Goal: Task Accomplishment & Management: Use online tool/utility

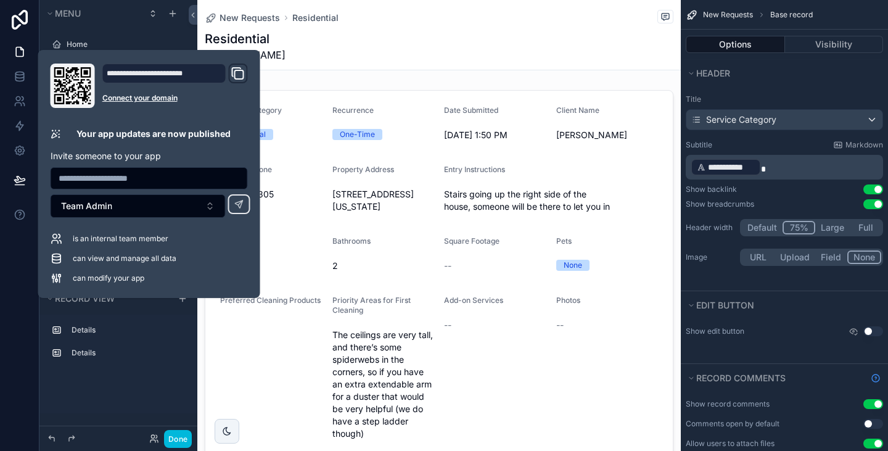
scroll to position [51, 0]
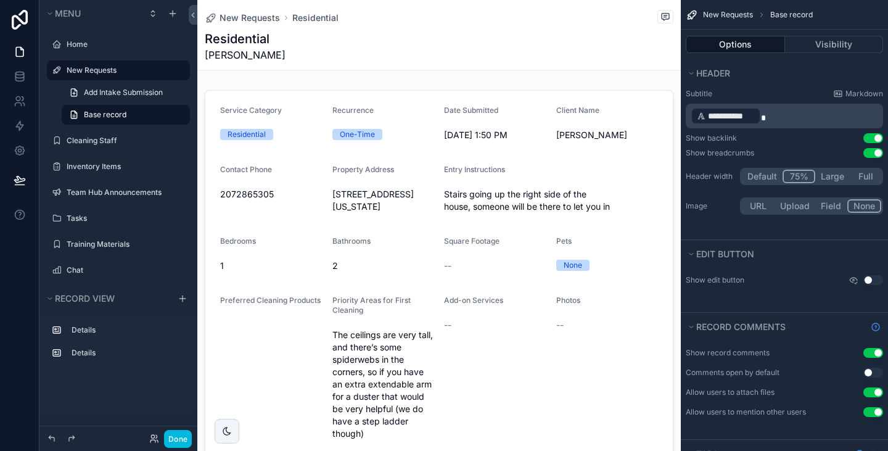
click at [344, 25] on div "New Requests Residential Residential [PERSON_NAME]" at bounding box center [439, 35] width 468 height 70
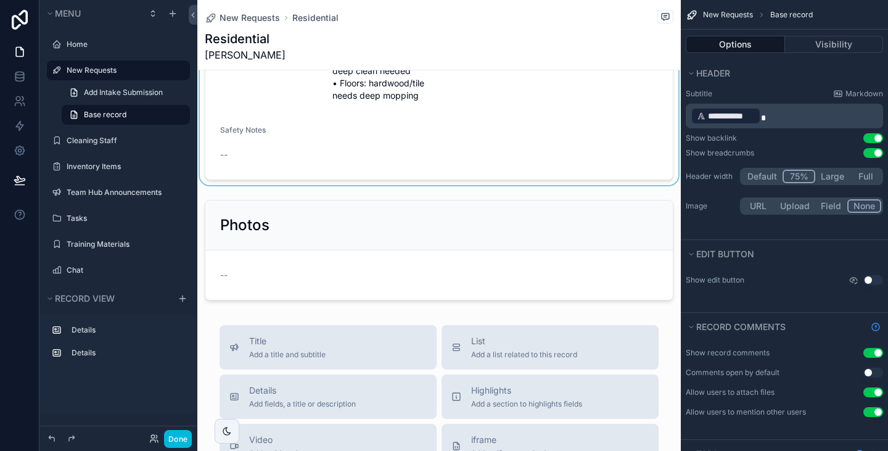
scroll to position [584, 0]
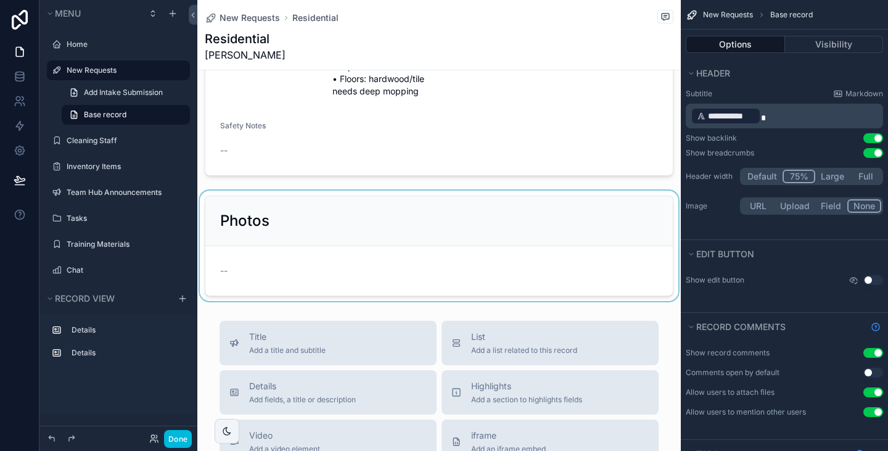
click at [538, 246] on div "scrollable content" at bounding box center [438, 245] width 483 height 110
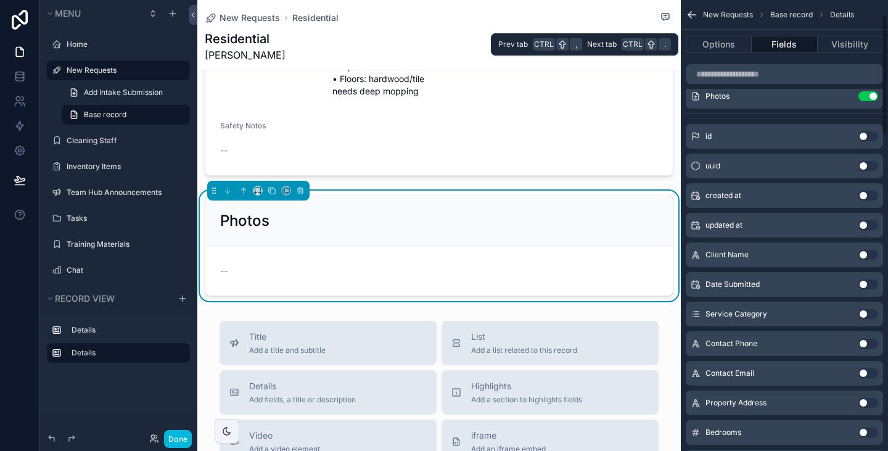
click at [729, 53] on div "Options Fields Visibility" at bounding box center [783, 45] width 207 height 30
click at [727, 47] on button "Options" at bounding box center [718, 44] width 66 height 17
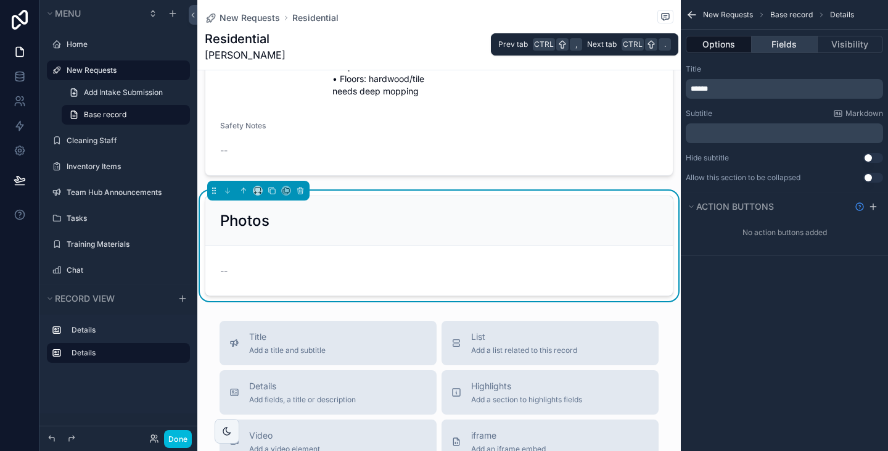
click at [785, 52] on button "Fields" at bounding box center [783, 44] width 65 height 17
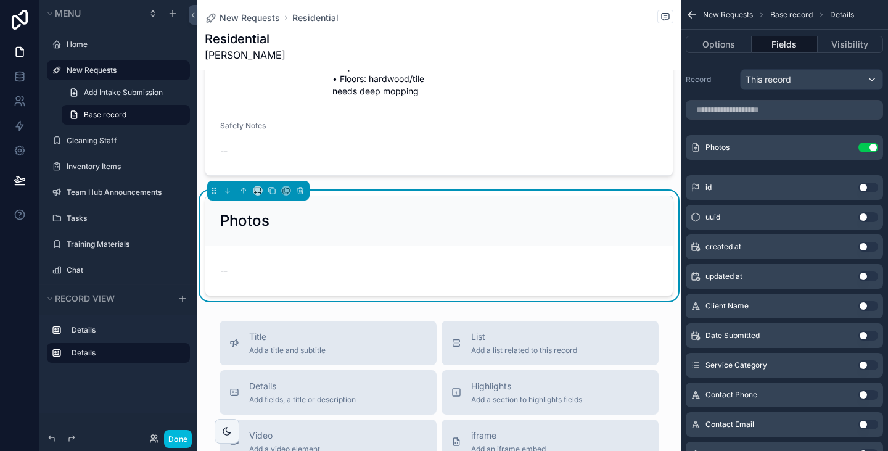
click at [0, 0] on icon "scrollable content" at bounding box center [0, 0] width 0 height 0
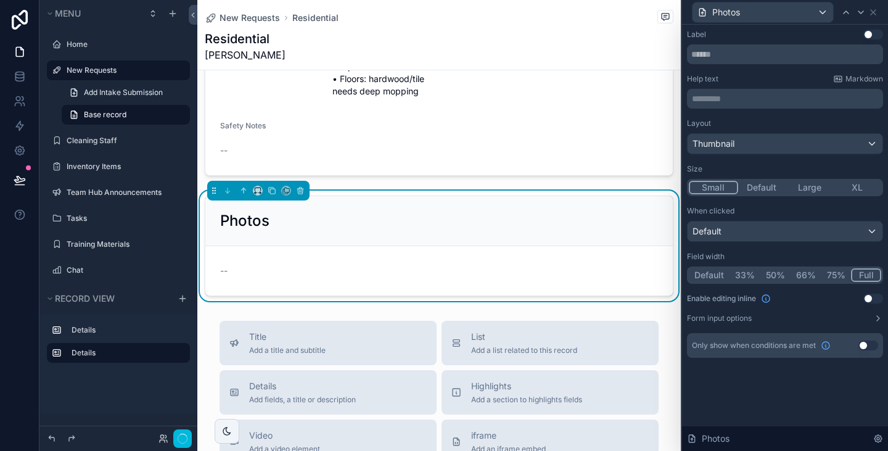
click at [714, 187] on button "Small" at bounding box center [712, 188] width 49 height 14
click at [801, 189] on button "Large" at bounding box center [808, 188] width 49 height 14
click at [771, 187] on button "Default" at bounding box center [761, 188] width 48 height 14
click at [743, 239] on div "Default" at bounding box center [784, 231] width 195 height 20
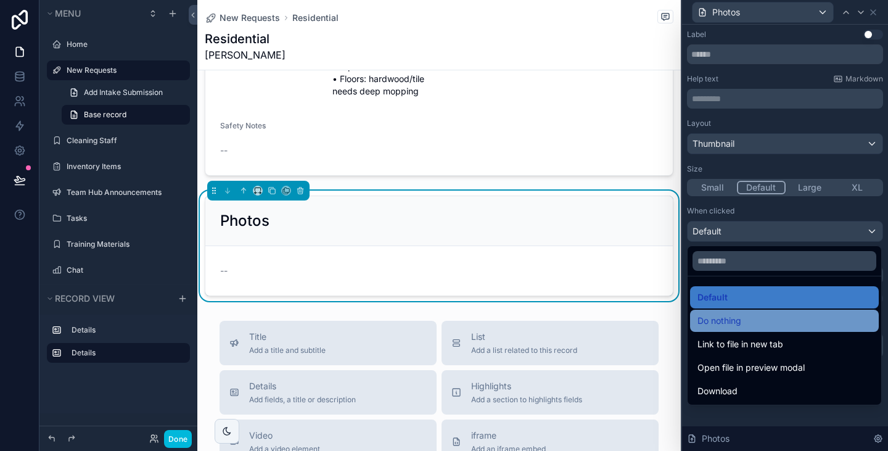
click at [735, 325] on span "Do nothing" at bounding box center [719, 320] width 44 height 15
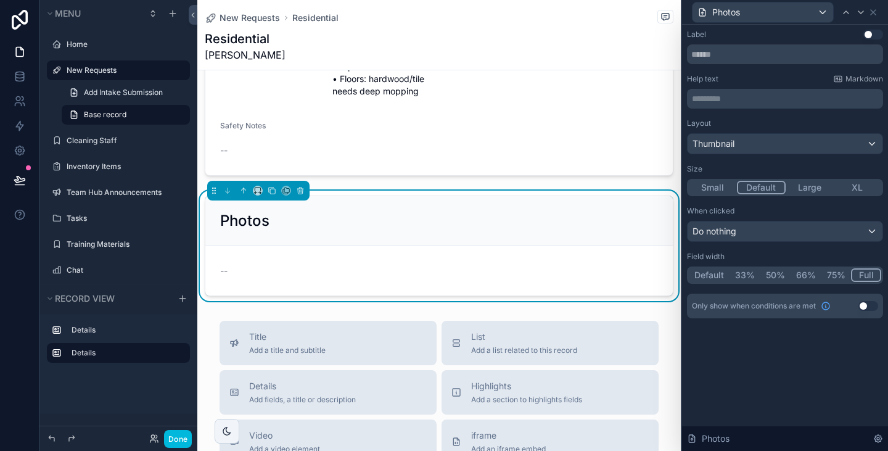
click at [868, 304] on button "Use setting" at bounding box center [868, 306] width 20 height 10
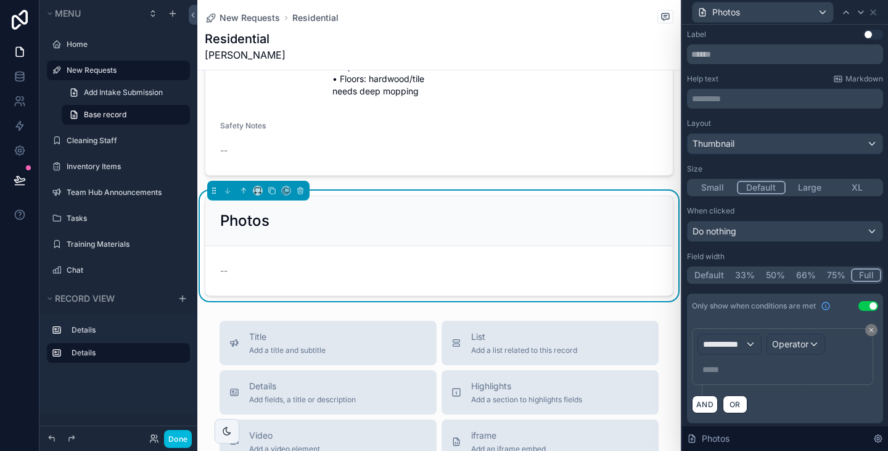
click at [858, 302] on button "Use setting" at bounding box center [868, 306] width 20 height 10
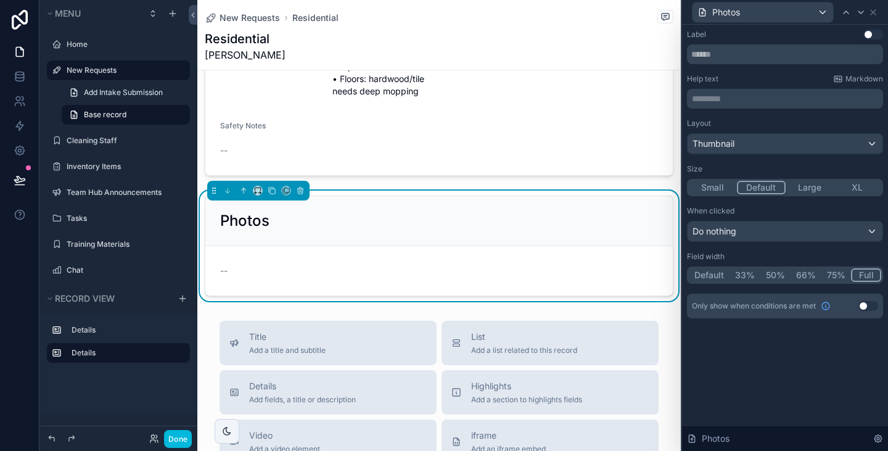
click at [880, 33] on button "Use setting" at bounding box center [873, 35] width 20 height 10
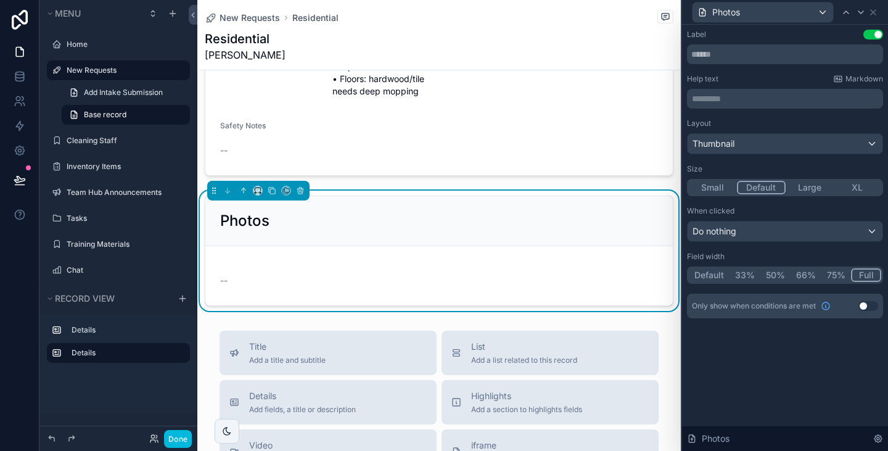
click at [880, 33] on button "Use setting" at bounding box center [873, 35] width 20 height 10
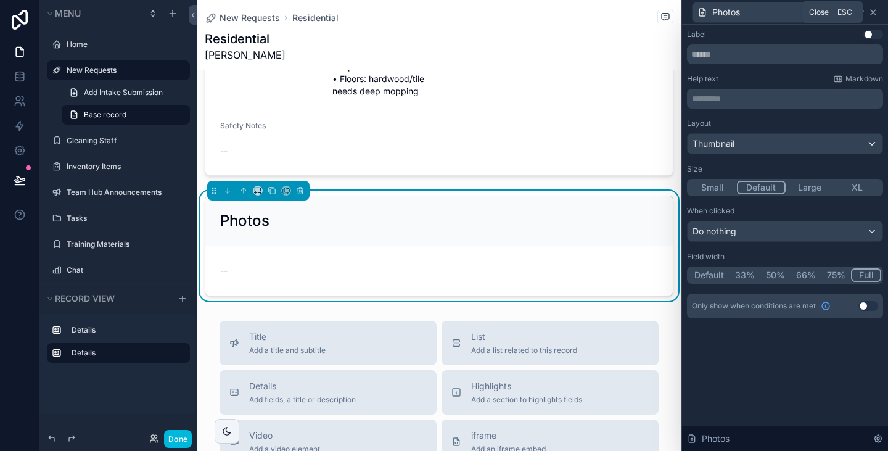
click at [875, 12] on icon at bounding box center [873, 12] width 10 height 10
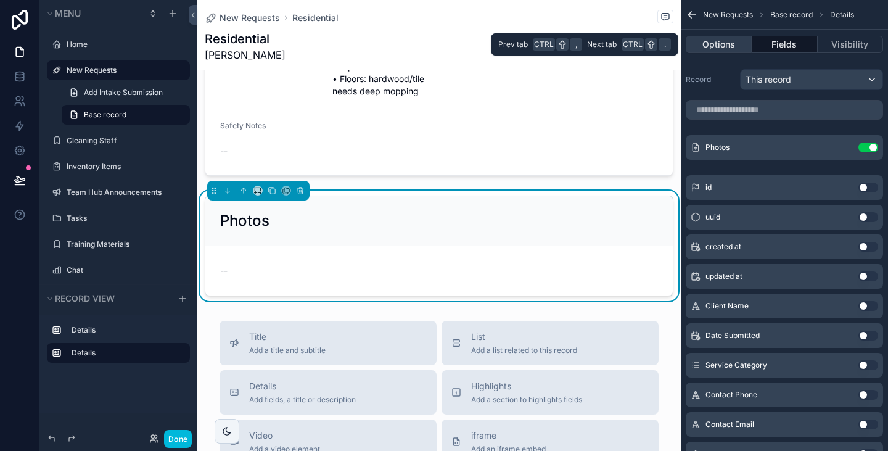
click at [721, 40] on button "Options" at bounding box center [718, 44] width 66 height 17
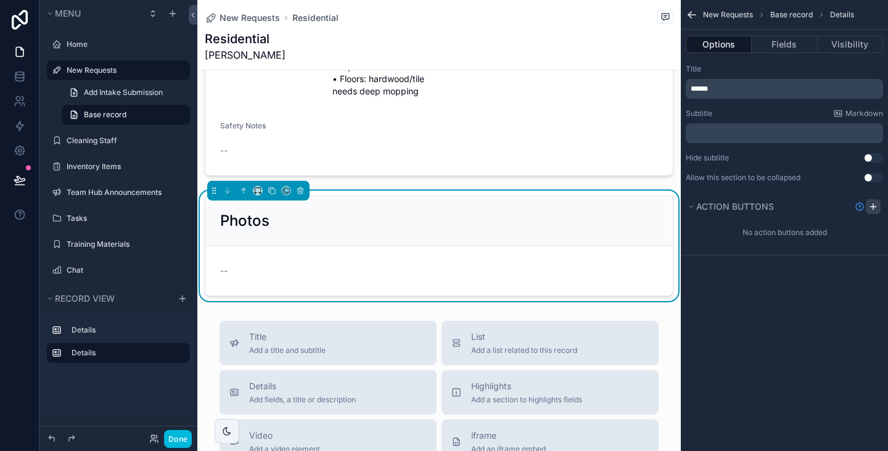
click at [874, 205] on icon "scrollable content" at bounding box center [873, 207] width 10 height 10
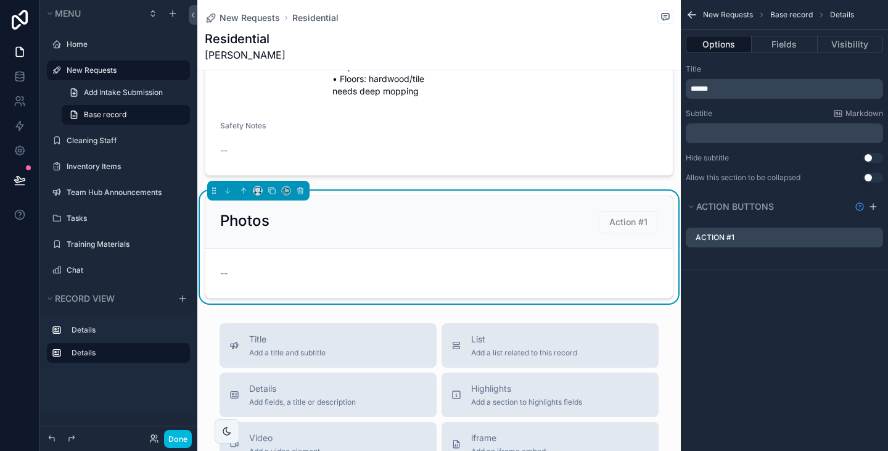
click at [0, 0] on icon "scrollable content" at bounding box center [0, 0] width 0 height 0
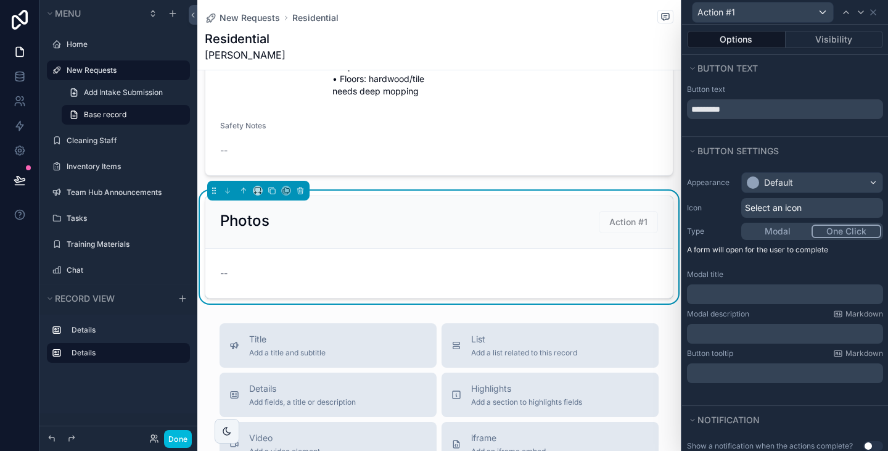
click at [837, 225] on button "One Click" at bounding box center [846, 231] width 70 height 14
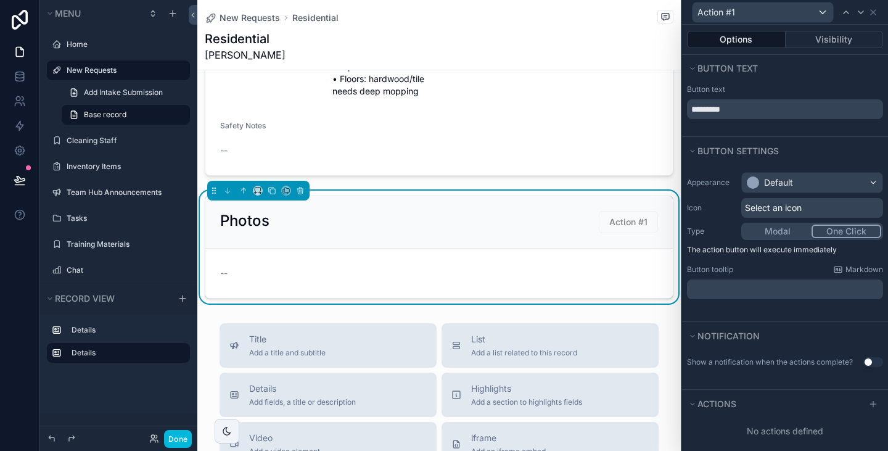
click at [780, 291] on p "﻿" at bounding box center [786, 289] width 189 height 12
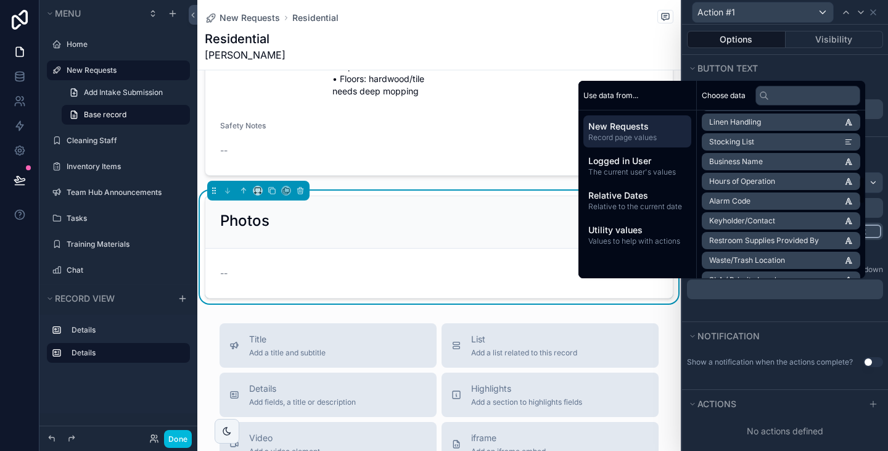
scroll to position [448, 0]
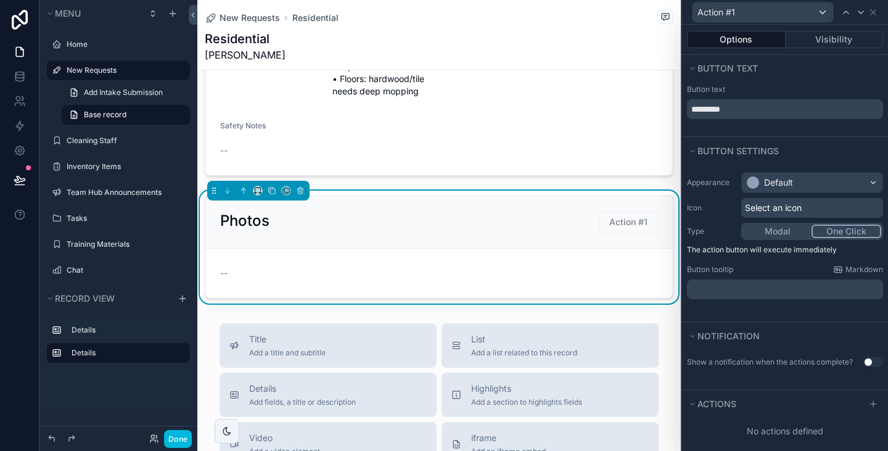
click at [772, 322] on div "Notification" at bounding box center [785, 336] width 206 height 28
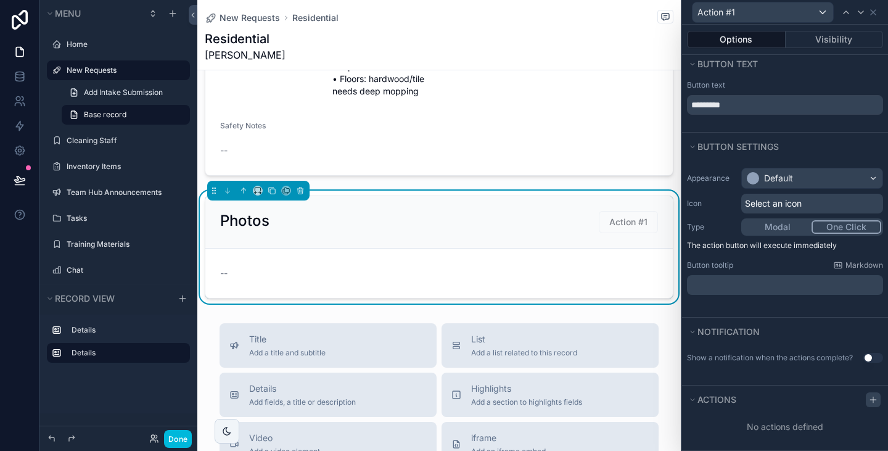
click at [868, 400] on icon at bounding box center [873, 399] width 10 height 10
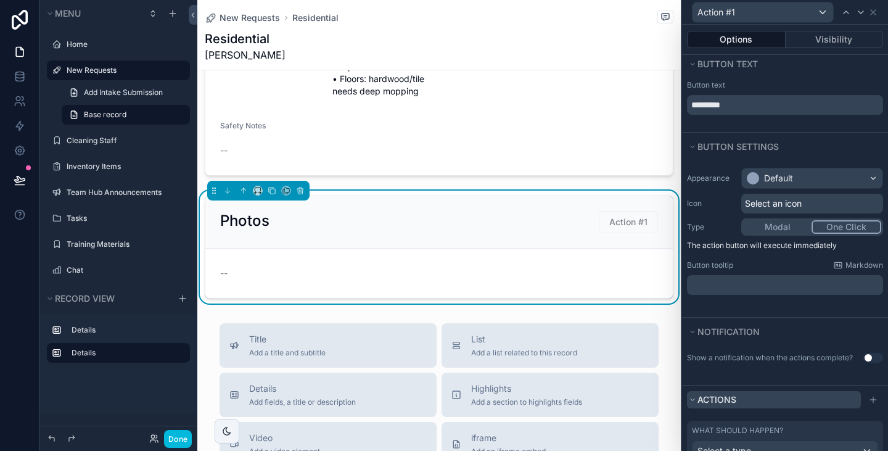
scroll to position [69, 0]
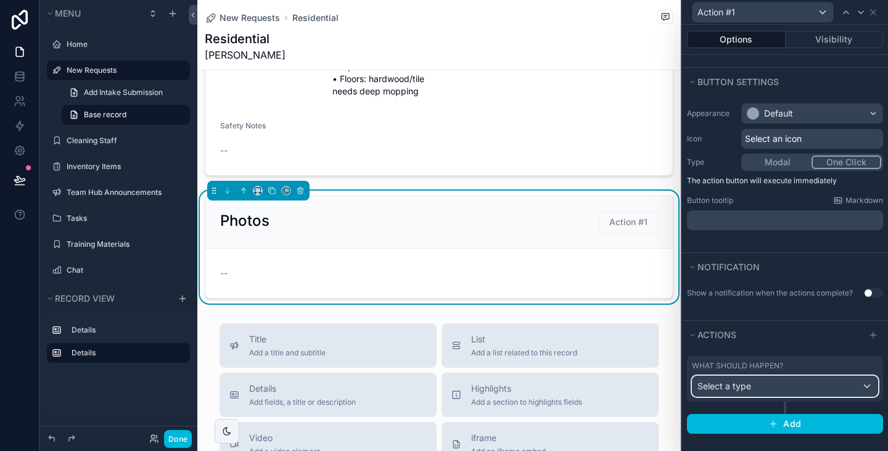
click at [785, 385] on div "Select a type" at bounding box center [784, 386] width 185 height 20
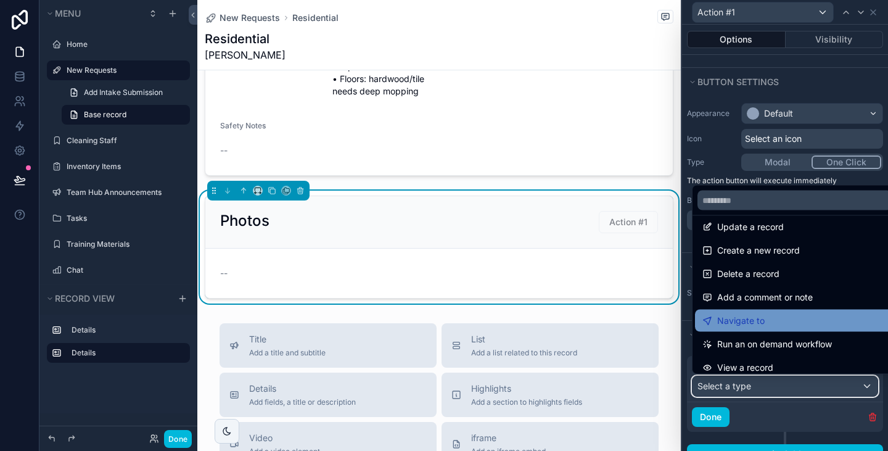
scroll to position [0, 0]
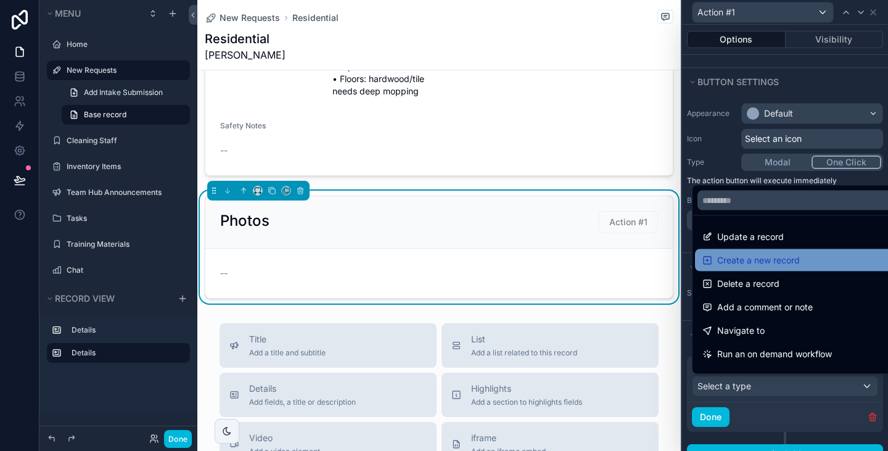
click at [798, 255] on div "Create a new record" at bounding box center [794, 260] width 184 height 15
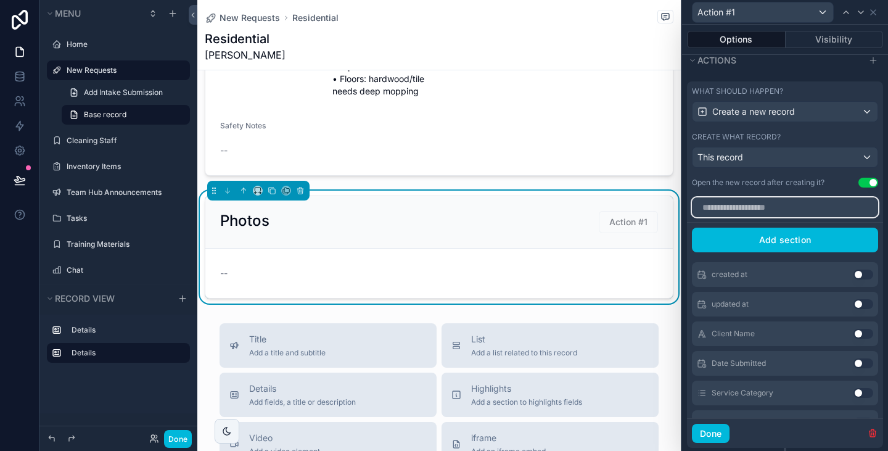
click at [783, 204] on input "text" at bounding box center [785, 207] width 186 height 20
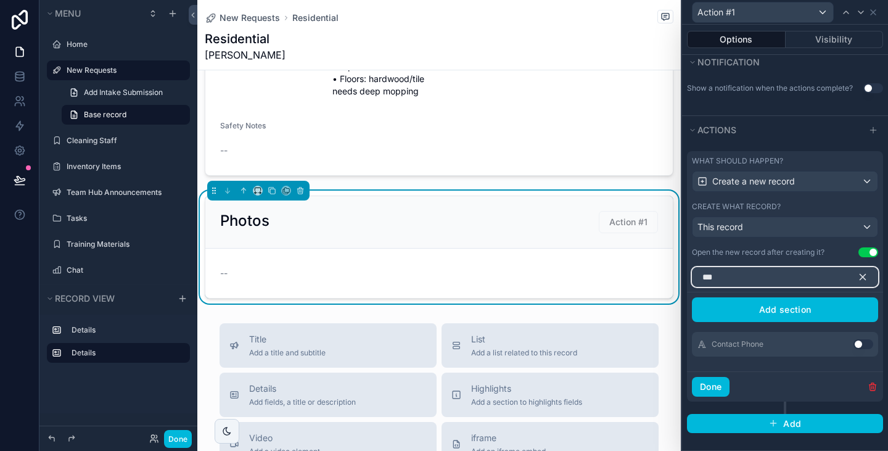
type input "***"
click at [857, 278] on icon "button" at bounding box center [862, 276] width 11 height 11
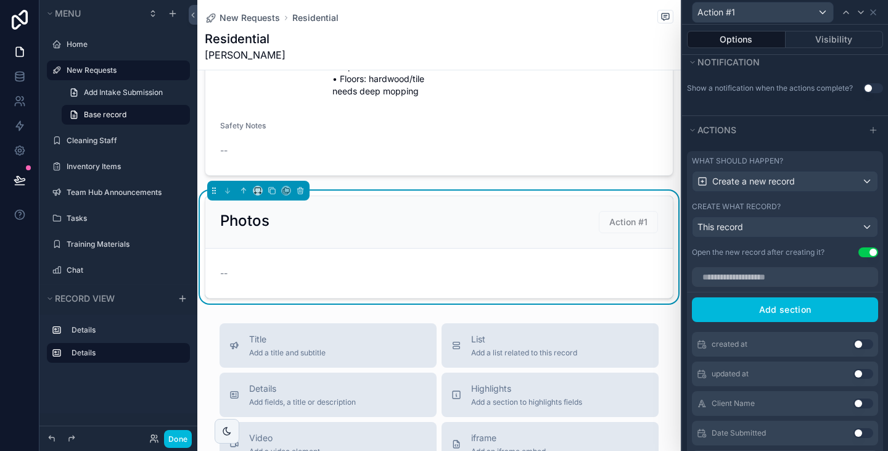
scroll to position [390, 0]
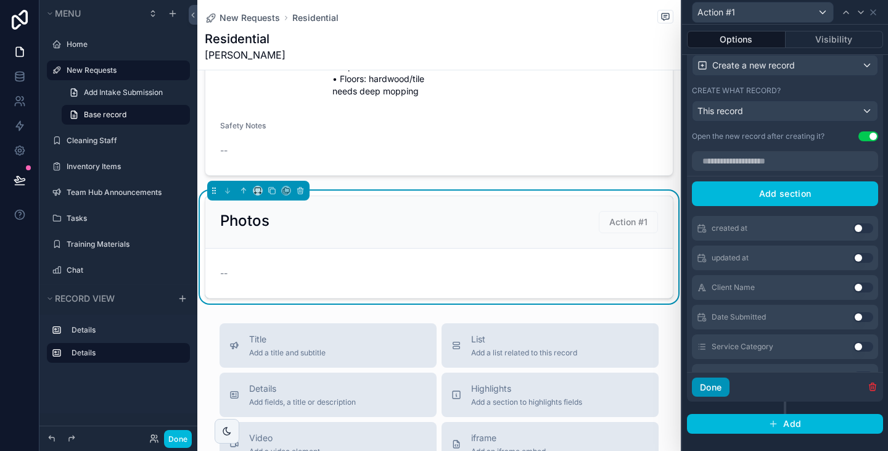
click at [709, 386] on button "Done" at bounding box center [711, 387] width 38 height 20
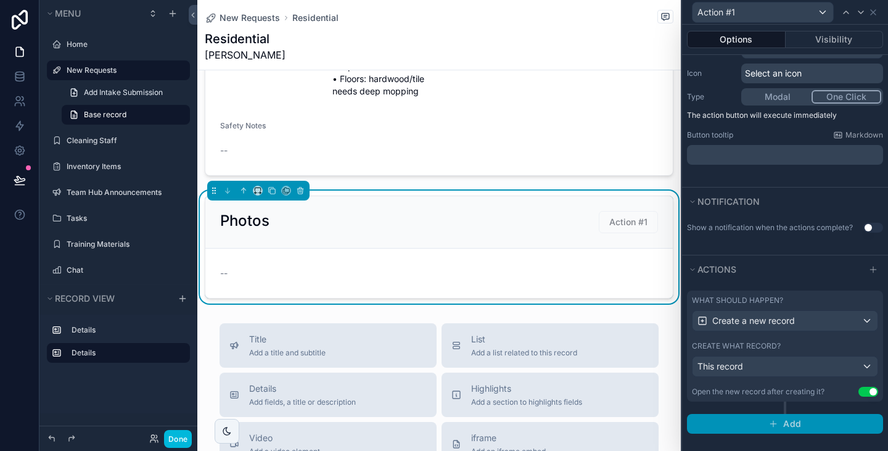
click at [796, 423] on button "Add" at bounding box center [785, 424] width 196 height 20
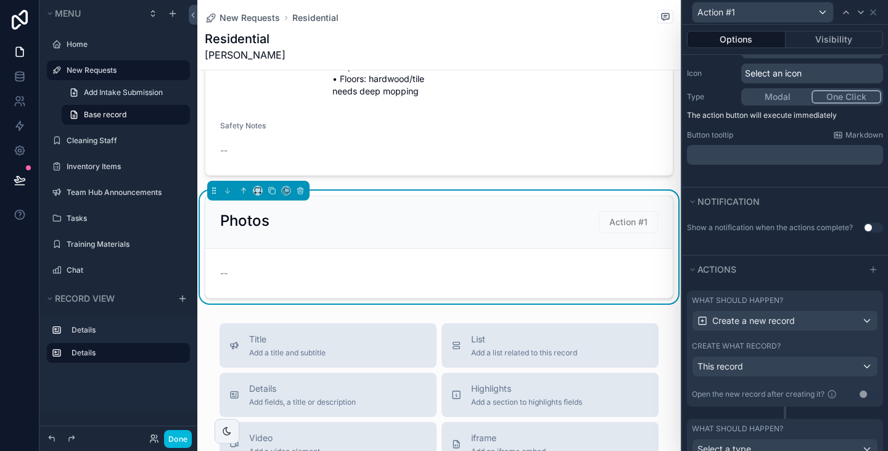
scroll to position [197, 0]
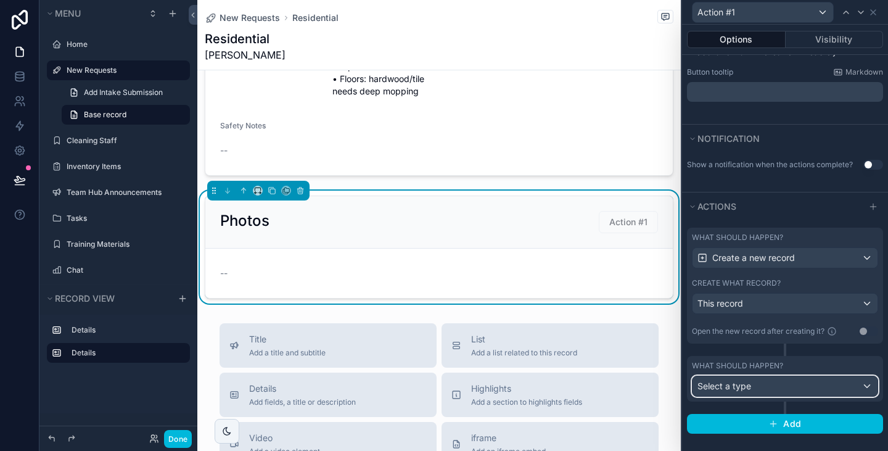
click at [769, 382] on div "Select a type" at bounding box center [784, 386] width 185 height 20
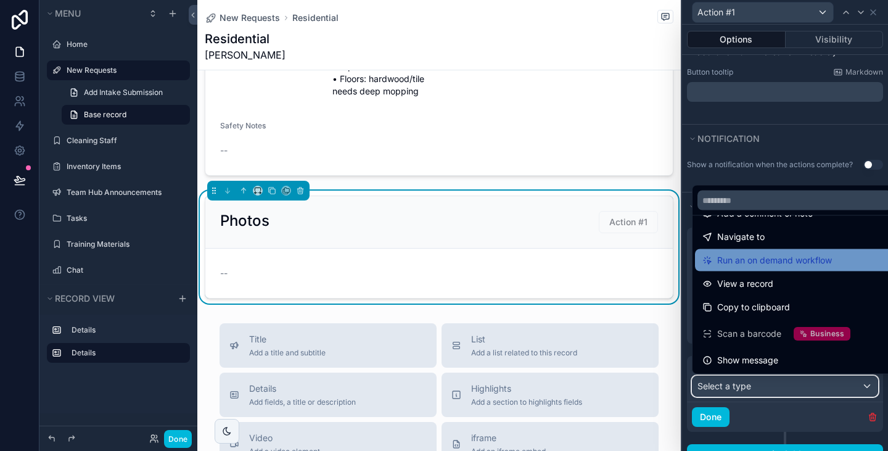
scroll to position [0, 0]
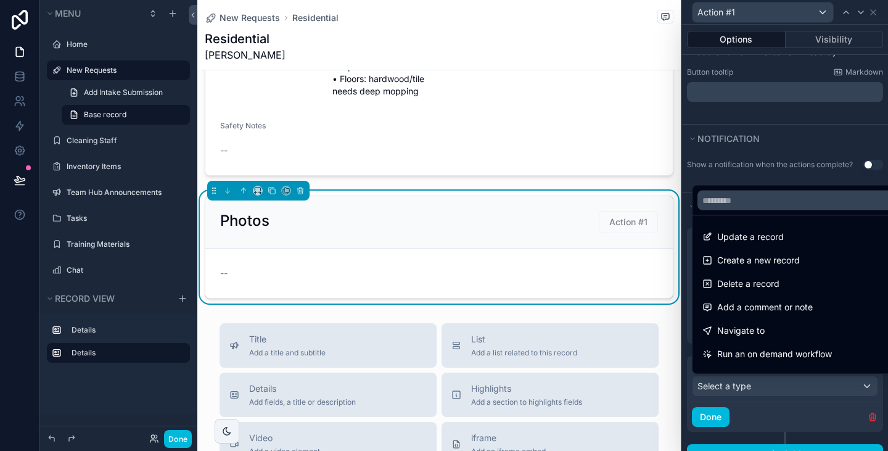
click at [767, 410] on div at bounding box center [785, 225] width 206 height 451
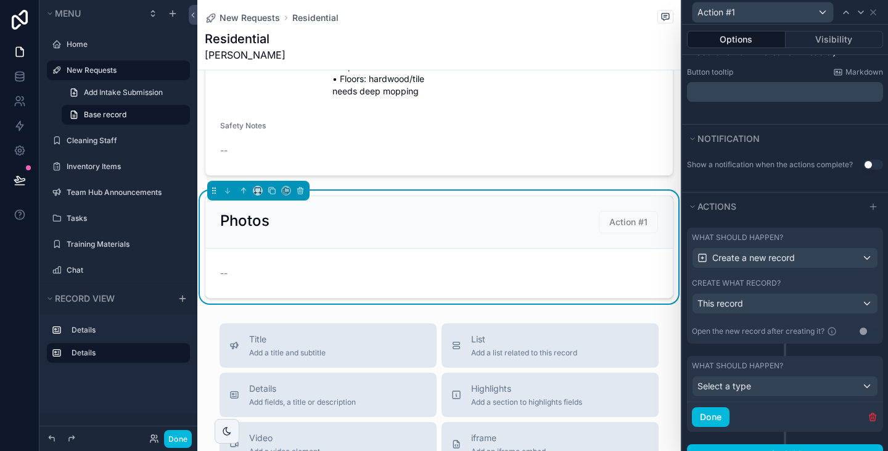
scroll to position [227, 0]
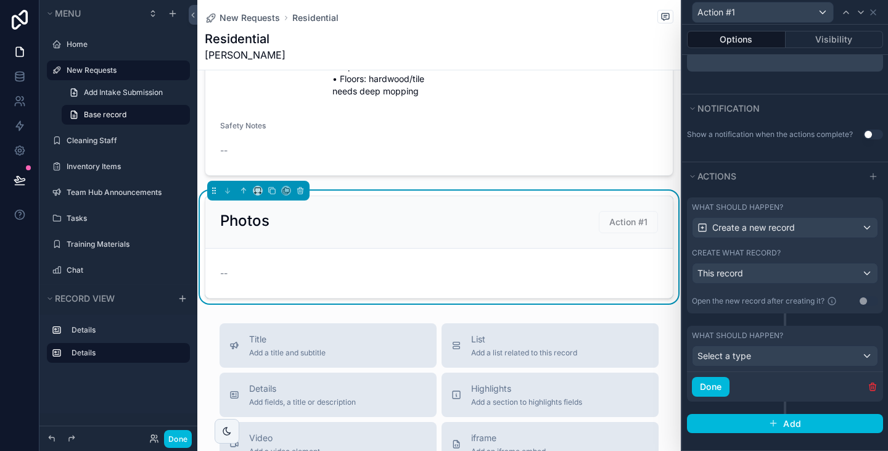
click at [867, 383] on icon "button" at bounding box center [872, 387] width 10 height 10
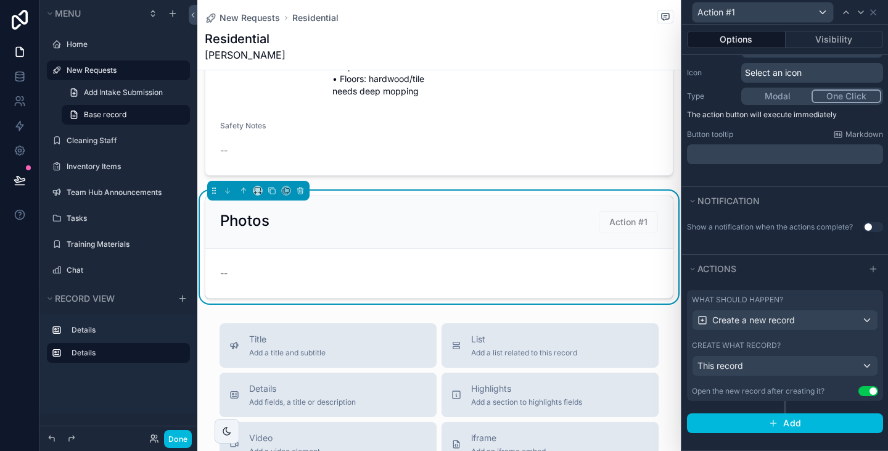
scroll to position [134, 0]
click at [179, 435] on button "Done" at bounding box center [178, 439] width 28 height 18
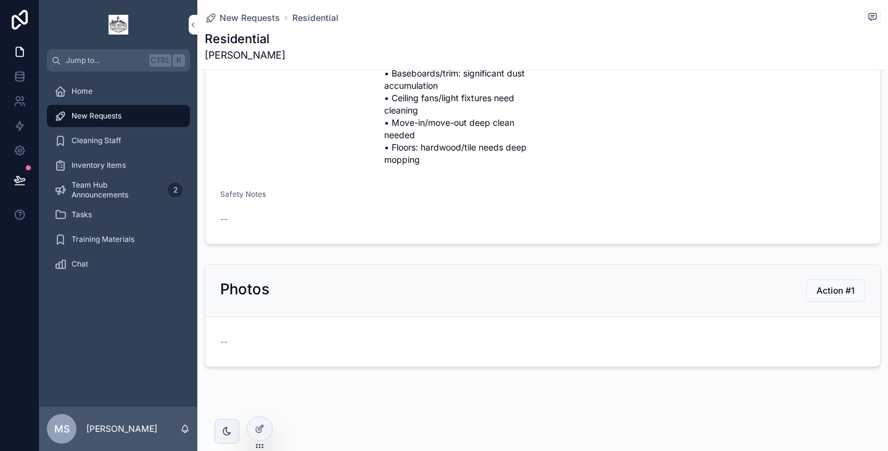
scroll to position [421, 0]
click at [822, 288] on span "Action #1" at bounding box center [835, 291] width 38 height 12
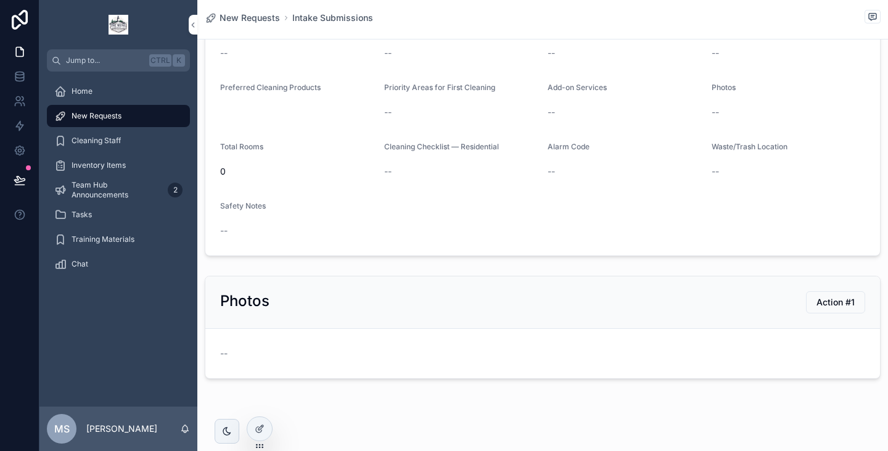
scroll to position [181, 0]
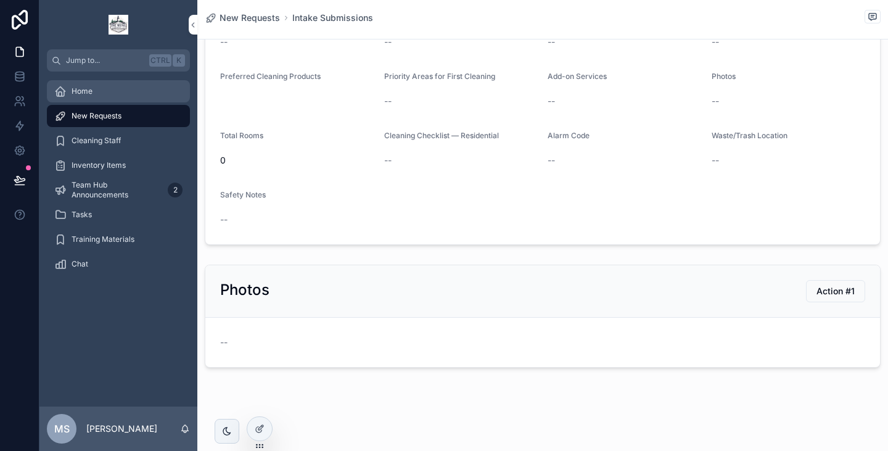
click at [86, 99] on div "Home" at bounding box center [118, 91] width 128 height 20
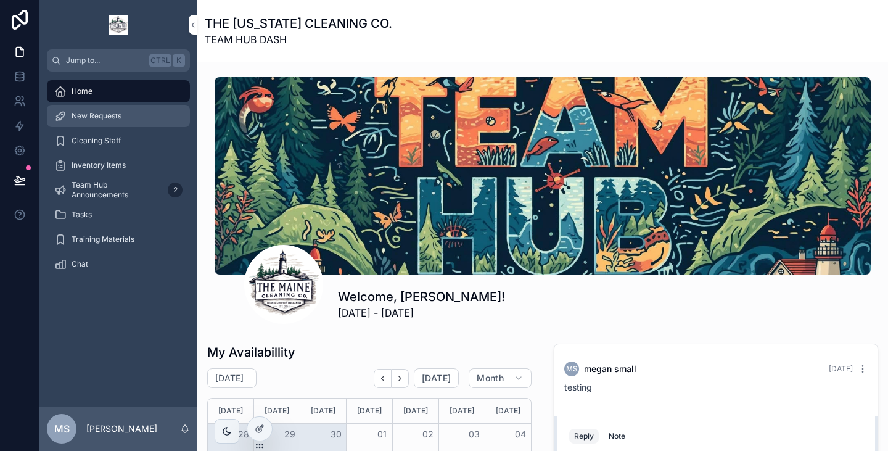
click at [86, 121] on div "New Requests" at bounding box center [118, 116] width 128 height 20
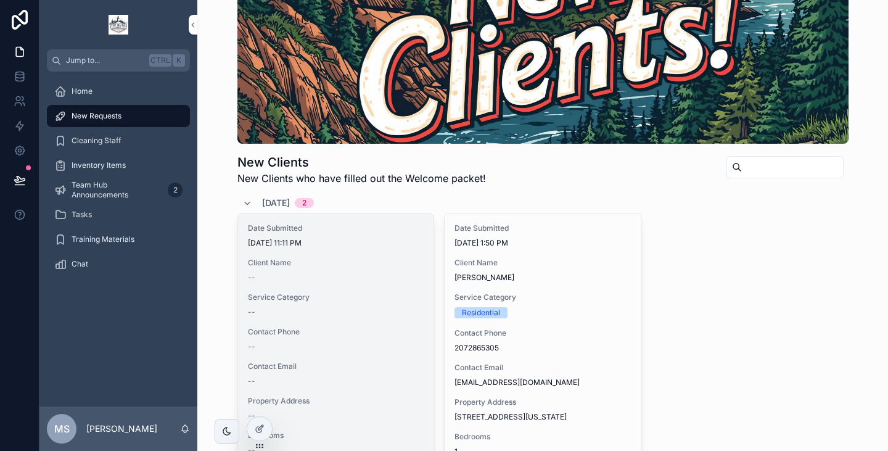
scroll to position [44, 0]
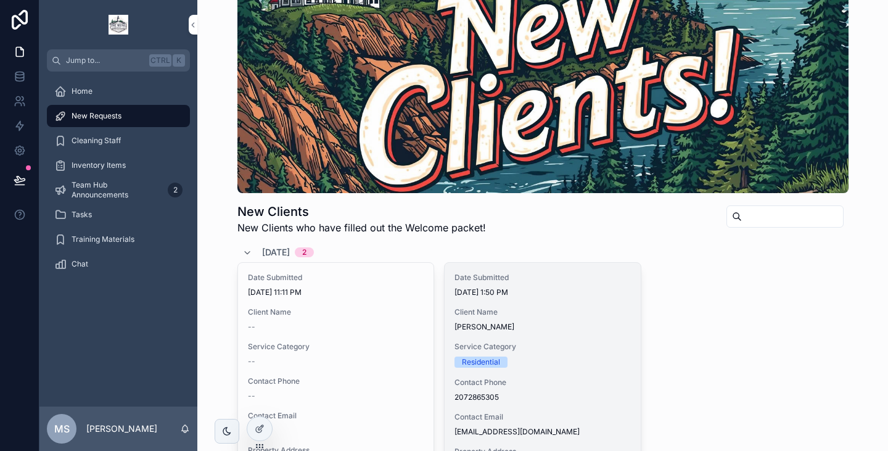
click at [531, 285] on div "Date Submitted [DATE] 1:50 PM" at bounding box center [542, 284] width 176 height 25
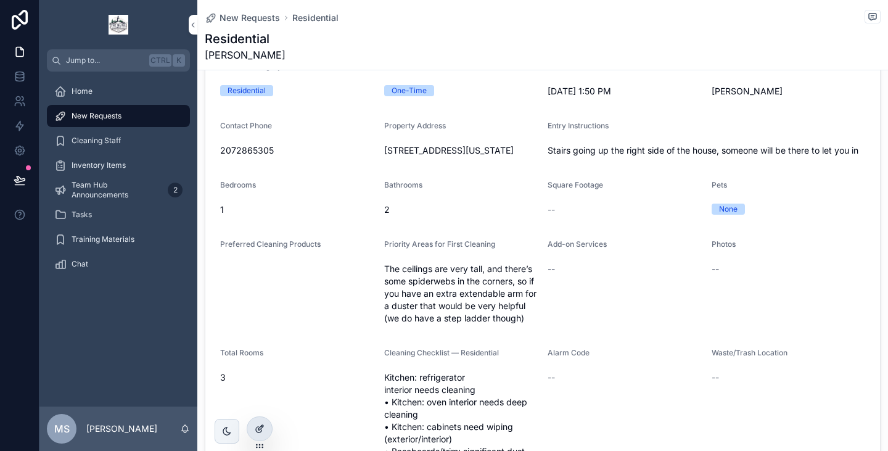
click at [268, 420] on div at bounding box center [259, 428] width 25 height 23
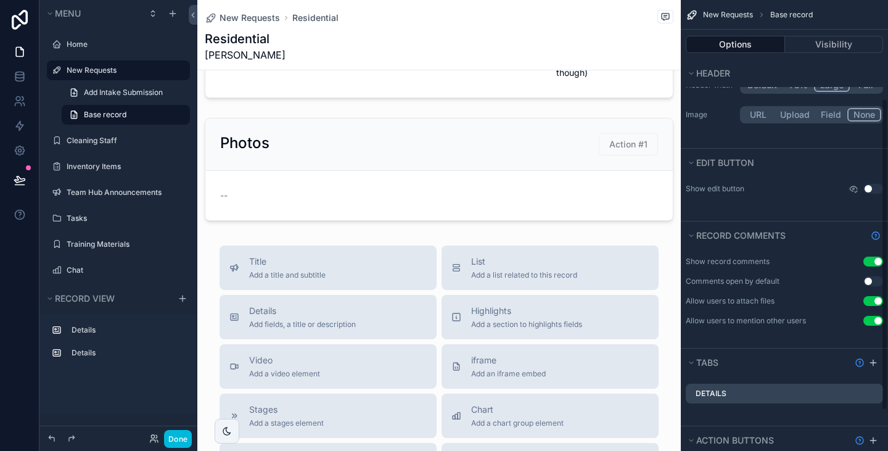
scroll to position [143, 0]
click at [875, 189] on button "Use setting" at bounding box center [873, 188] width 20 height 10
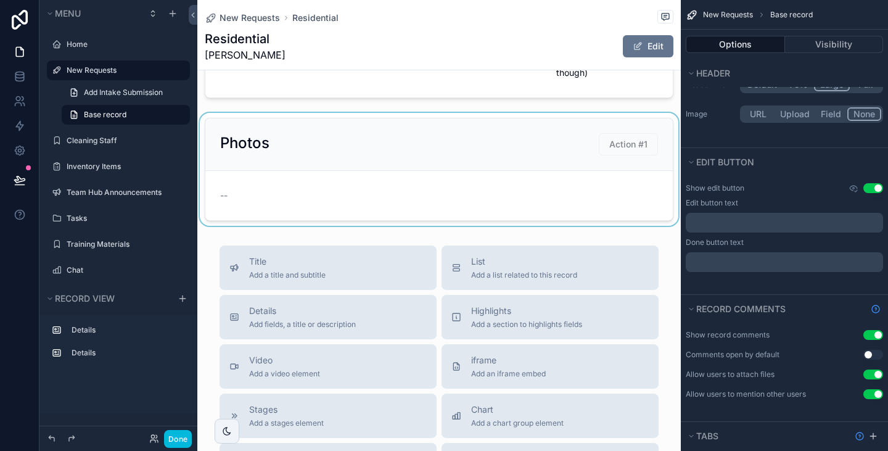
click at [580, 159] on div "scrollable content" at bounding box center [438, 169] width 483 height 113
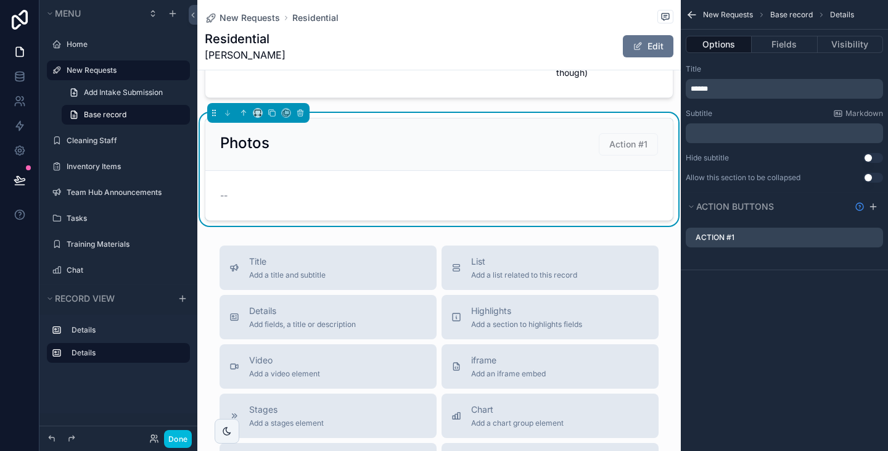
scroll to position [0, 0]
click at [0, 0] on icon "scrollable content" at bounding box center [0, 0] width 0 height 0
click at [824, 235] on div "Action #1" at bounding box center [783, 237] width 197 height 20
click at [875, 237] on icon "scrollable content" at bounding box center [874, 236] width 5 height 5
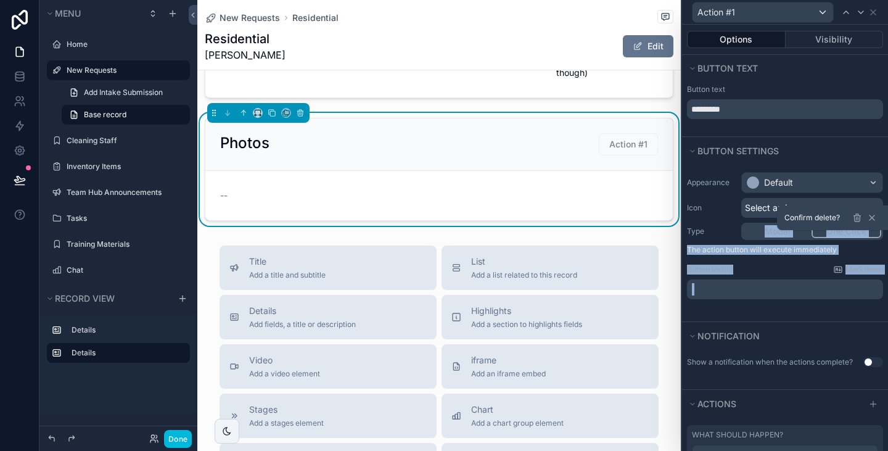
drag, startPoint x: 728, startPoint y: 220, endPoint x: 772, endPoint y: 301, distance: 92.1
click at [772, 301] on div "Appearance Default Icon Select an icon Type Modal One Click The action button w…" at bounding box center [785, 235] width 206 height 137
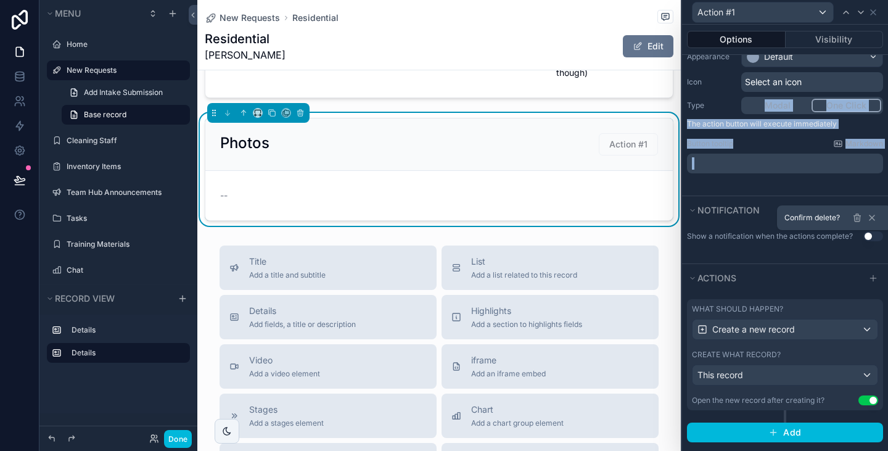
scroll to position [126, 0]
click at [835, 329] on div "Create a new record" at bounding box center [784, 329] width 185 height 20
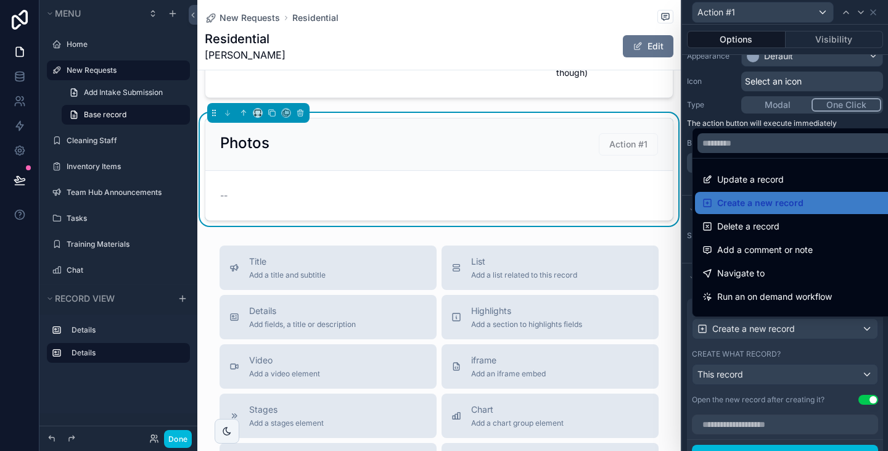
click at [808, 374] on div at bounding box center [785, 225] width 206 height 451
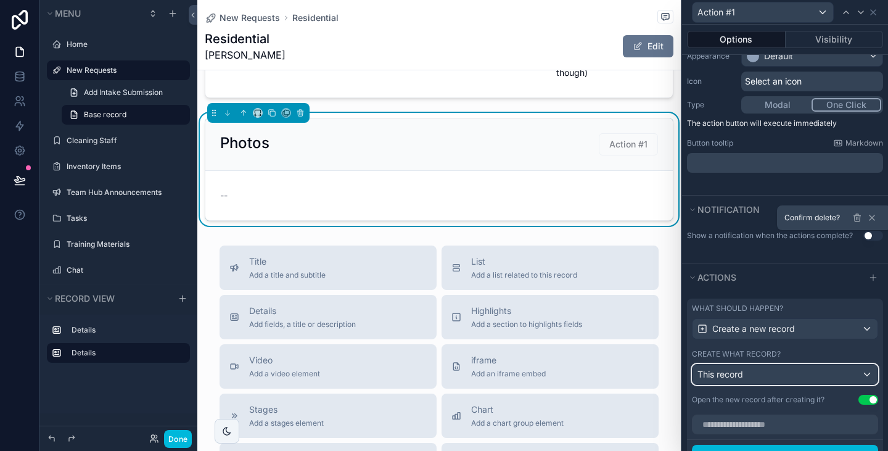
click at [808, 374] on div "This record" at bounding box center [784, 374] width 185 height 20
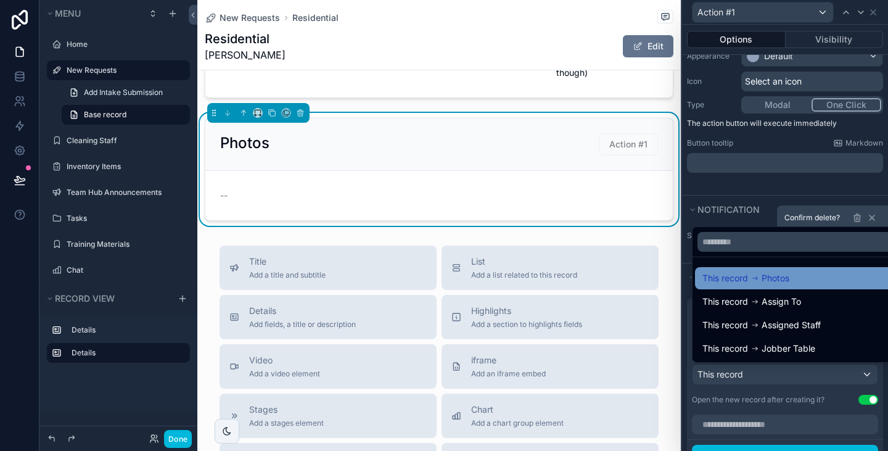
click at [795, 275] on div "This record Photos" at bounding box center [794, 278] width 184 height 15
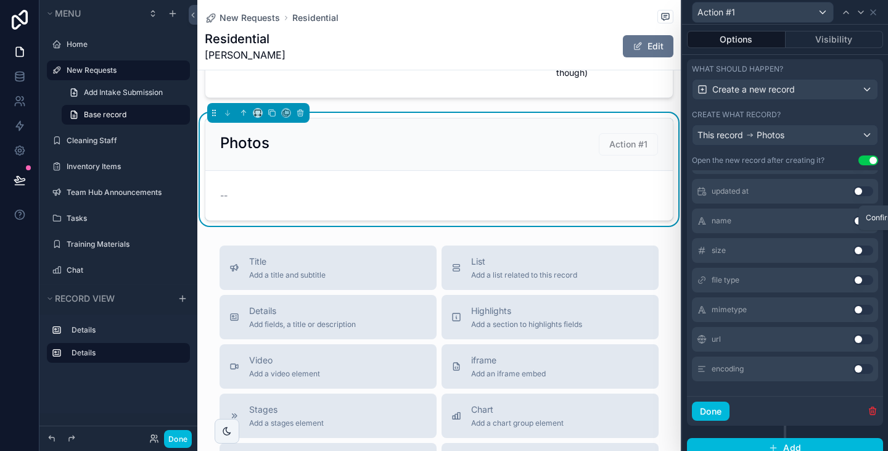
scroll to position [366, 0]
click at [853, 277] on button "Use setting" at bounding box center [863, 279] width 20 height 10
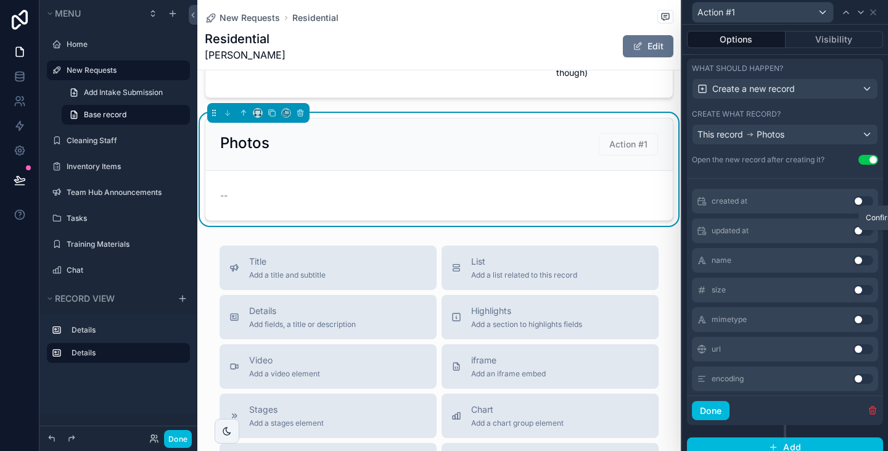
scroll to position [101, 0]
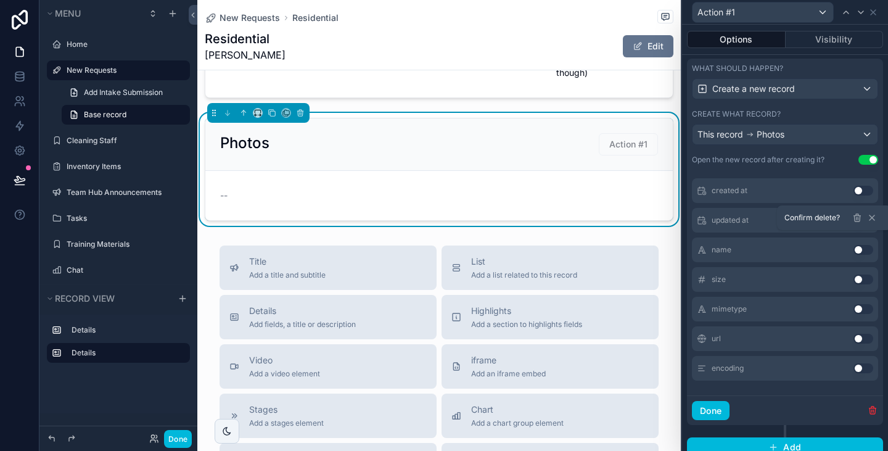
click at [849, 285] on div "size Use setting" at bounding box center [785, 279] width 186 height 25
click at [853, 280] on button "Use setting" at bounding box center [863, 279] width 20 height 10
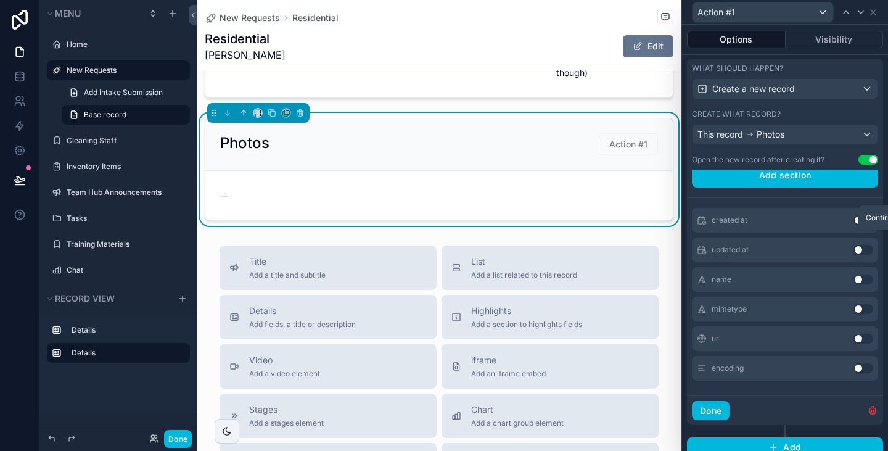
click at [853, 309] on button "Use setting" at bounding box center [863, 309] width 20 height 10
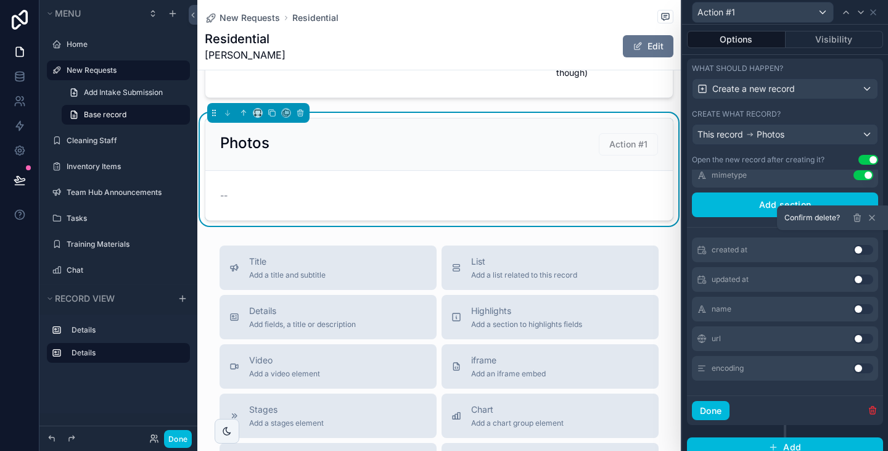
click at [853, 338] on button "Use setting" at bounding box center [863, 338] width 20 height 10
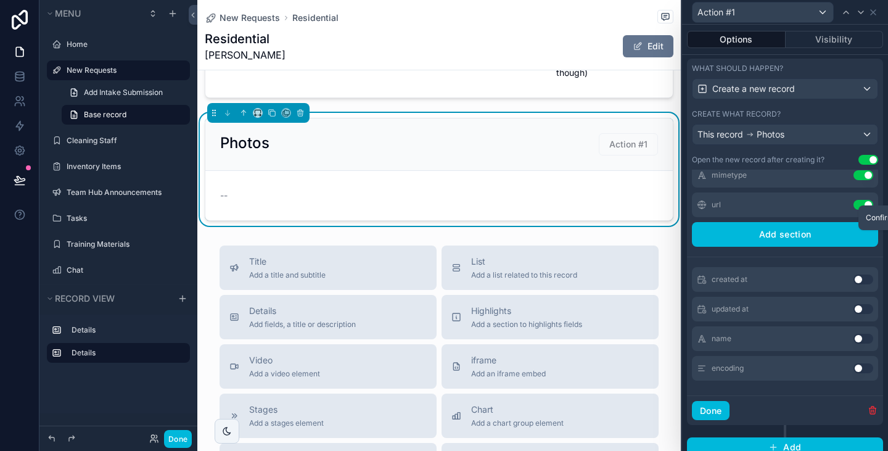
scroll to position [390, 0]
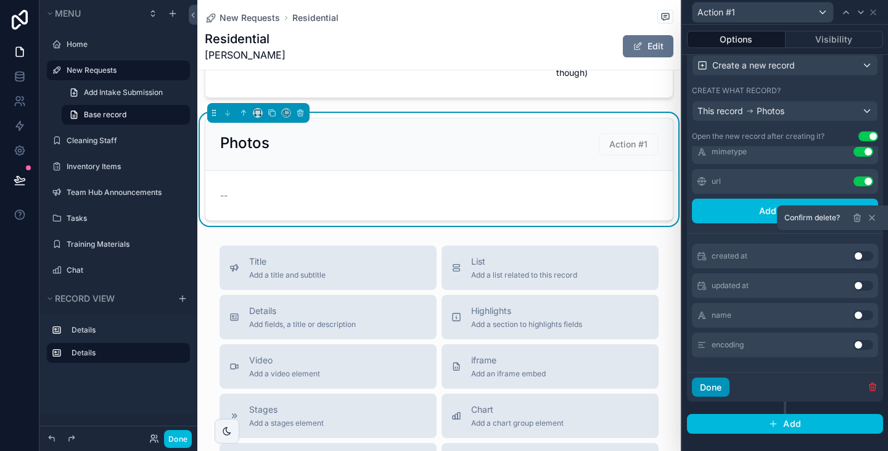
click at [719, 383] on button "Done" at bounding box center [711, 387] width 38 height 20
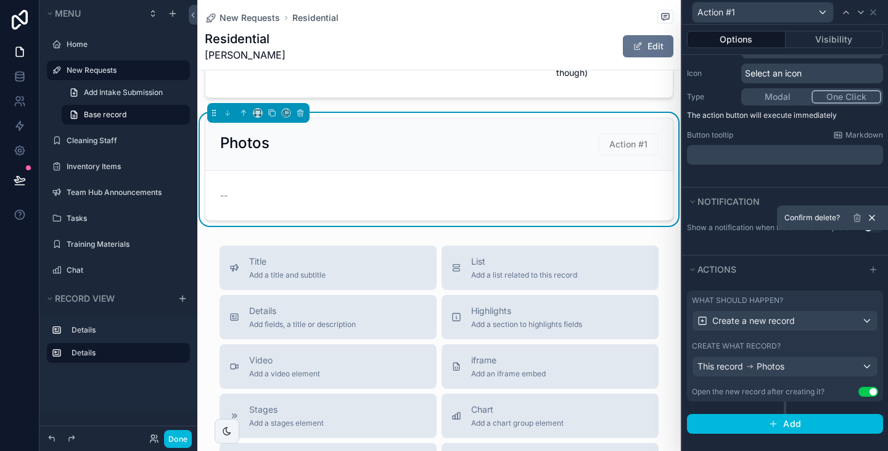
click at [867, 215] on icon at bounding box center [872, 218] width 10 height 10
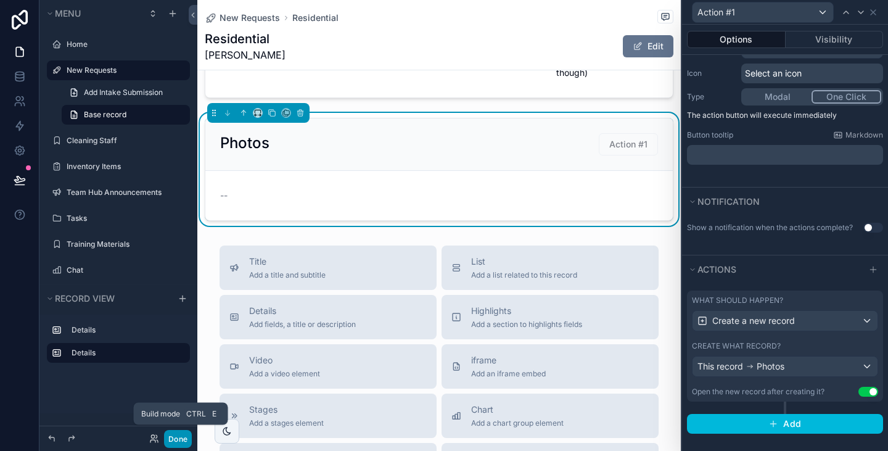
click at [182, 430] on button "Done" at bounding box center [178, 439] width 28 height 18
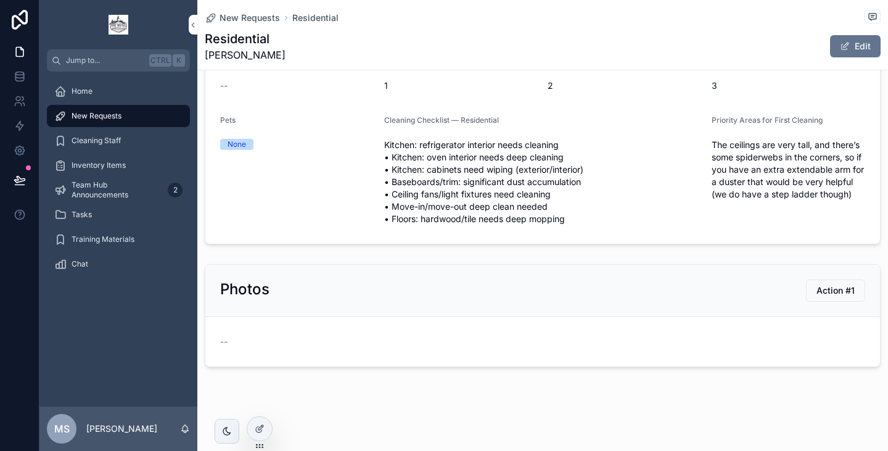
scroll to position [179, 0]
click at [830, 293] on span "Action #1" at bounding box center [835, 291] width 38 height 12
click at [834, 296] on span "Action #1" at bounding box center [835, 291] width 38 height 12
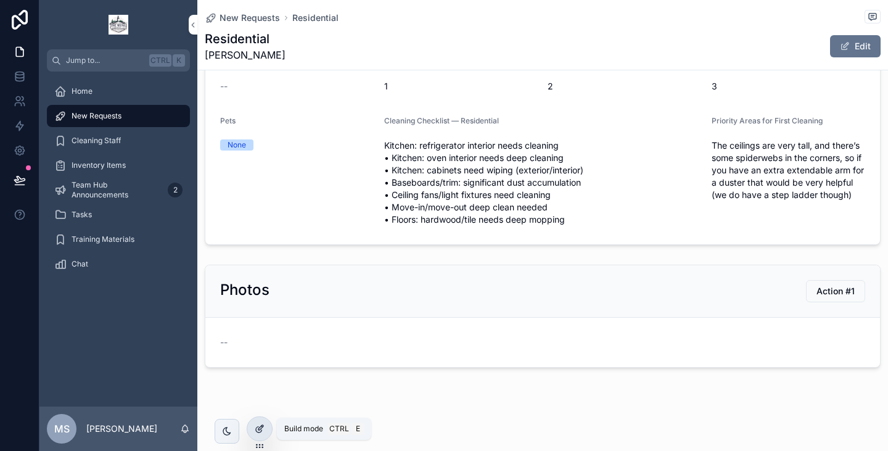
click at [260, 428] on icon at bounding box center [260, 428] width 10 height 10
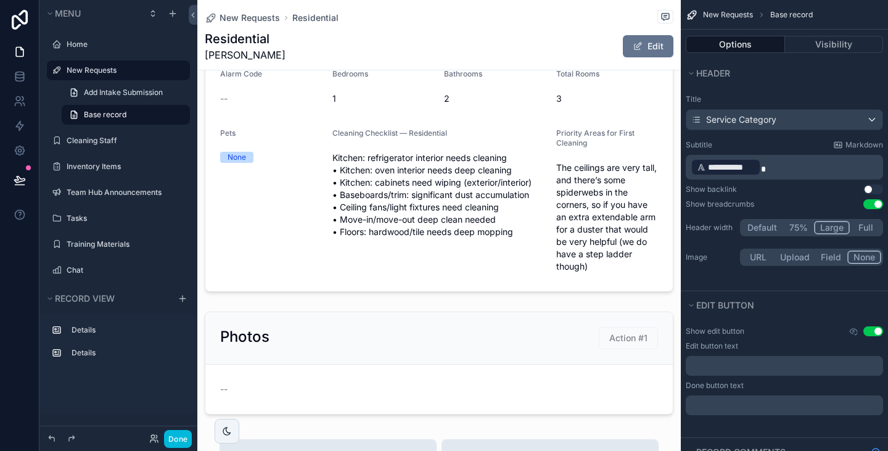
click at [876, 329] on button "Use setting" at bounding box center [873, 331] width 20 height 10
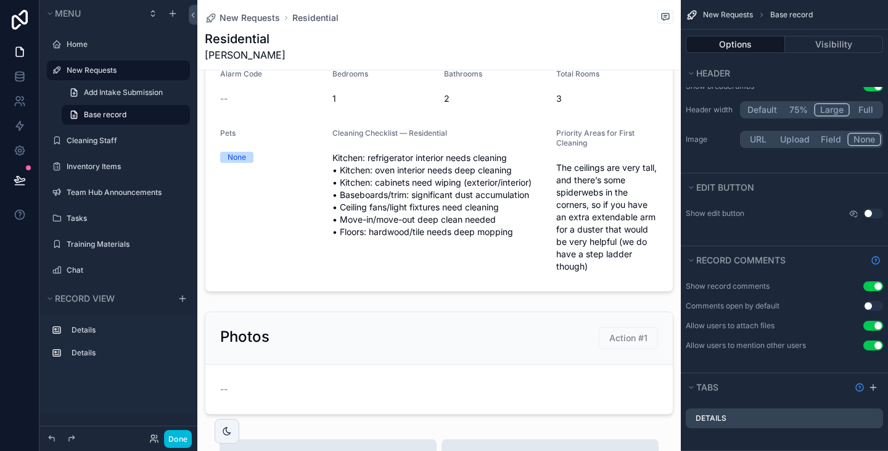
scroll to position [200, 0]
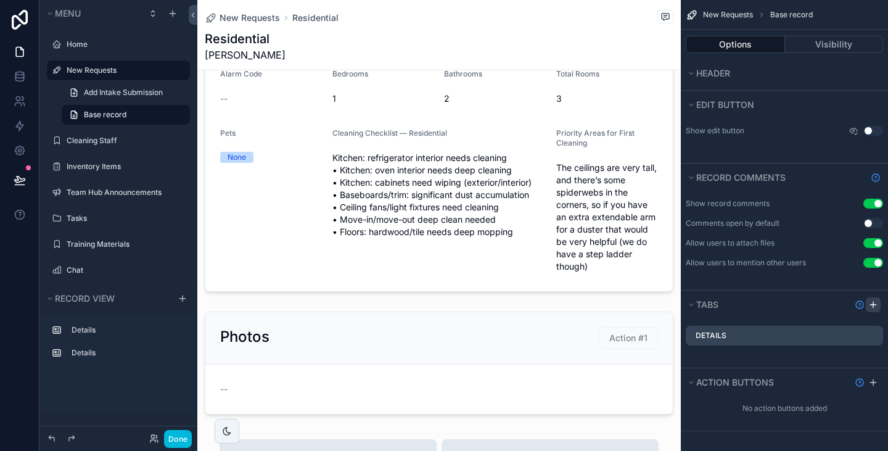
click at [879, 305] on div "scrollable content" at bounding box center [872, 304] width 15 height 15
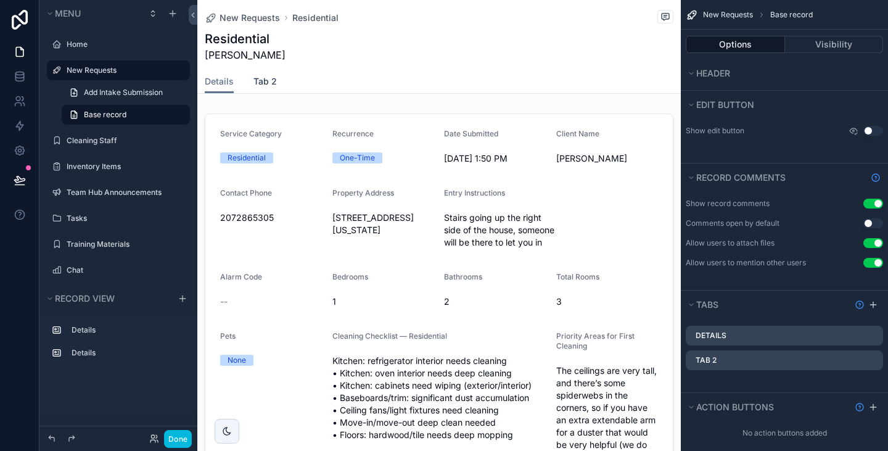
click at [266, 73] on link "Tab 2" at bounding box center [264, 82] width 23 height 25
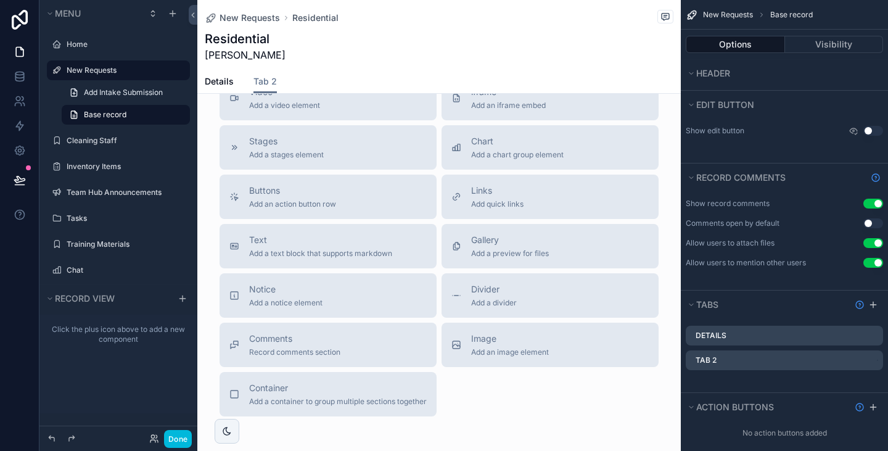
scroll to position [155, 0]
click at [306, 377] on button "Container Add a container to group multiple sections together" at bounding box center [327, 390] width 217 height 44
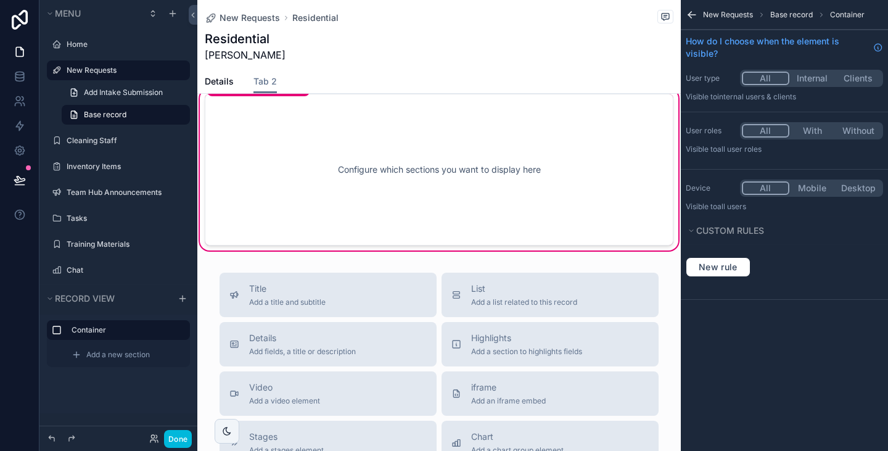
scroll to position [0, 0]
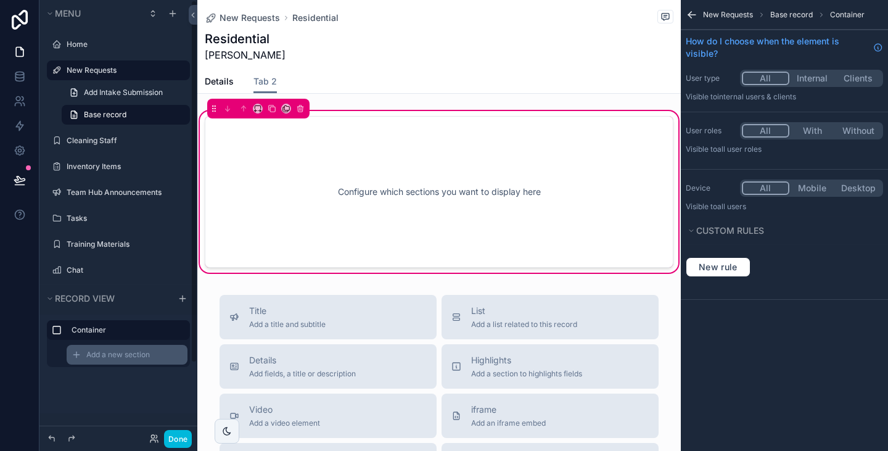
click at [138, 357] on span "Add a new section" at bounding box center [117, 354] width 63 height 10
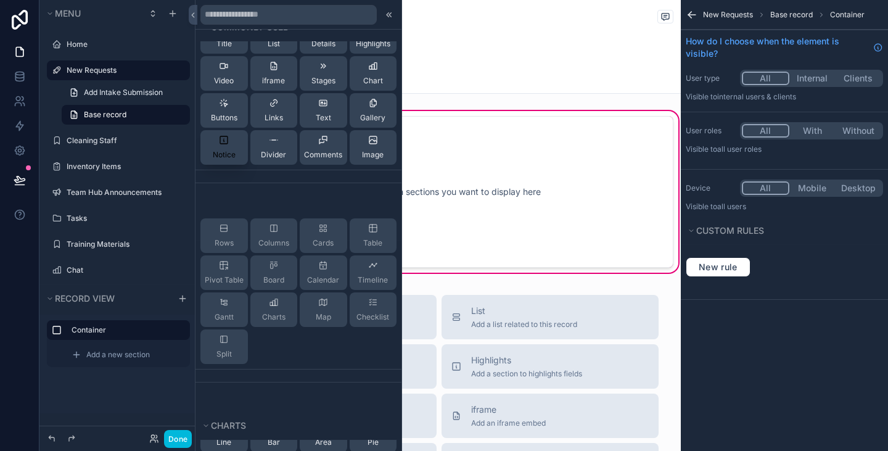
scroll to position [47, 0]
click at [310, 235] on div "Cards" at bounding box center [323, 234] width 47 height 35
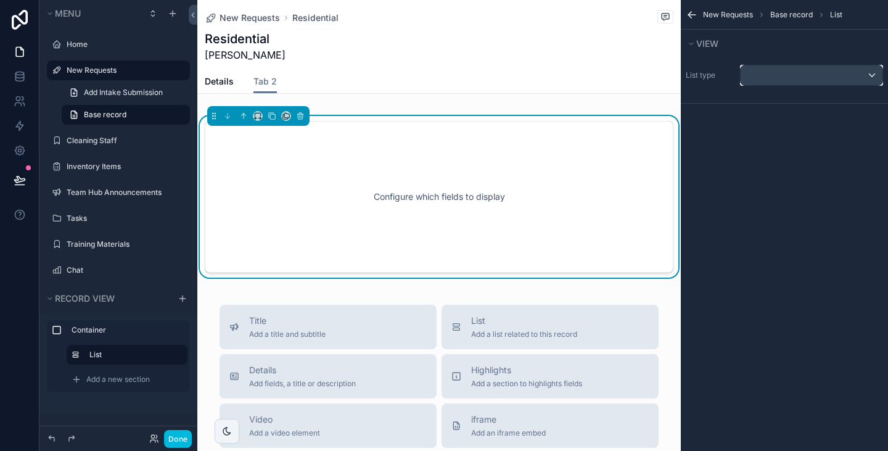
click at [822, 67] on div "scrollable content" at bounding box center [811, 75] width 142 height 20
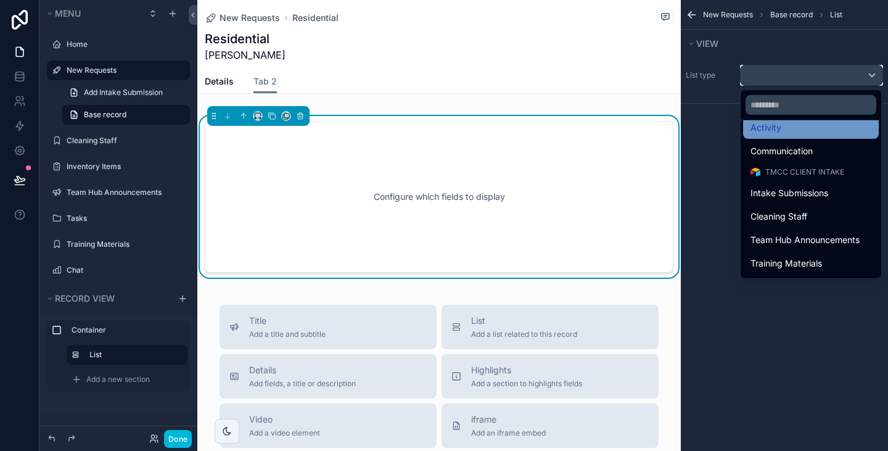
scroll to position [56, 0]
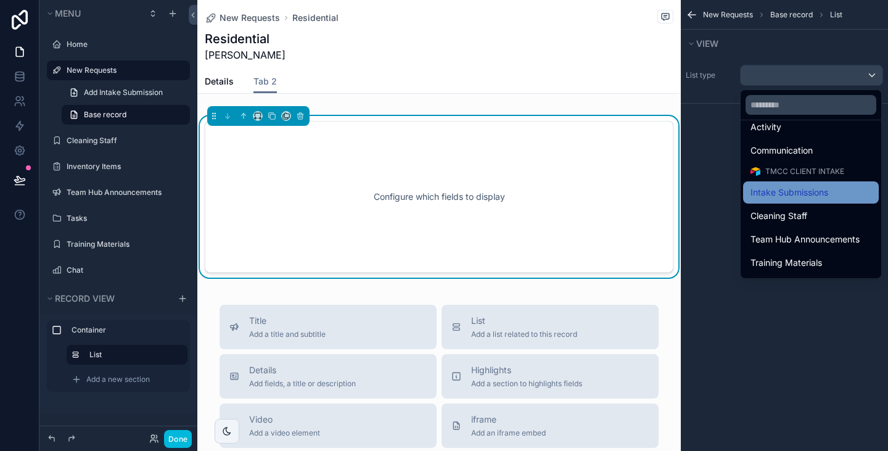
click at [801, 182] on div "Intake Submissions" at bounding box center [811, 192] width 136 height 22
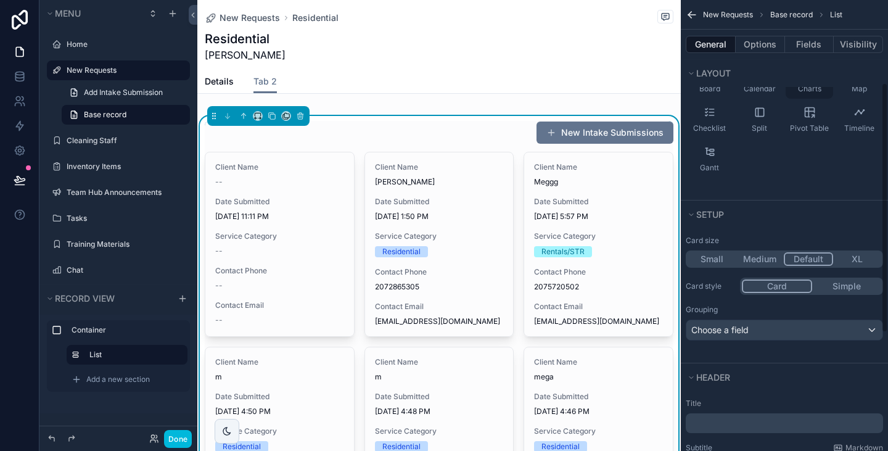
scroll to position [151, 0]
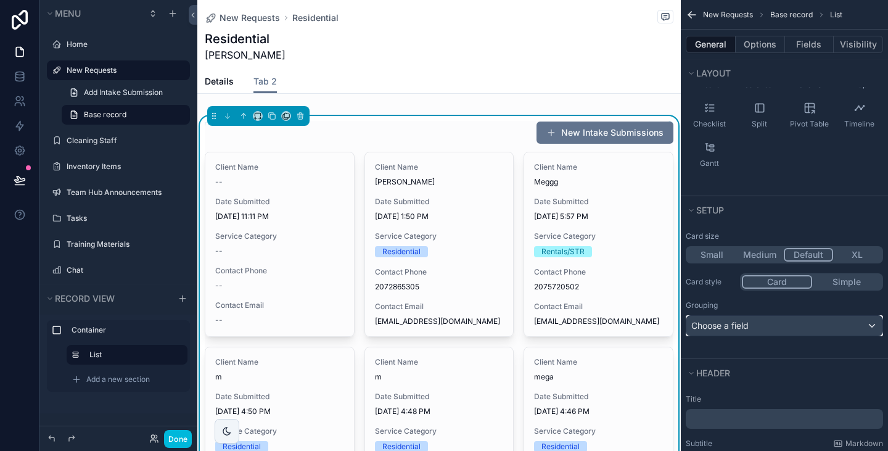
click at [751, 320] on div "Choose a field" at bounding box center [784, 326] width 196 height 20
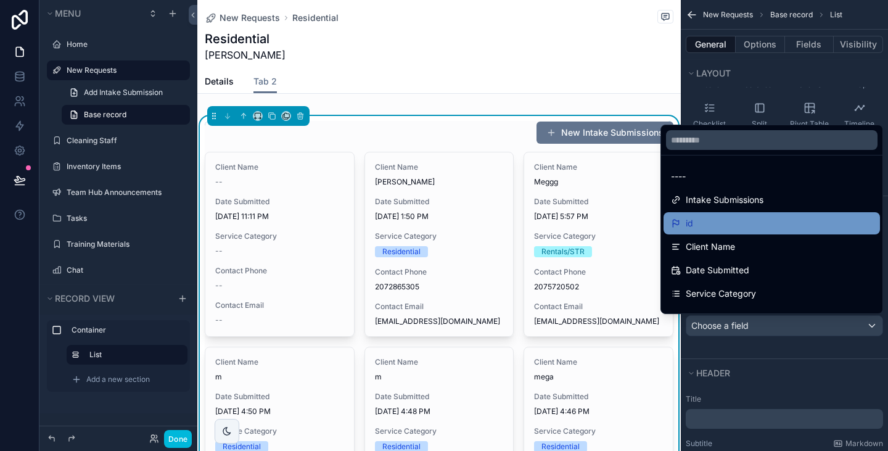
click at [743, 218] on div "id" at bounding box center [772, 223] width 202 height 15
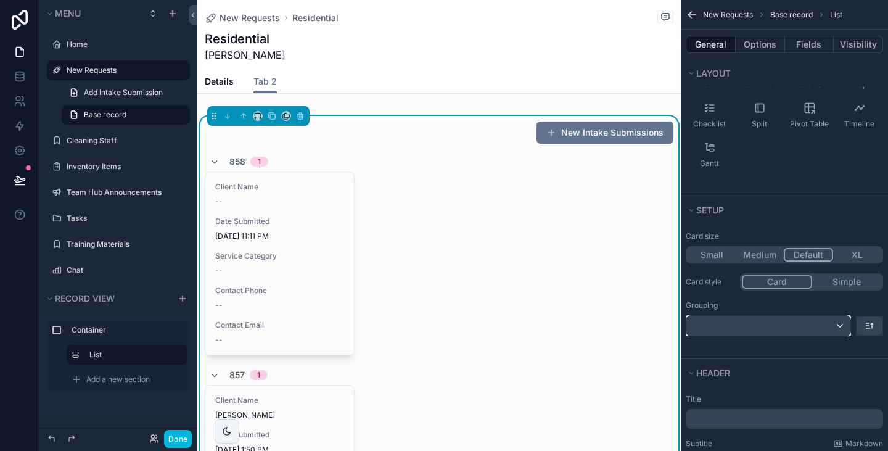
click at [776, 327] on div "scrollable content" at bounding box center [768, 326] width 164 height 20
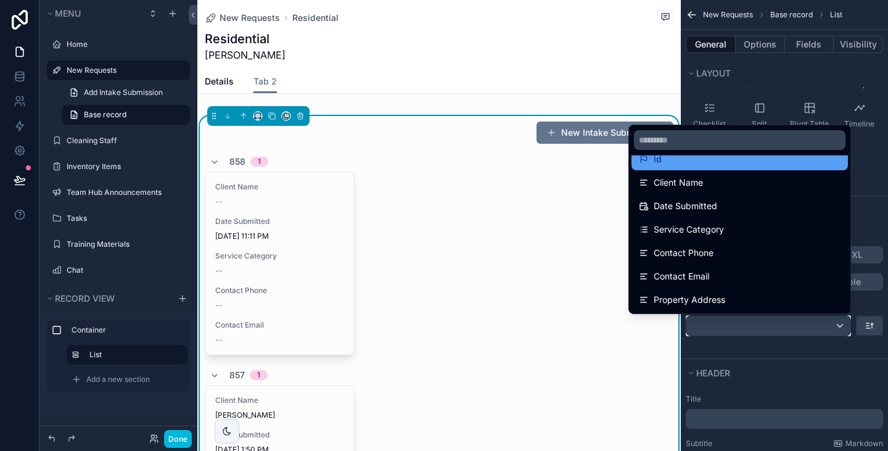
scroll to position [65, 0]
click at [864, 184] on div "scrollable content" at bounding box center [444, 225] width 888 height 451
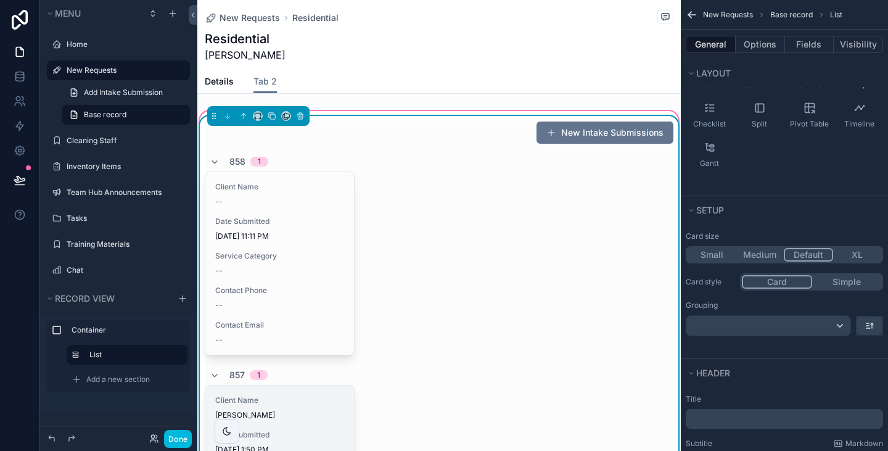
click at [290, 407] on div "Client Name [PERSON_NAME]" at bounding box center [279, 407] width 129 height 25
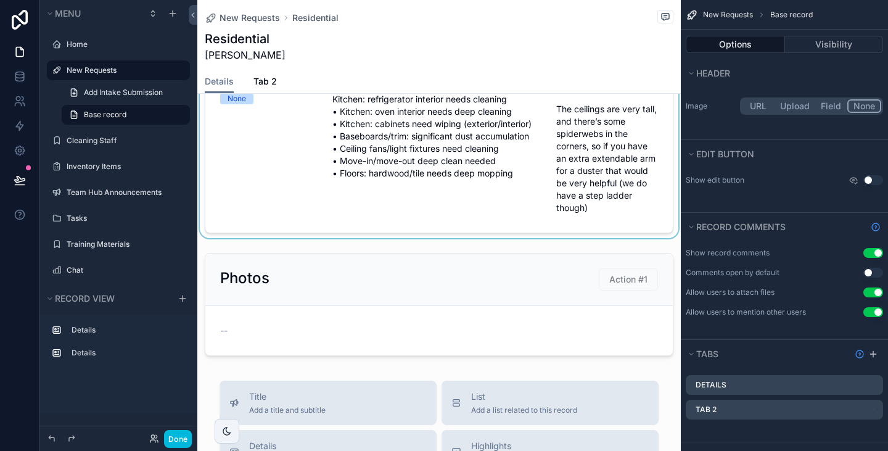
scroll to position [262, 0]
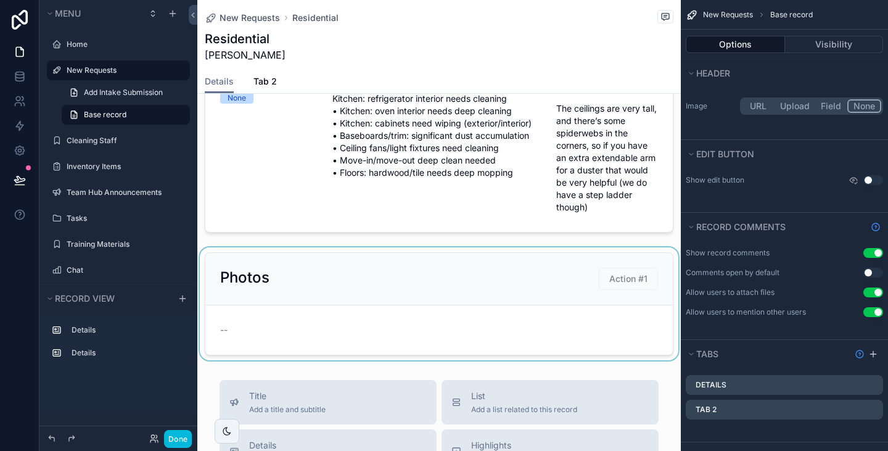
click at [385, 288] on div "scrollable content" at bounding box center [438, 303] width 483 height 113
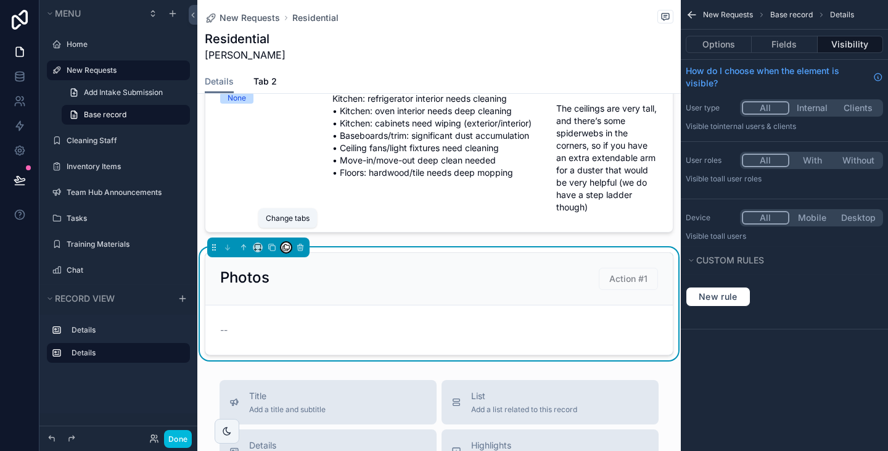
click at [285, 243] on icon "scrollable content" at bounding box center [286, 247] width 9 height 9
click at [306, 293] on span "Tab 2" at bounding box center [310, 299] width 23 height 15
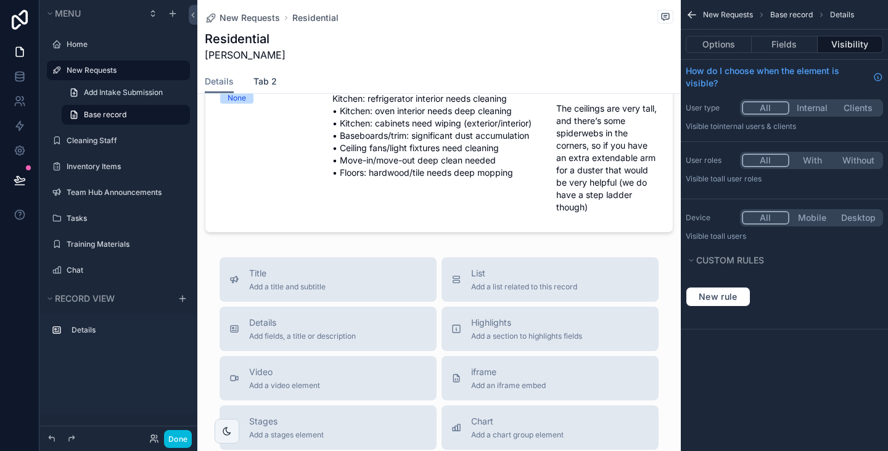
click at [258, 85] on span "Tab 2" at bounding box center [264, 81] width 23 height 12
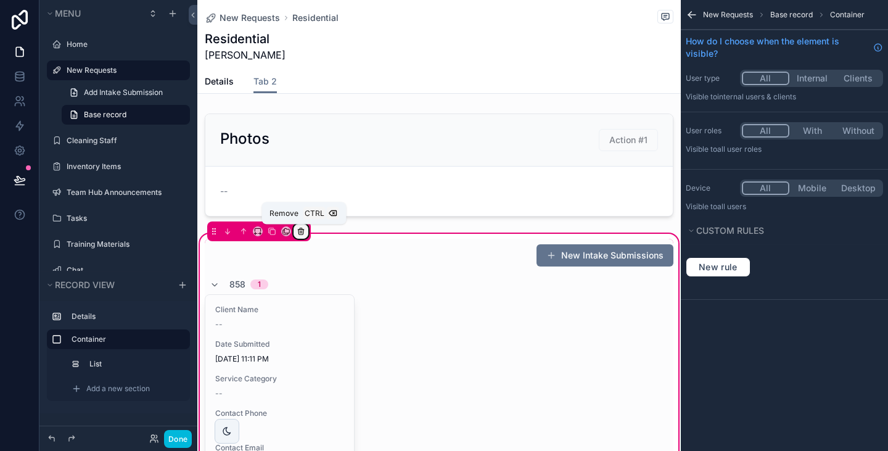
click at [302, 229] on icon "scrollable content" at bounding box center [301, 229] width 6 height 0
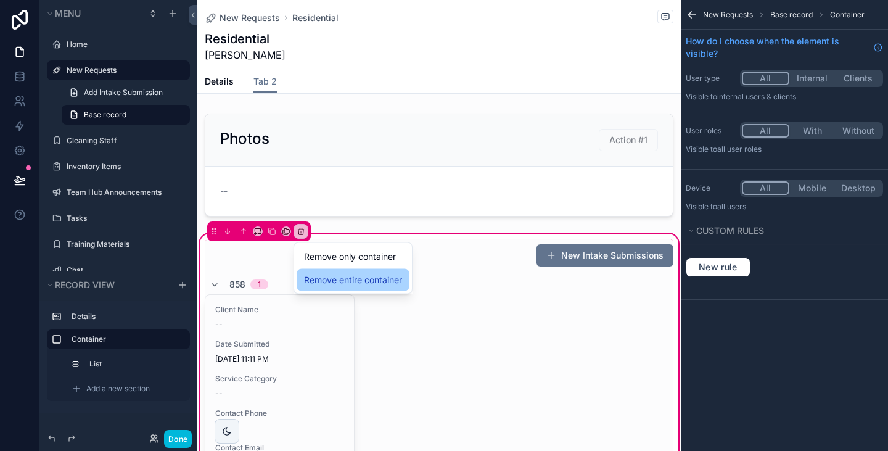
click at [344, 281] on span "Remove entire container" at bounding box center [353, 279] width 98 height 15
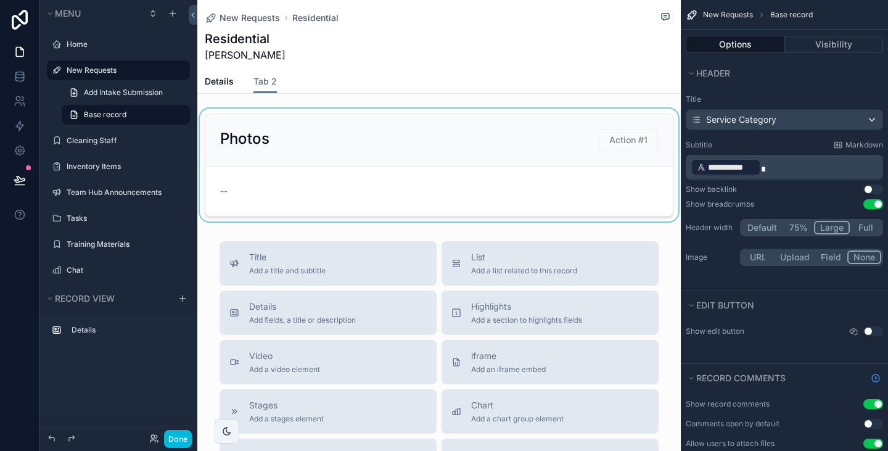
click at [333, 179] on div "scrollable content" at bounding box center [438, 164] width 483 height 113
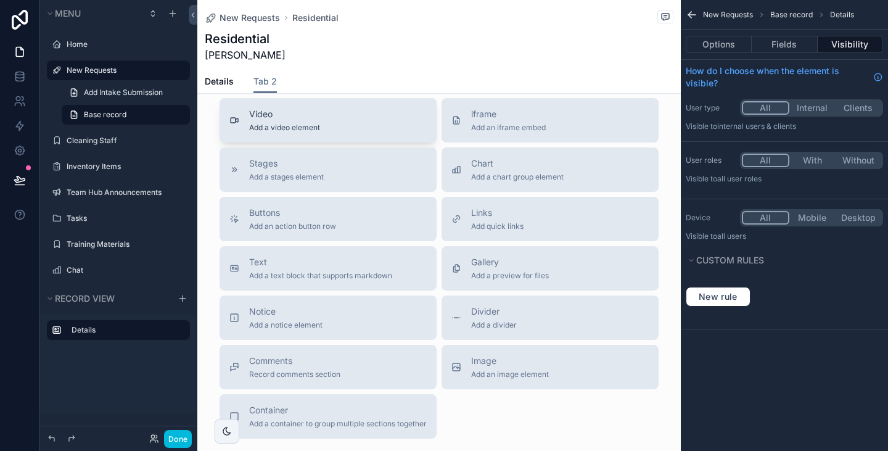
scroll to position [327, 0]
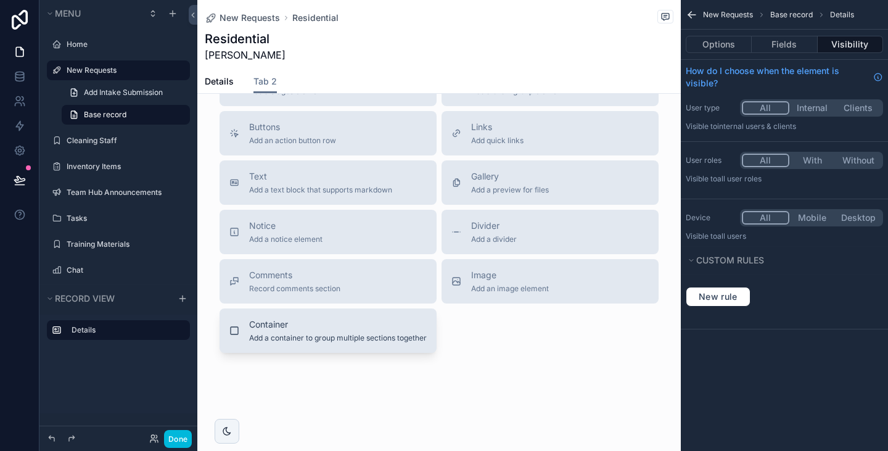
click at [288, 343] on button "Container Add a container to group multiple sections together" at bounding box center [327, 330] width 217 height 44
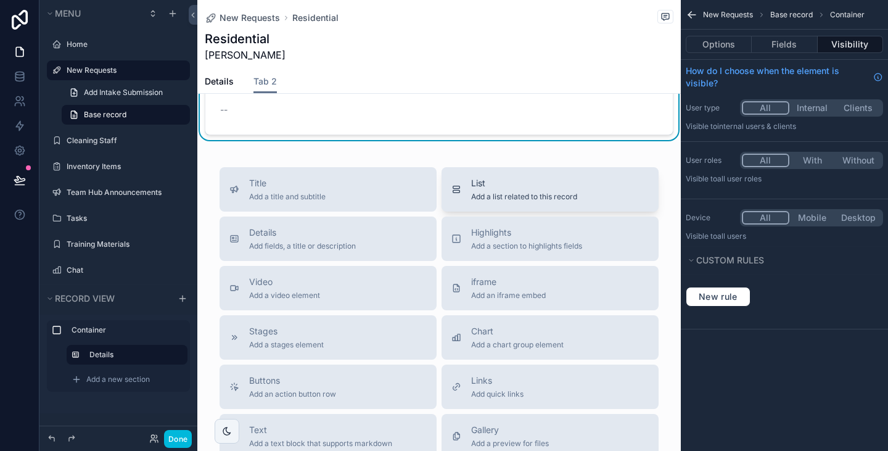
scroll to position [0, 0]
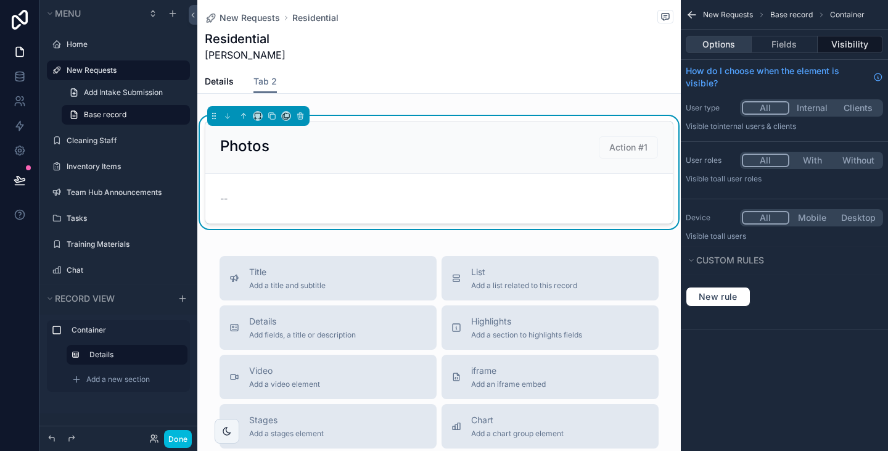
click at [729, 49] on button "Options" at bounding box center [718, 44] width 66 height 17
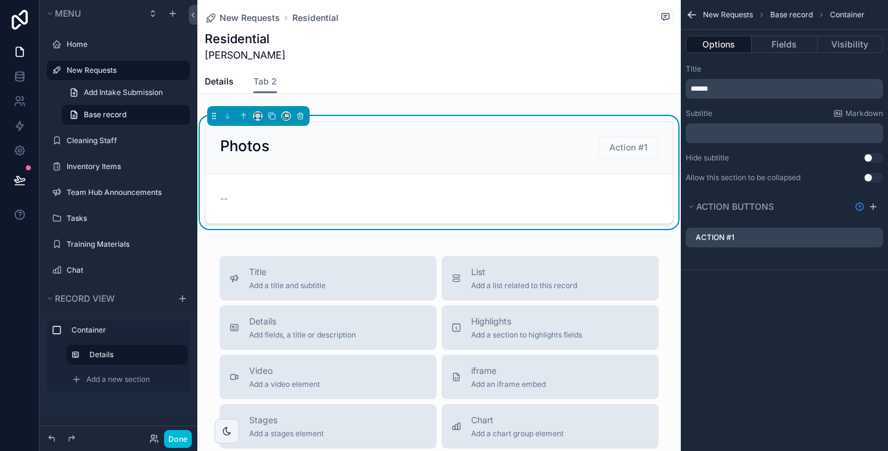
click at [0, 0] on icon "scrollable content" at bounding box center [0, 0] width 0 height 0
click at [856, 214] on icon at bounding box center [857, 218] width 10 height 10
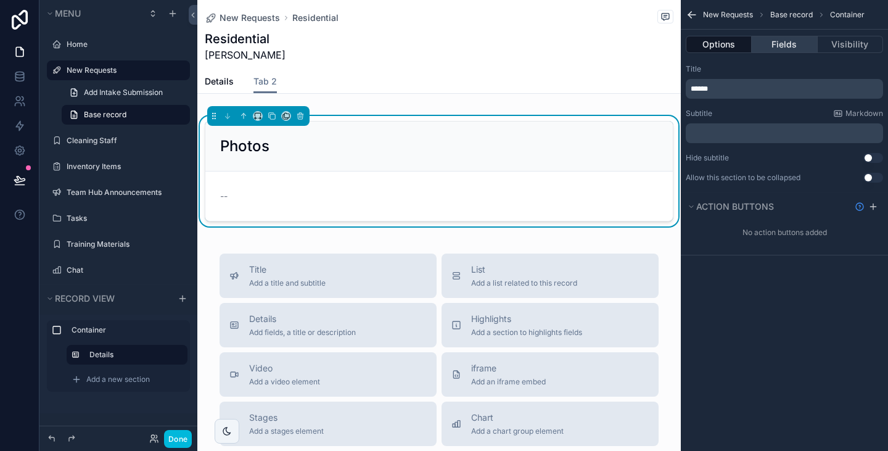
click at [773, 46] on button "Fields" at bounding box center [783, 44] width 65 height 17
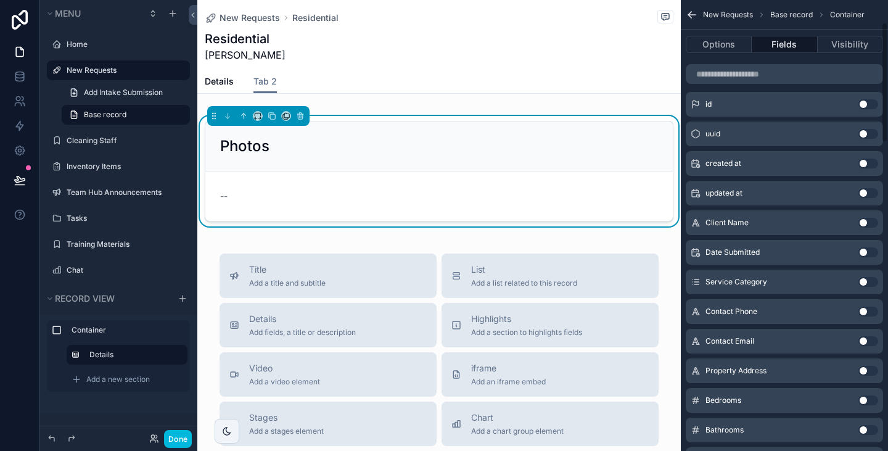
scroll to position [84, 0]
click at [217, 85] on span "Details" at bounding box center [219, 81] width 29 height 12
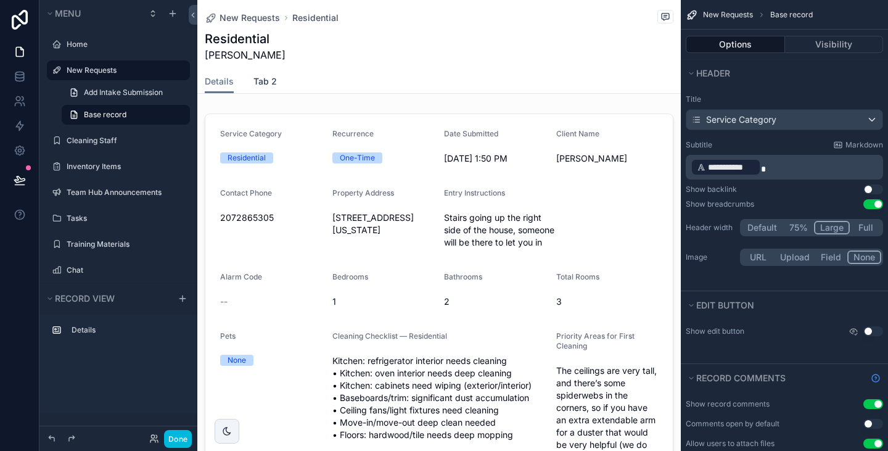
click at [259, 84] on span "Tab 2" at bounding box center [264, 81] width 23 height 12
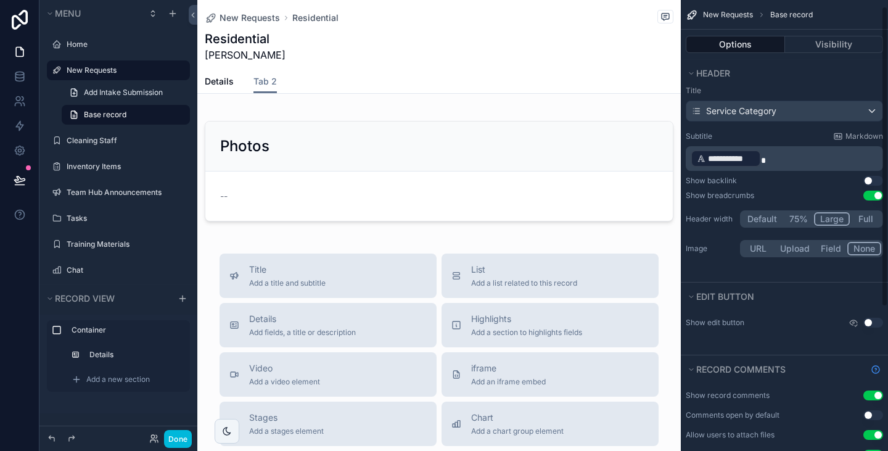
scroll to position [9, 0]
click at [875, 321] on button "Use setting" at bounding box center [873, 322] width 20 height 10
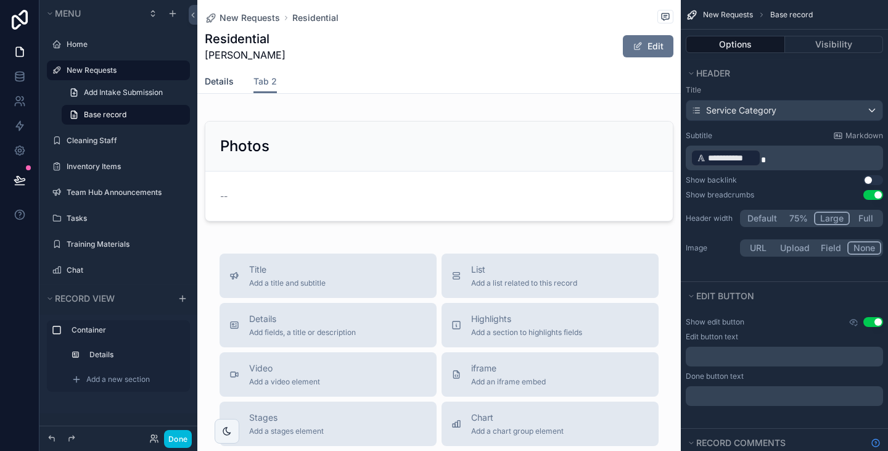
click at [217, 78] on span "Details" at bounding box center [219, 81] width 29 height 12
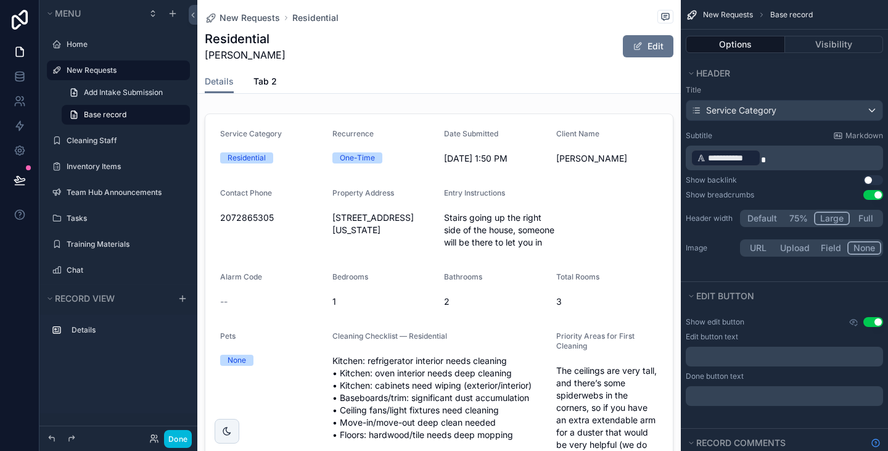
click at [873, 321] on button "Use setting" at bounding box center [873, 322] width 20 height 10
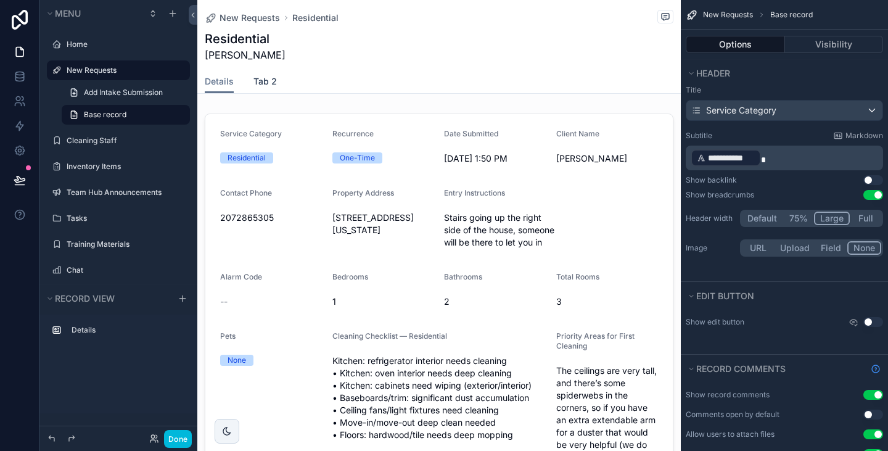
click at [253, 86] on span "Tab 2" at bounding box center [264, 81] width 23 height 12
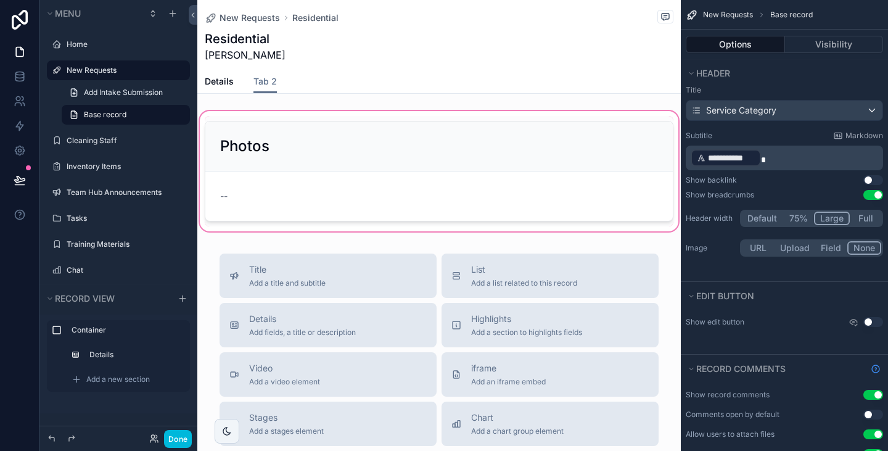
click at [436, 147] on div "scrollable content" at bounding box center [438, 170] width 483 height 125
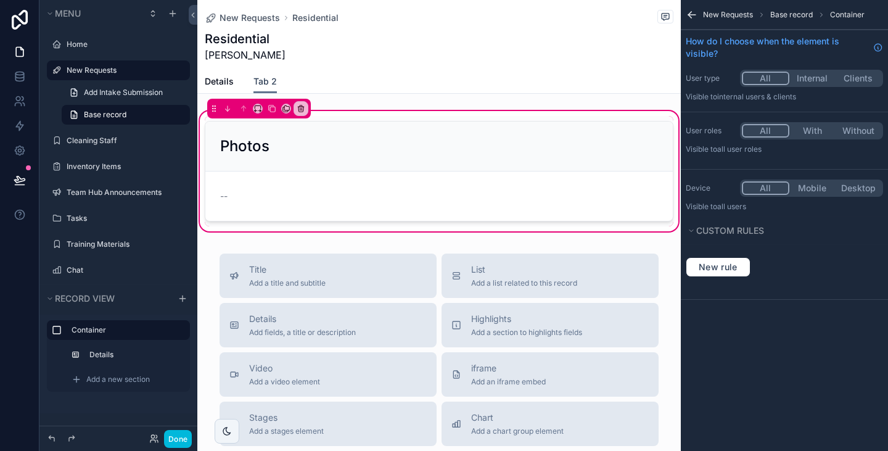
click at [262, 85] on span "Tab 2" at bounding box center [264, 81] width 23 height 12
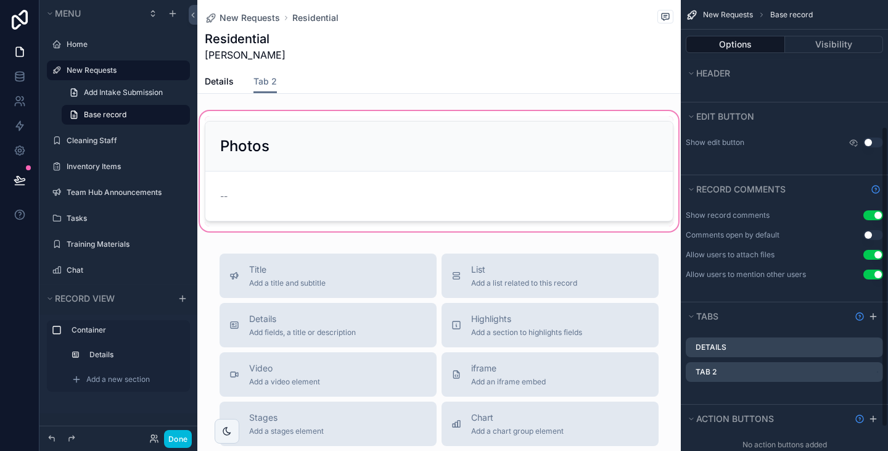
scroll to position [189, 0]
click at [0, 0] on icon "scrollable content" at bounding box center [0, 0] width 0 height 0
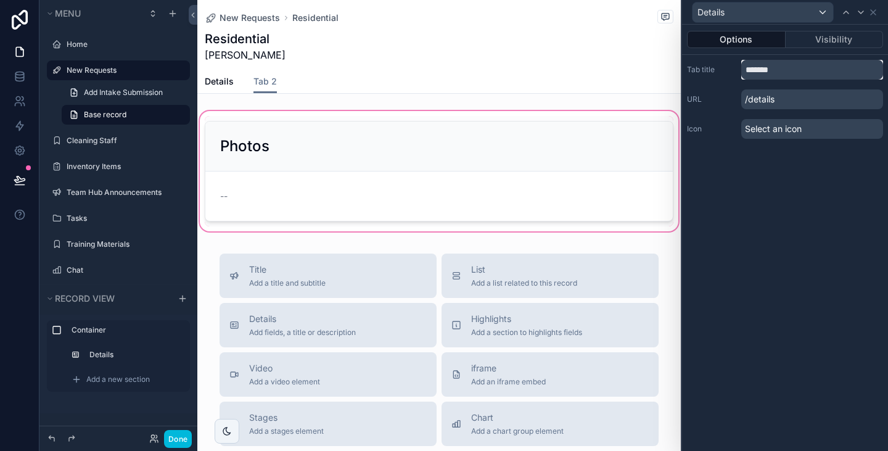
click at [794, 75] on input "*******" at bounding box center [812, 70] width 142 height 20
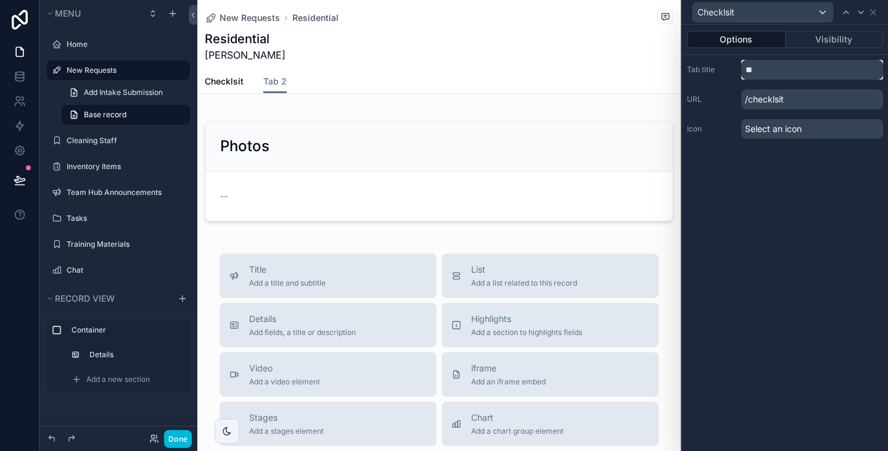
type input "*"
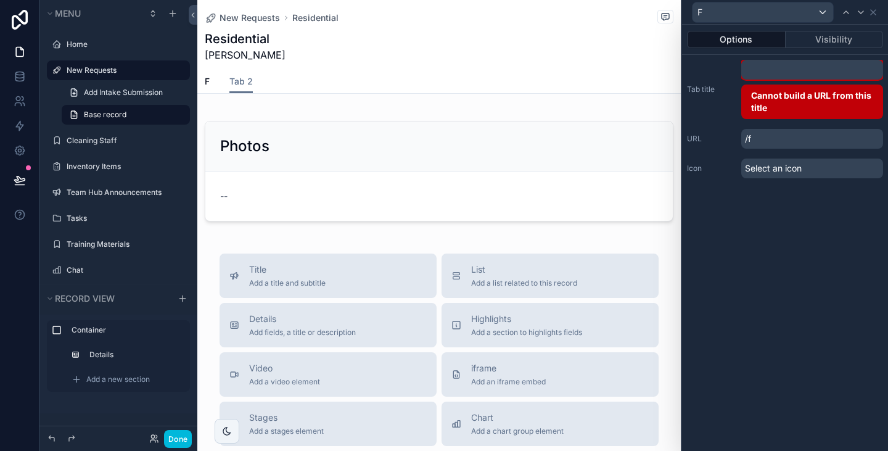
type input "*"
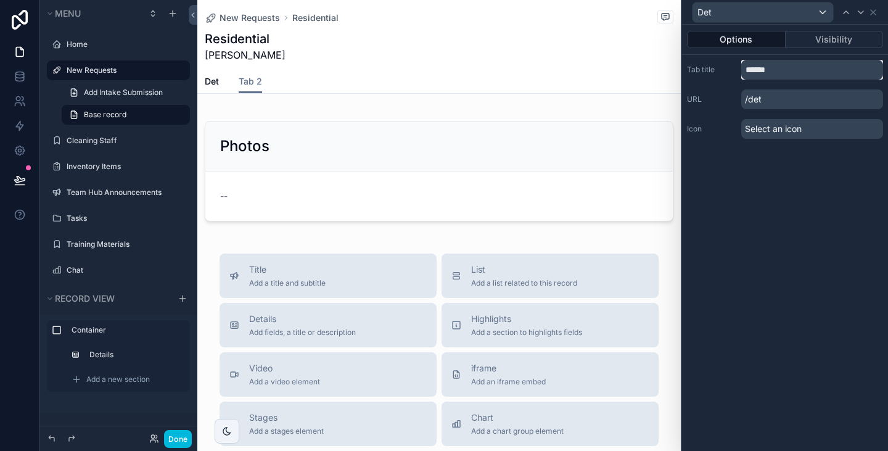
type input "*******"
click at [793, 211] on div "Options Visibility Tab title ******* URL /details Icon Select an icon" at bounding box center [785, 238] width 206 height 426
click at [797, 133] on span "Select an icon" at bounding box center [773, 129] width 57 height 12
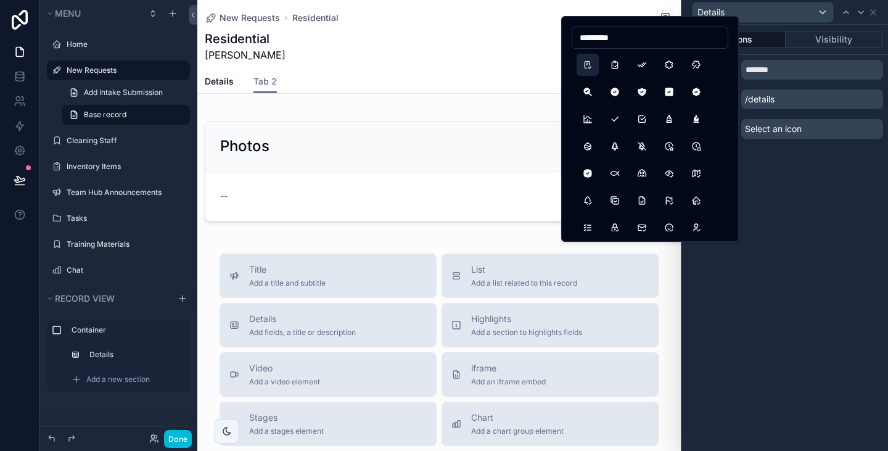
type input "*********"
click at [591, 65] on button "Checklist" at bounding box center [587, 65] width 22 height 22
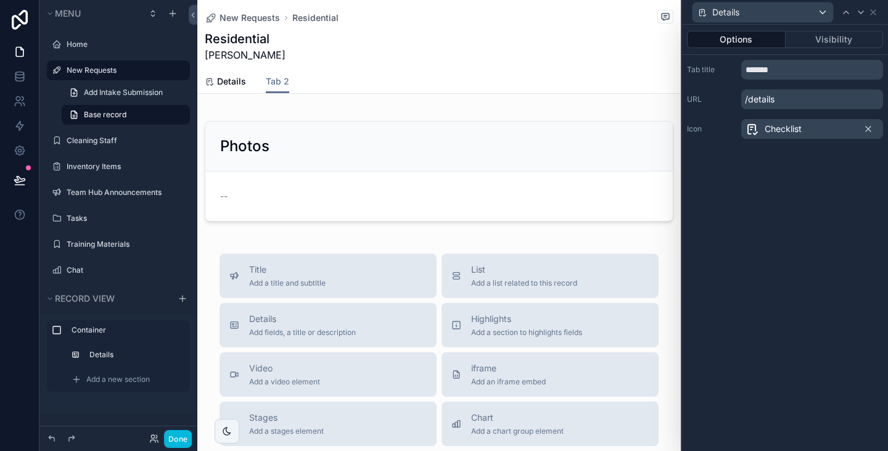
click at [828, 48] on div "Options Visibility" at bounding box center [785, 40] width 206 height 30
click at [829, 39] on button "Visibility" at bounding box center [834, 39] width 98 height 17
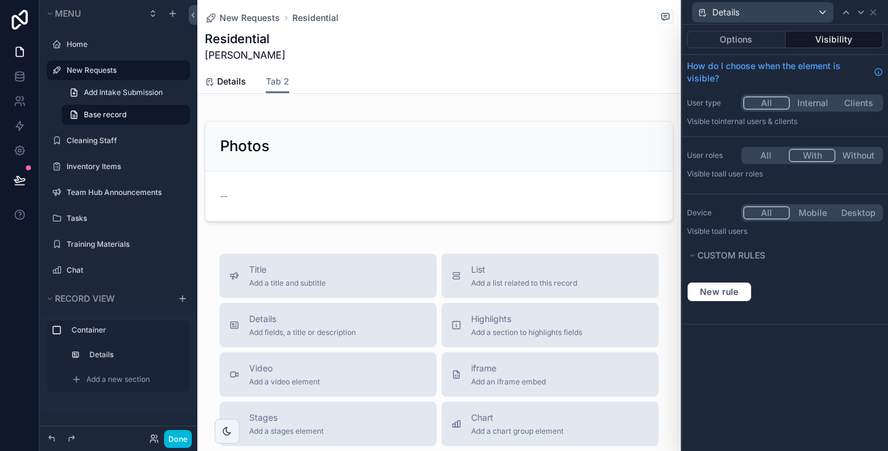
click at [819, 149] on button "With" at bounding box center [811, 156] width 47 height 14
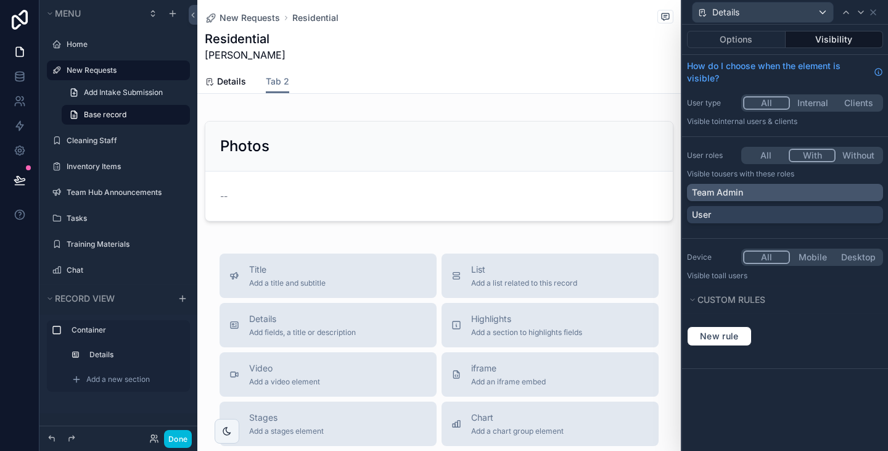
click at [756, 186] on div "Team Admin" at bounding box center [785, 192] width 186 height 12
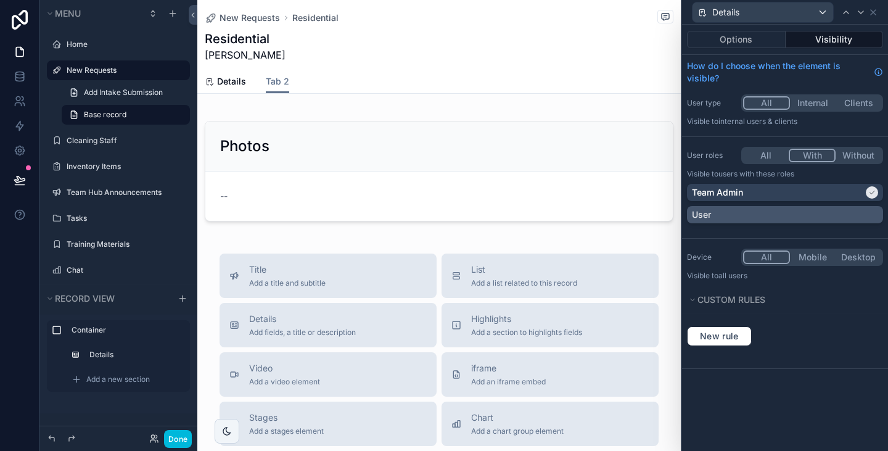
click at [751, 208] on div "User" at bounding box center [785, 214] width 186 height 12
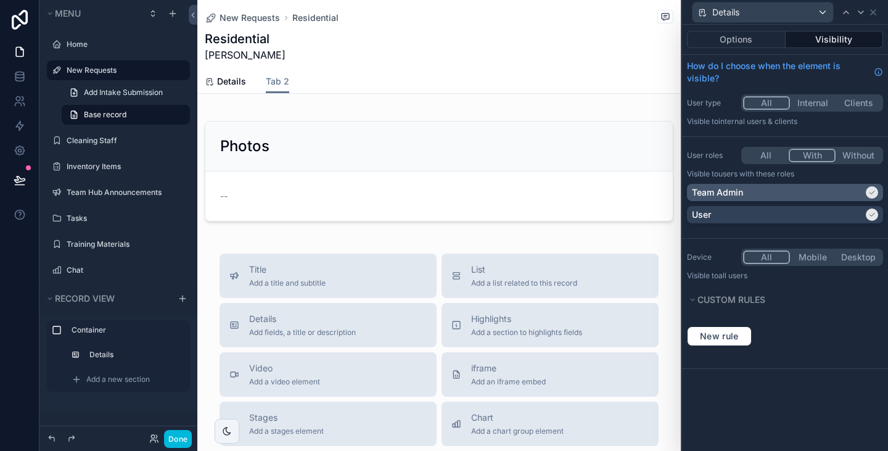
click at [756, 186] on div "Team Admin" at bounding box center [777, 192] width 171 height 12
click at [756, 186] on div "Team Admin" at bounding box center [785, 192] width 186 height 12
click at [748, 46] on button "Options" at bounding box center [736, 39] width 99 height 17
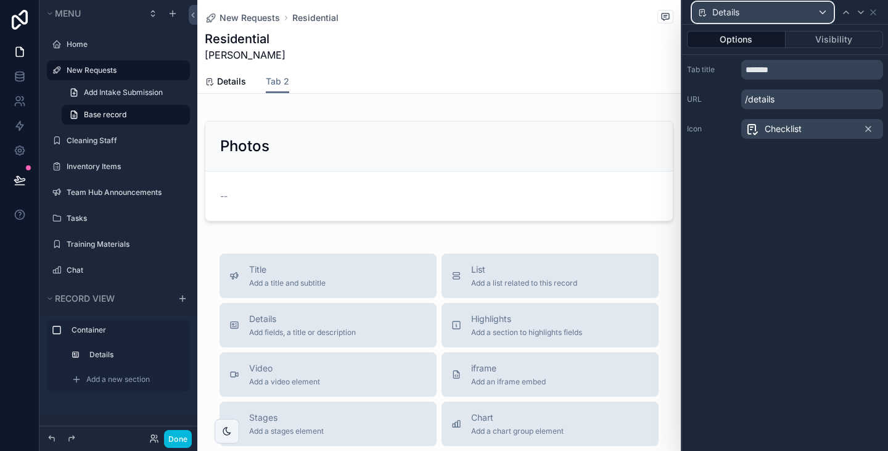
click at [786, 10] on div "Details" at bounding box center [762, 12] width 141 height 20
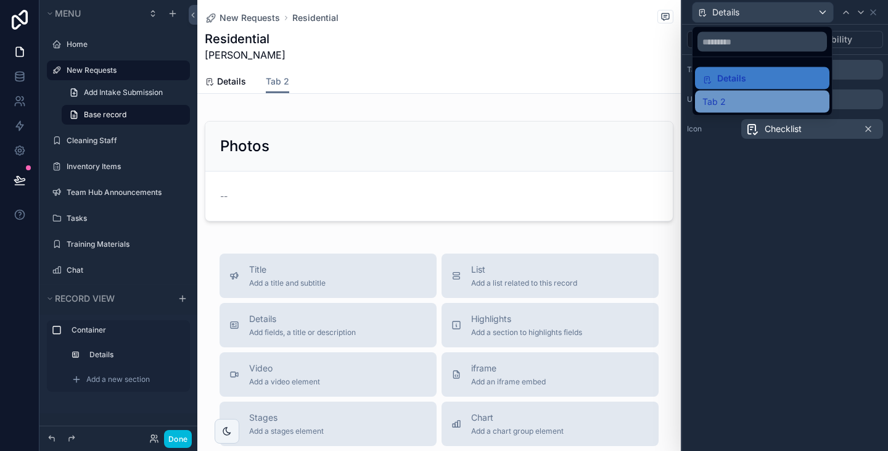
click at [754, 99] on div "Tab 2" at bounding box center [762, 101] width 120 height 15
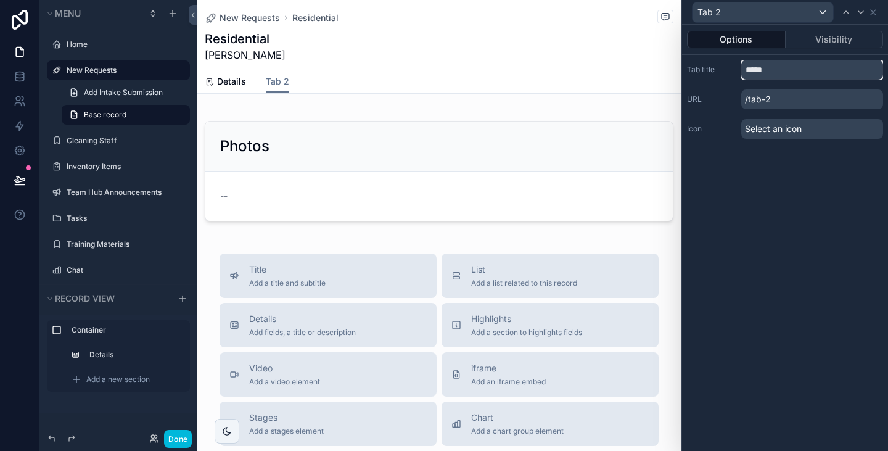
click at [786, 67] on input "*****" at bounding box center [812, 70] width 142 height 20
type input "*"
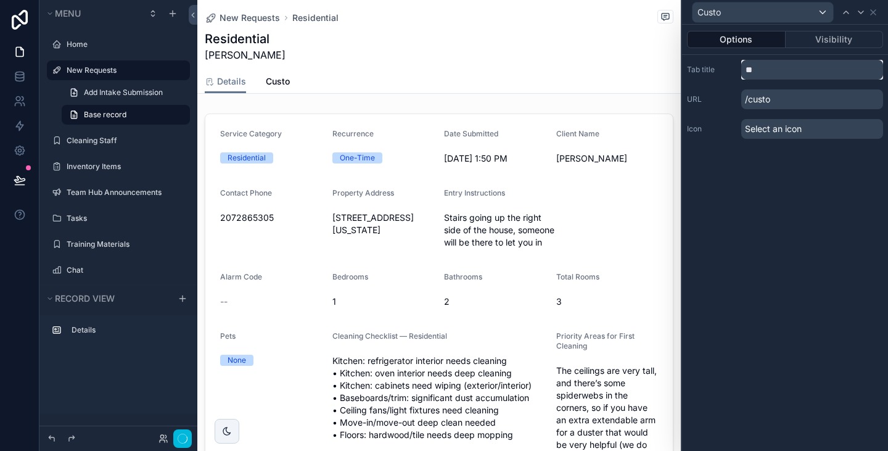
type input "*"
type input "******"
click at [809, 128] on div "Select an icon" at bounding box center [812, 129] width 142 height 20
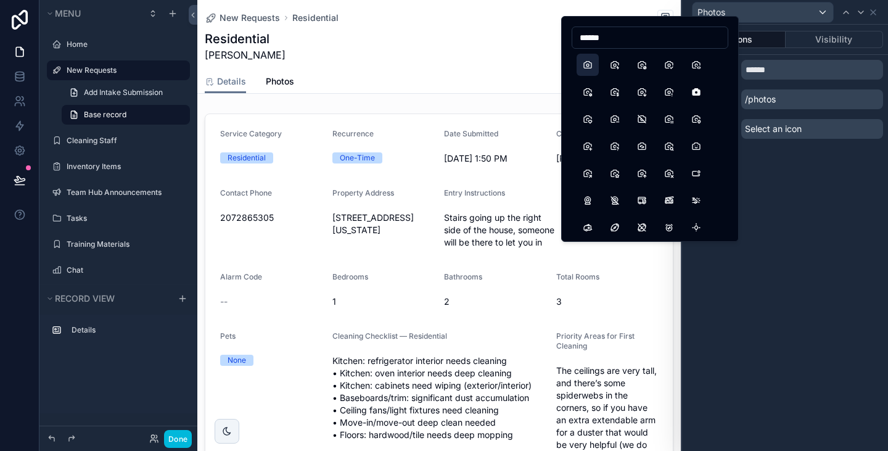
type input "******"
click at [590, 65] on button "Camera" at bounding box center [587, 65] width 22 height 22
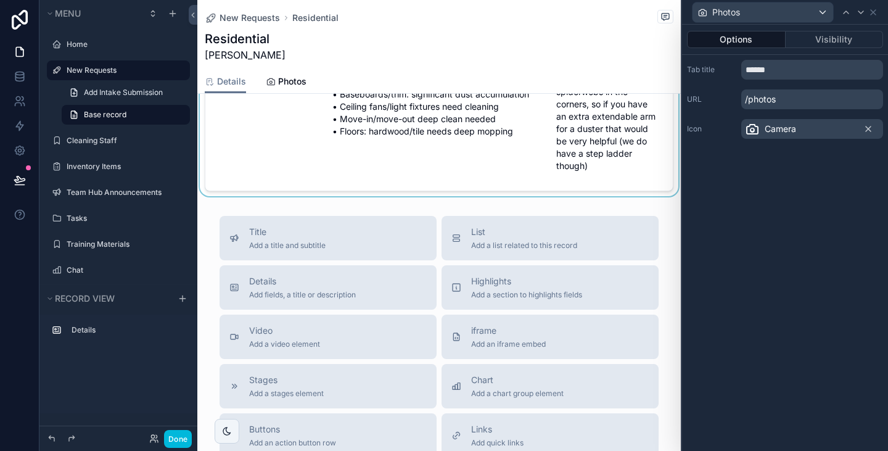
scroll to position [305, 0]
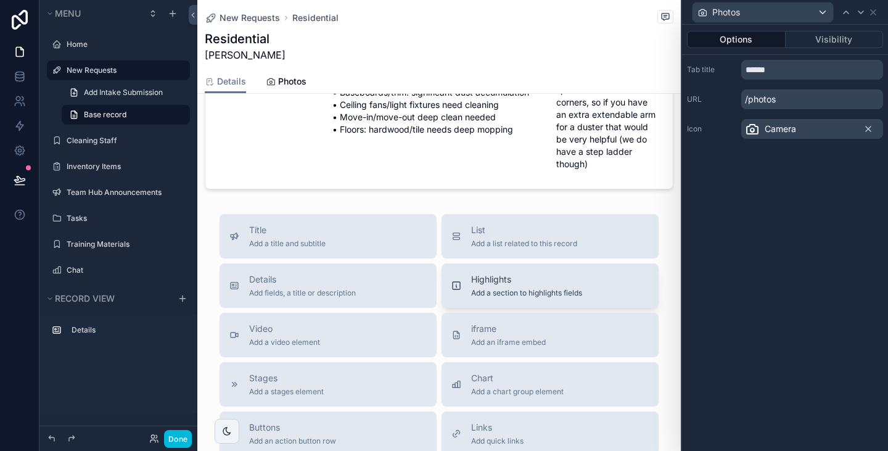
click at [472, 273] on span "Highlights" at bounding box center [526, 279] width 111 height 12
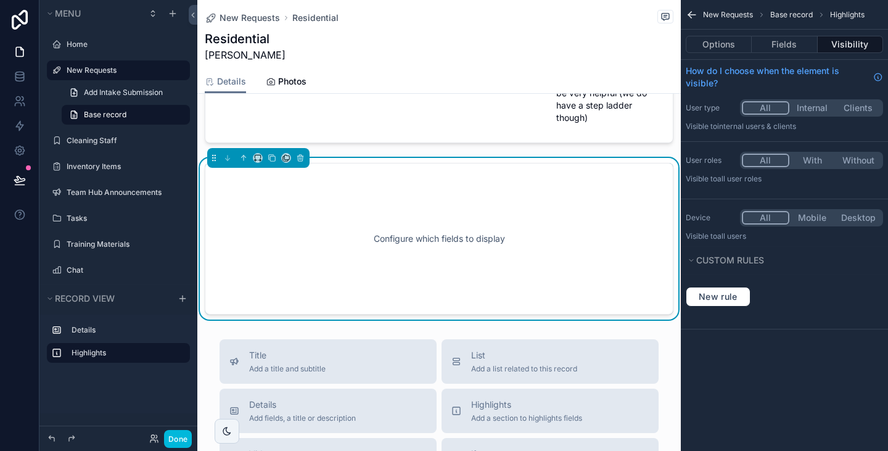
scroll to position [352, 0]
click at [771, 45] on button "Fields" at bounding box center [783, 44] width 65 height 17
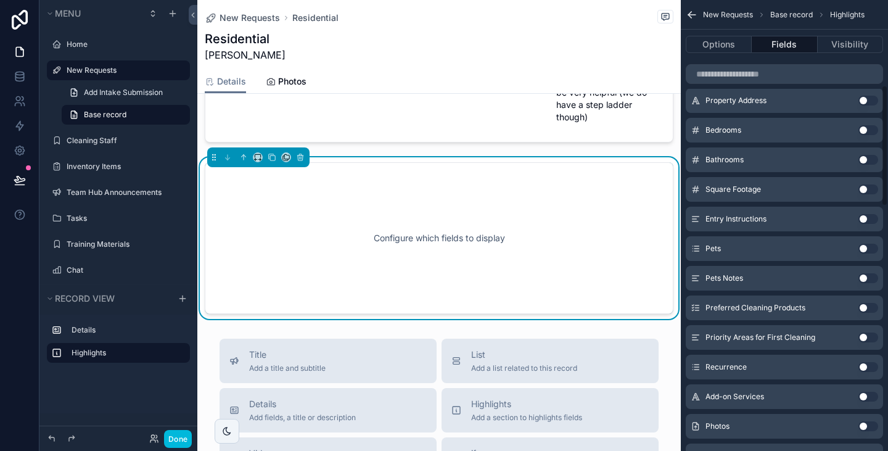
scroll to position [319, 0]
click at [869, 218] on button "Use setting" at bounding box center [868, 218] width 20 height 10
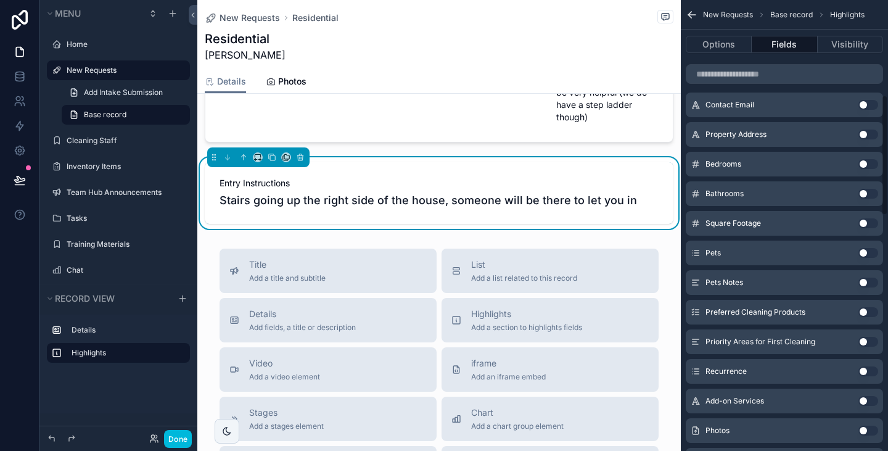
scroll to position [354, 0]
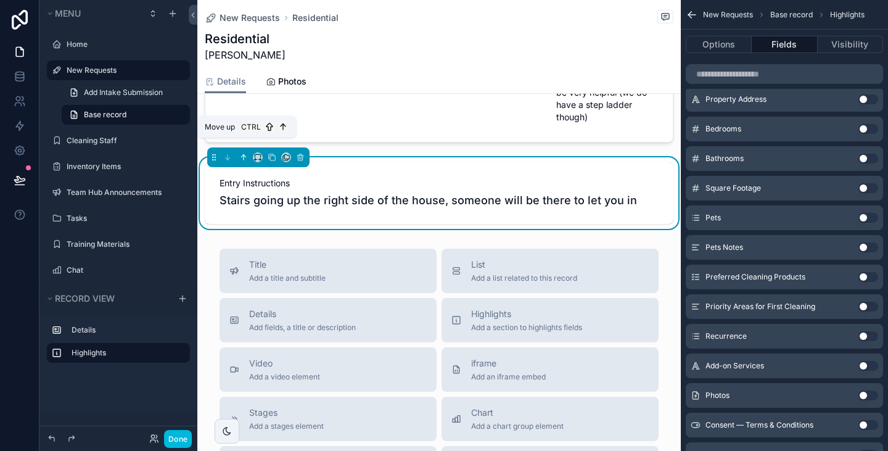
click at [239, 153] on icon "scrollable content" at bounding box center [243, 157] width 9 height 9
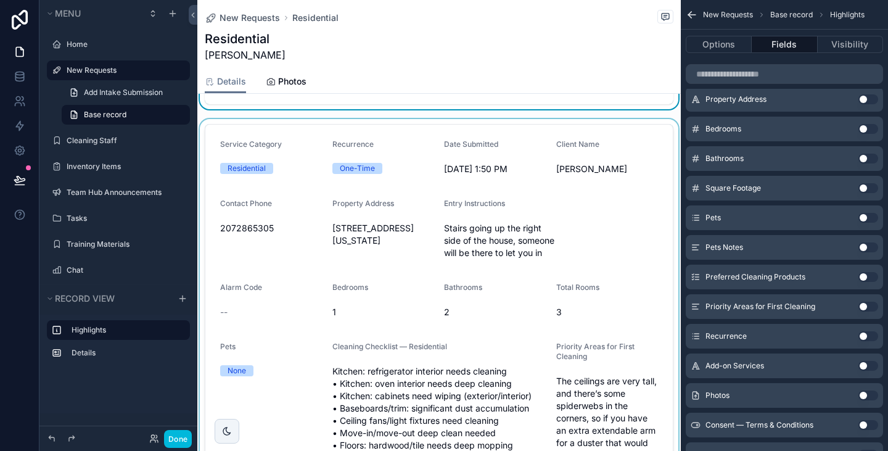
scroll to position [0, 0]
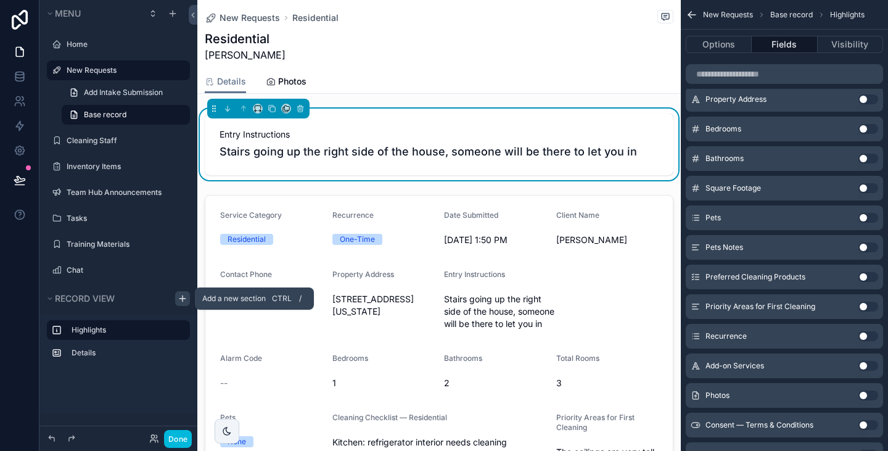
click at [181, 299] on icon "scrollable content" at bounding box center [183, 298] width 10 height 10
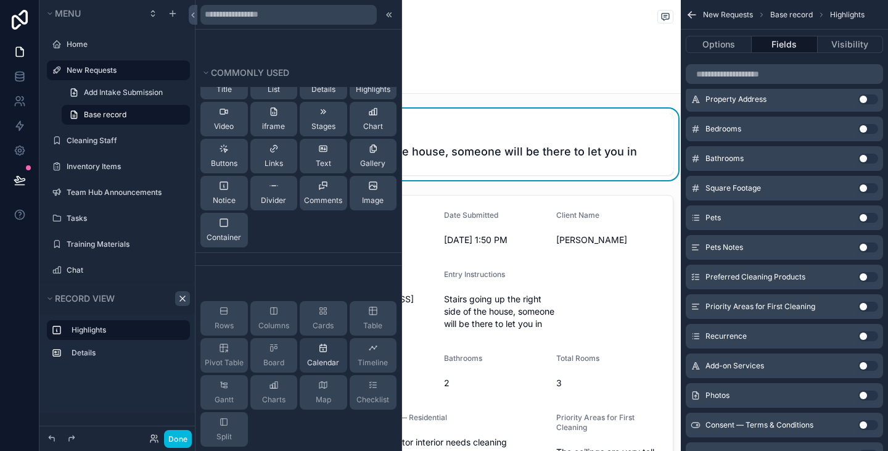
click at [318, 342] on div "Calendar" at bounding box center [323, 355] width 47 height 35
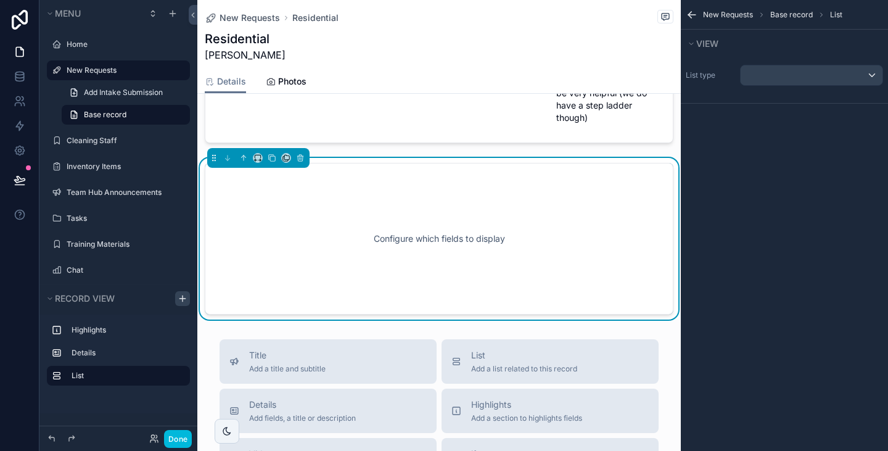
scroll to position [433, 0]
click at [768, 77] on div "scrollable content" at bounding box center [811, 75] width 142 height 20
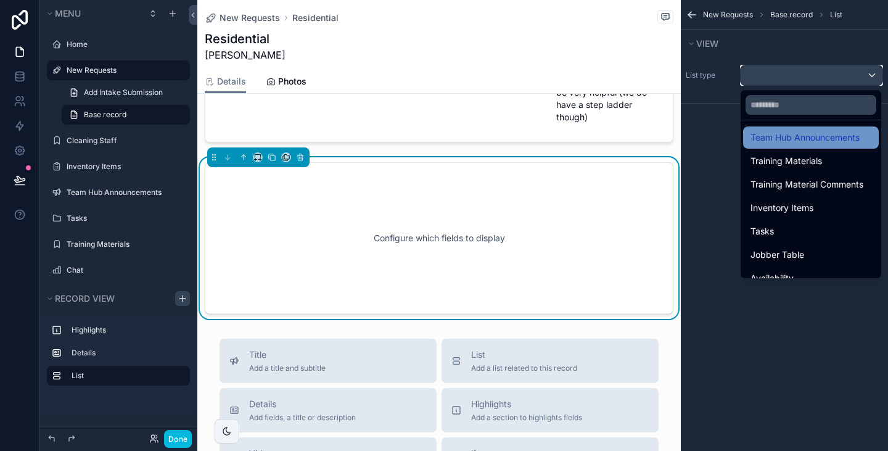
scroll to position [171, 0]
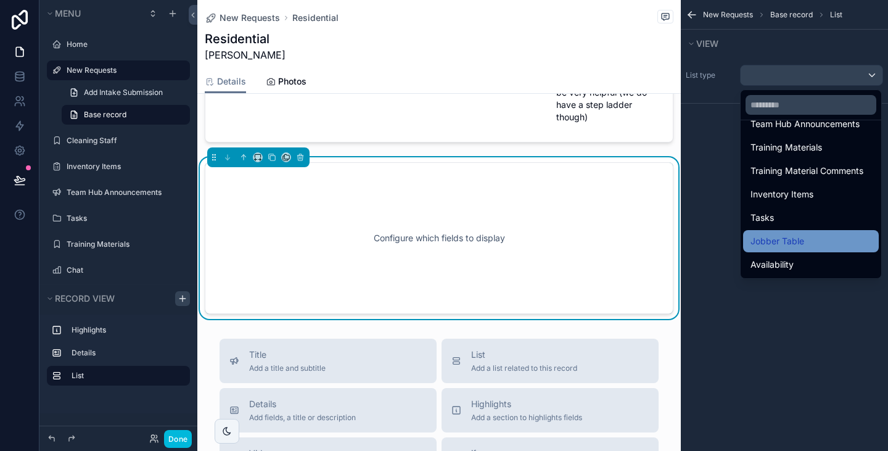
click at [796, 243] on span "Jobber Table" at bounding box center [777, 241] width 54 height 15
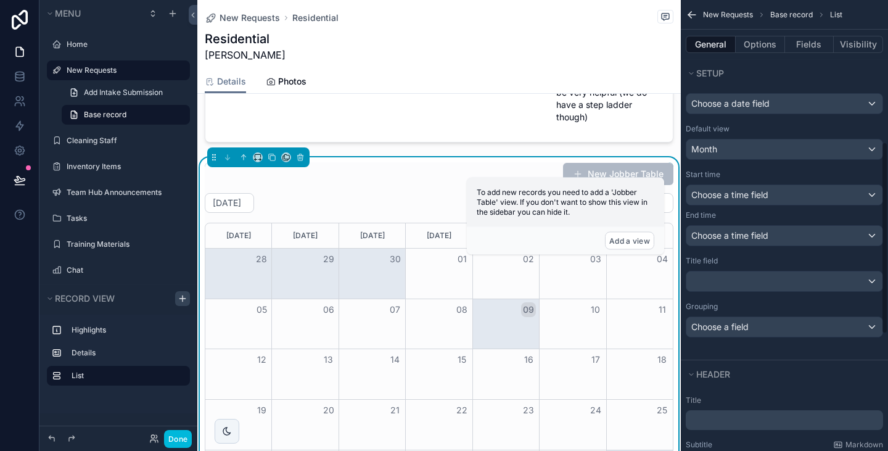
scroll to position [354, 0]
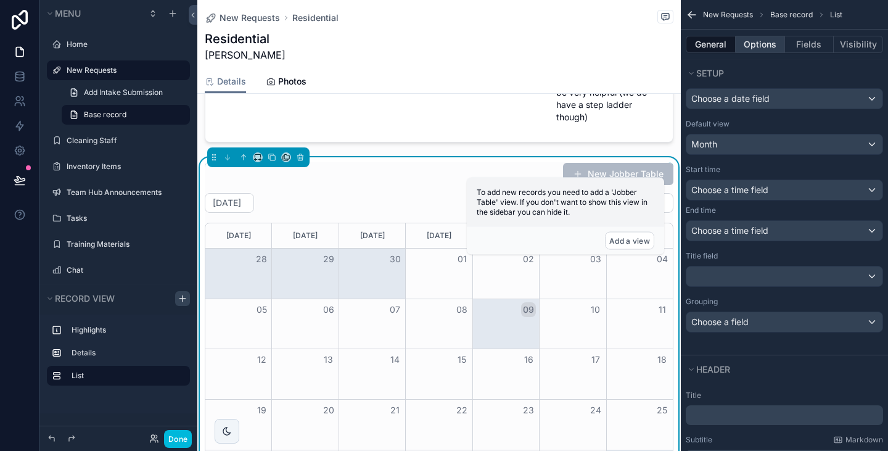
click at [753, 39] on div "General Options Fields Visibility" at bounding box center [783, 45] width 207 height 30
click at [753, 39] on button "Options" at bounding box center [759, 44] width 49 height 17
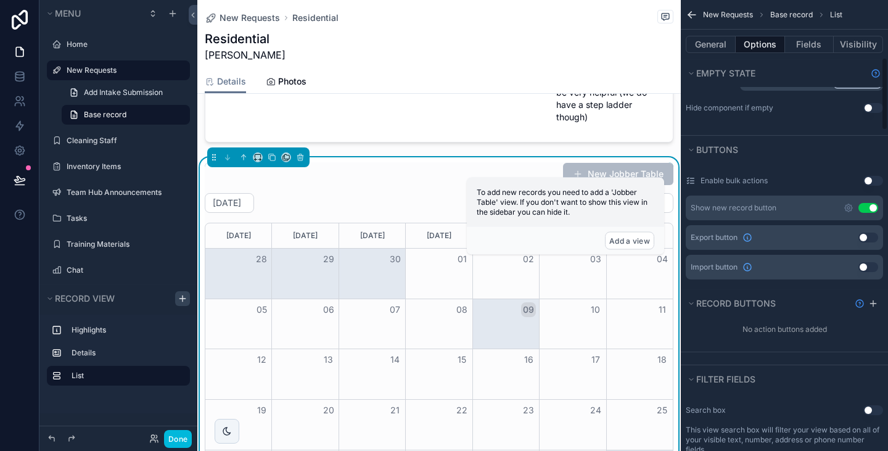
click at [872, 206] on button "Use setting" at bounding box center [868, 208] width 20 height 10
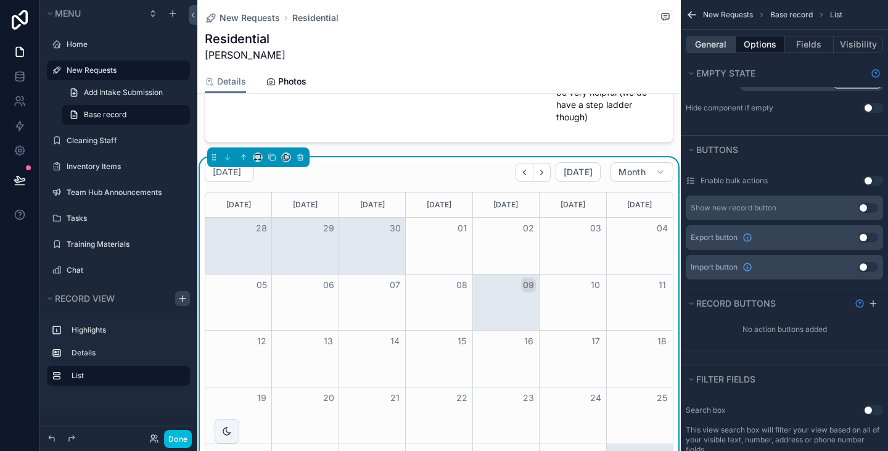
click at [719, 45] on button "General" at bounding box center [710, 44] width 50 height 17
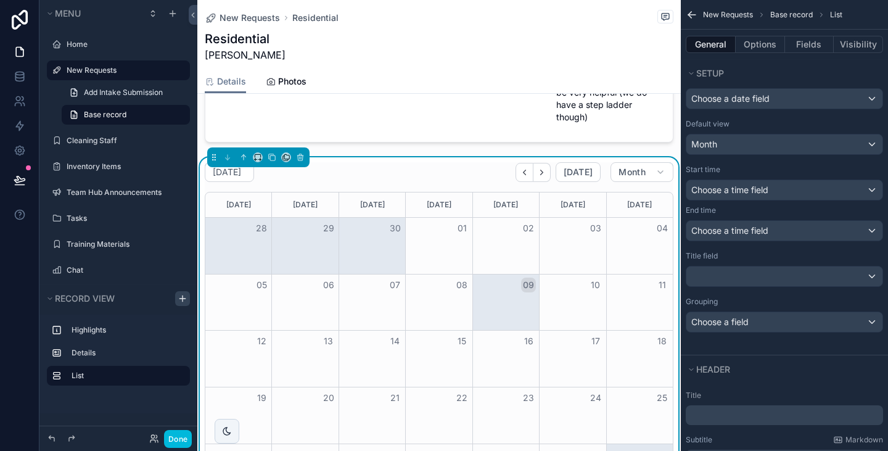
click at [719, 49] on button "General" at bounding box center [710, 44] width 50 height 17
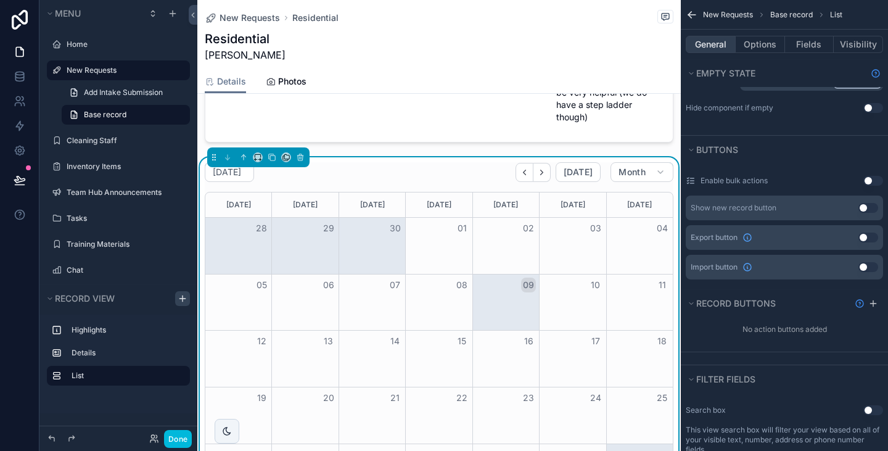
click at [701, 47] on button "General" at bounding box center [710, 44] width 50 height 17
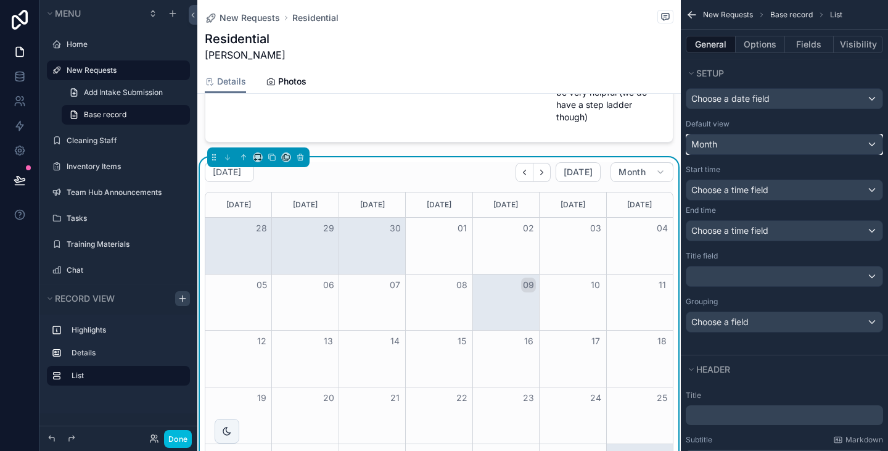
click at [756, 143] on div "Month" at bounding box center [784, 144] width 196 height 20
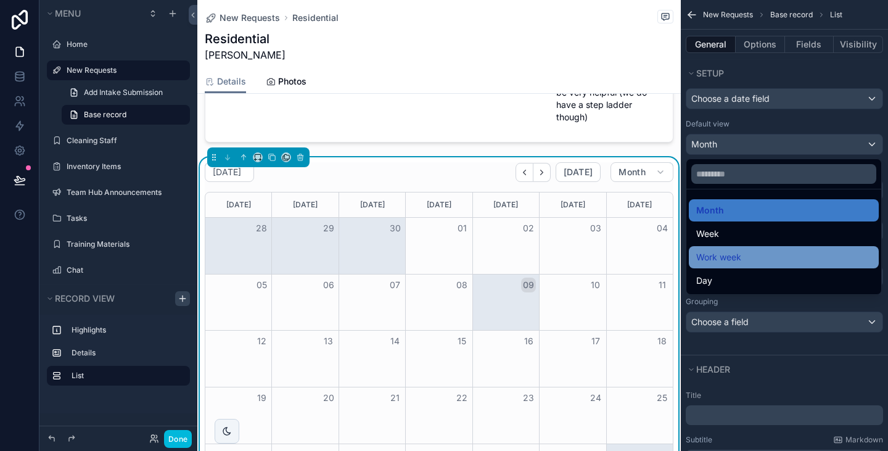
click at [727, 266] on div "Work week" at bounding box center [783, 257] width 190 height 22
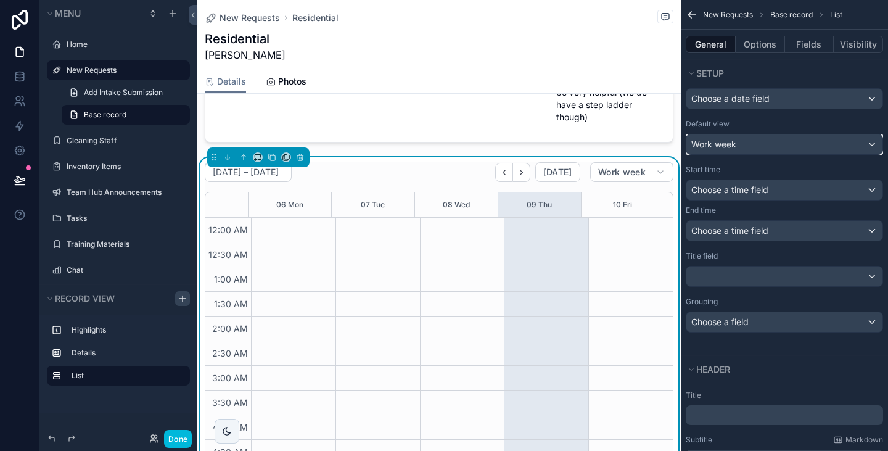
click at [741, 149] on div "Work week" at bounding box center [784, 144] width 196 height 20
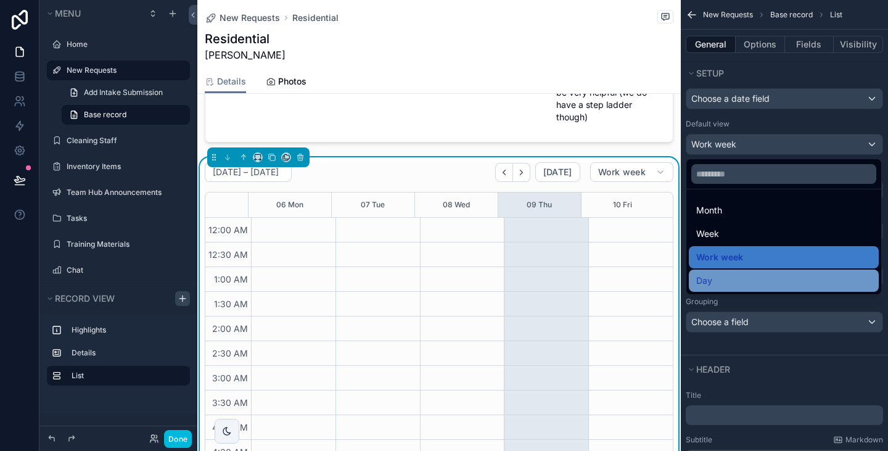
click at [721, 280] on div "Day" at bounding box center [783, 280] width 175 height 15
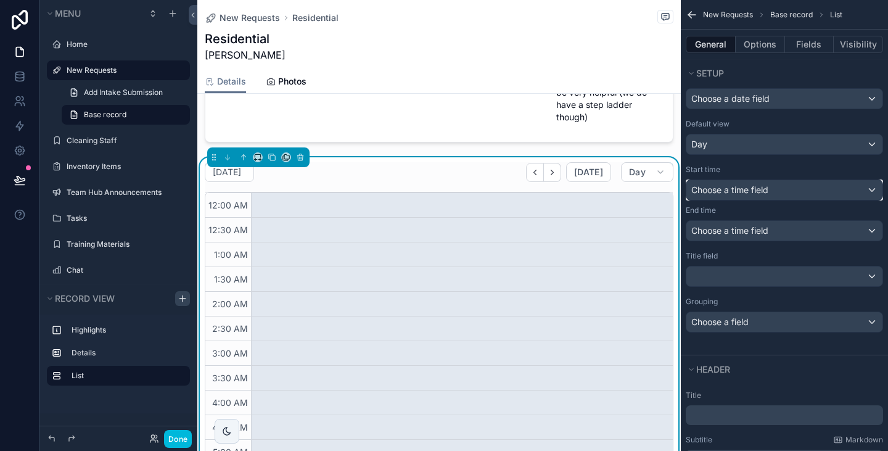
click at [765, 194] on div "Choose a time field" at bounding box center [784, 190] width 196 height 20
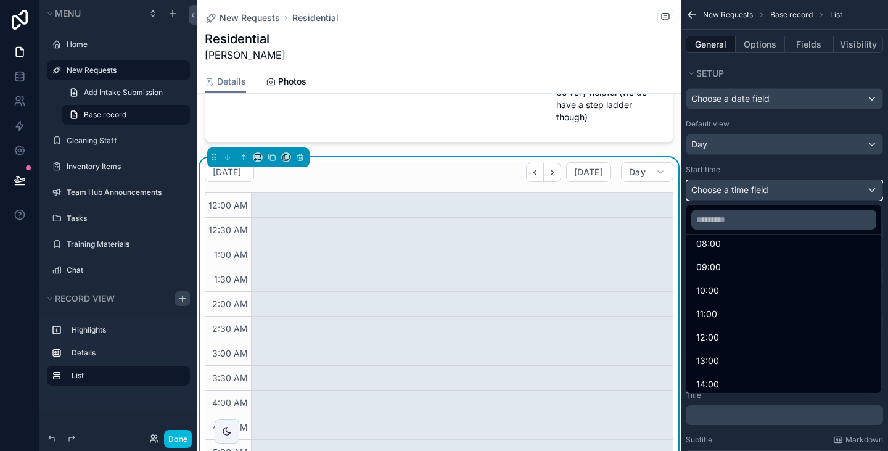
scroll to position [223, 0]
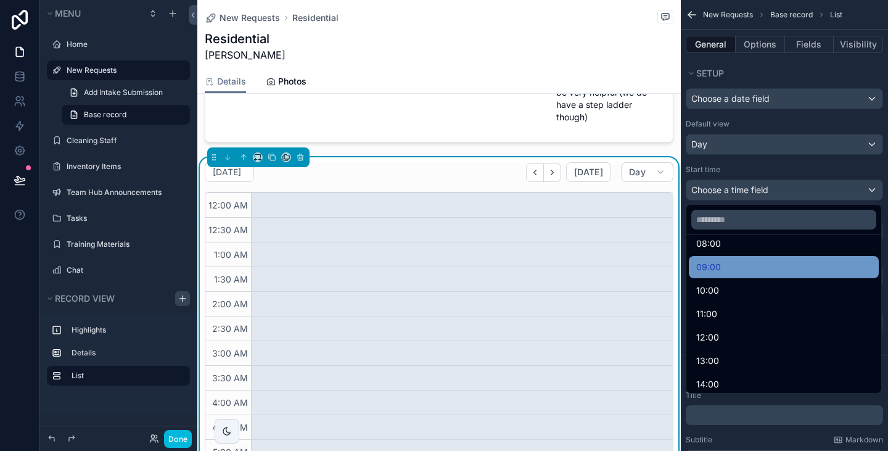
click at [711, 268] on span "09:00" at bounding box center [708, 266] width 25 height 15
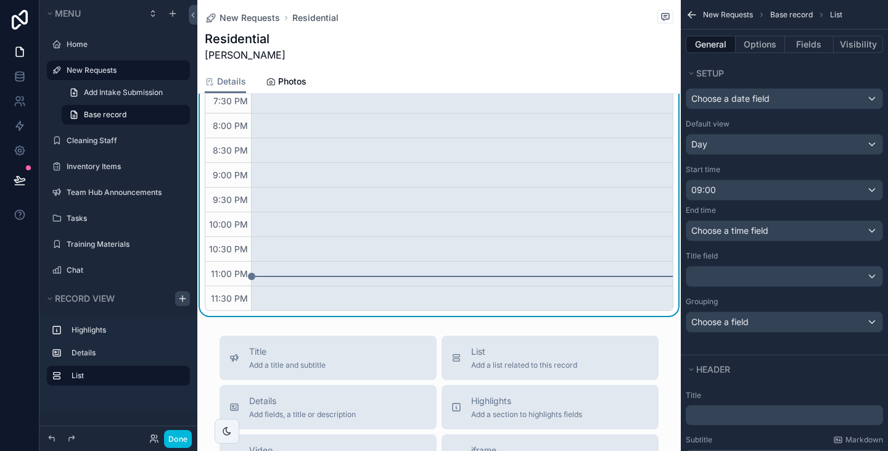
scroll to position [623, 0]
click at [746, 186] on div "09:00" at bounding box center [784, 190] width 196 height 20
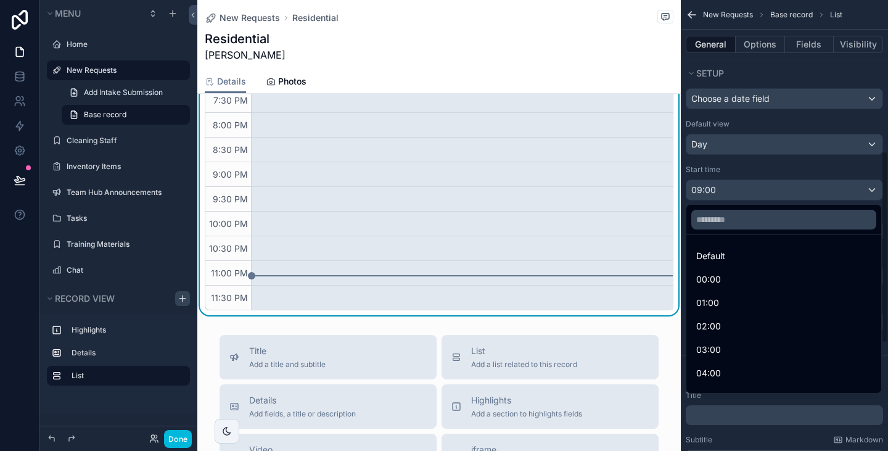
click at [750, 165] on div "scrollable content" at bounding box center [444, 225] width 888 height 451
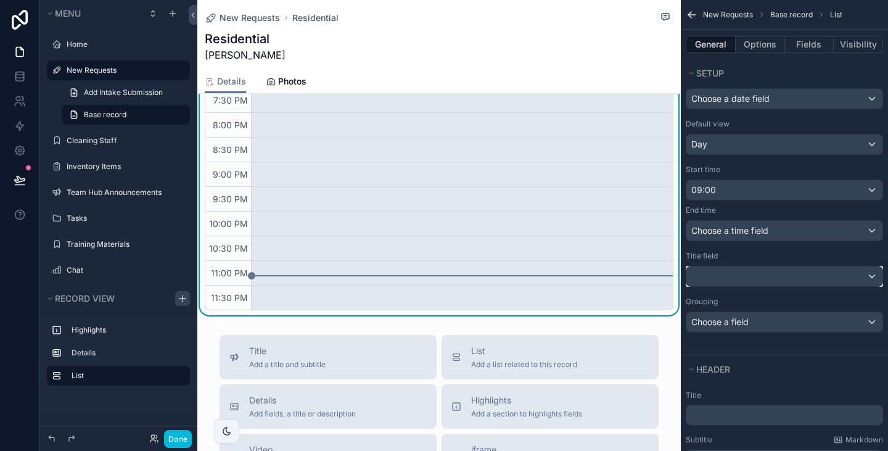
click at [729, 274] on div "scrollable content" at bounding box center [784, 276] width 196 height 20
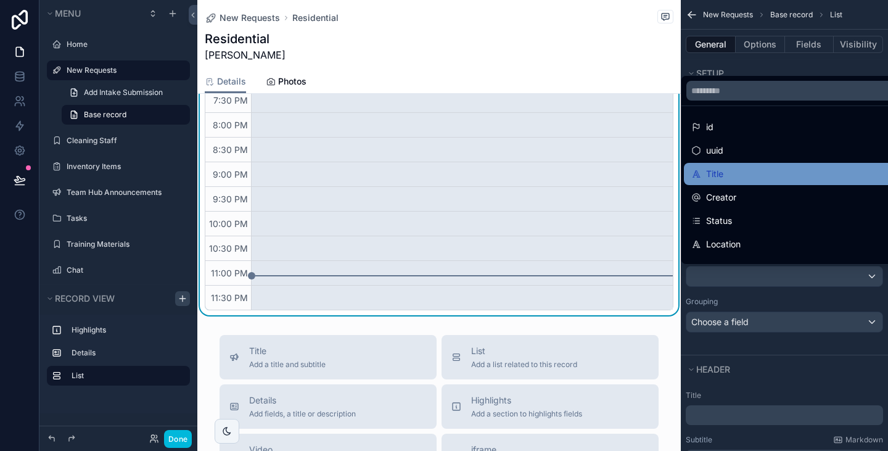
click at [737, 178] on div "Title" at bounding box center [818, 173] width 254 height 15
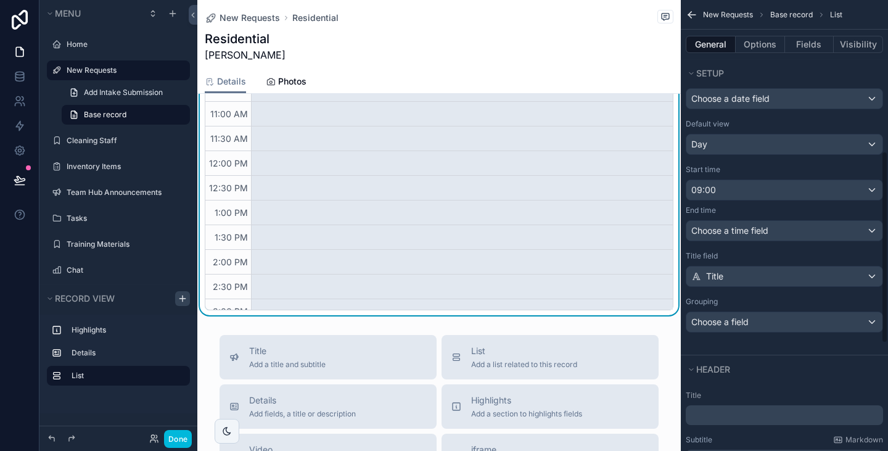
scroll to position [433, 0]
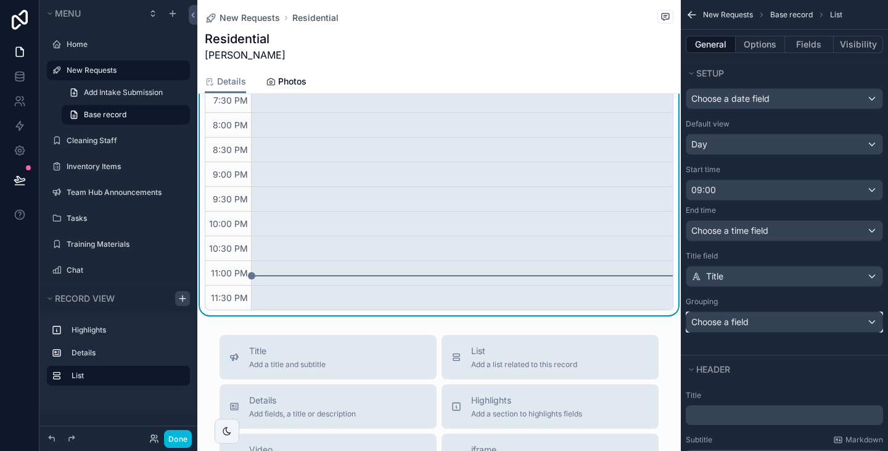
click at [740, 317] on span "Choose a field" at bounding box center [719, 321] width 57 height 10
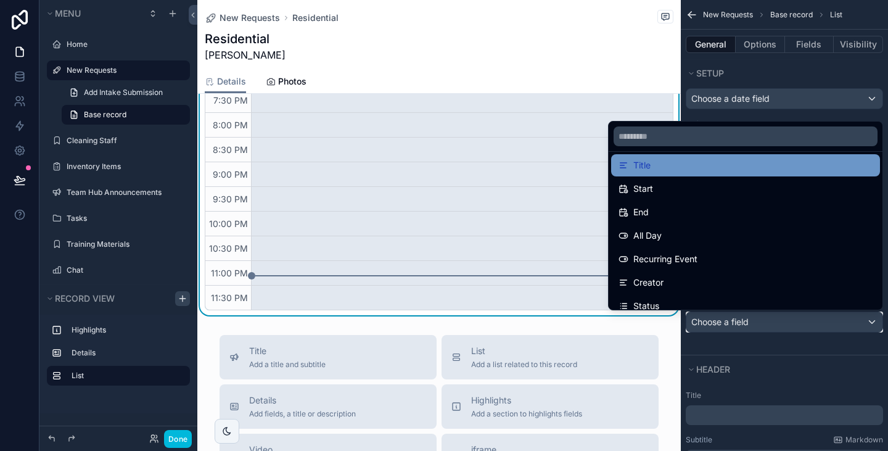
scroll to position [78, 0]
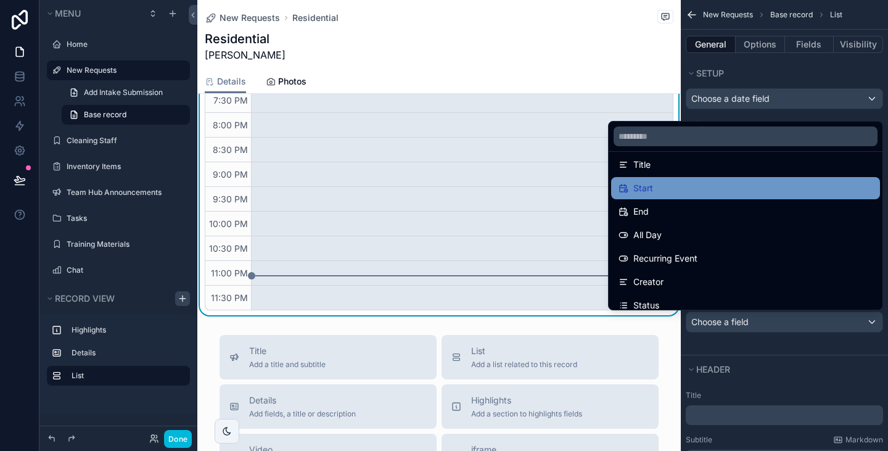
click at [711, 195] on div "Start" at bounding box center [745, 188] width 269 height 22
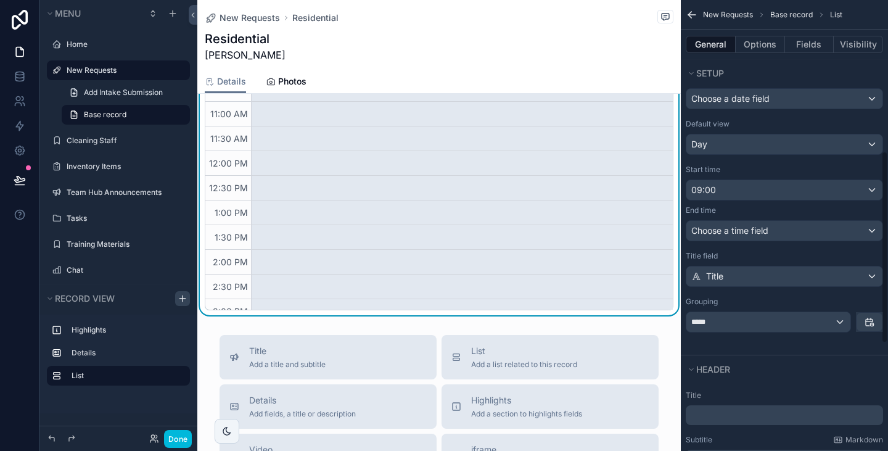
scroll to position [433, 0]
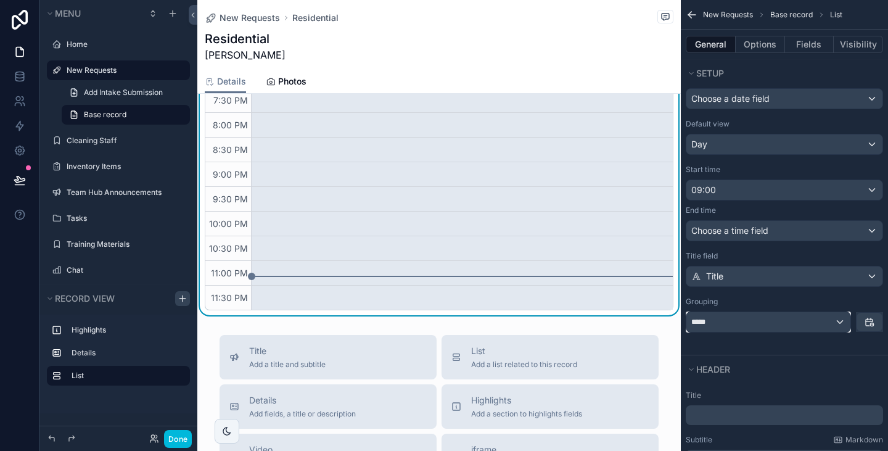
click at [743, 319] on div "*****" at bounding box center [768, 322] width 164 height 20
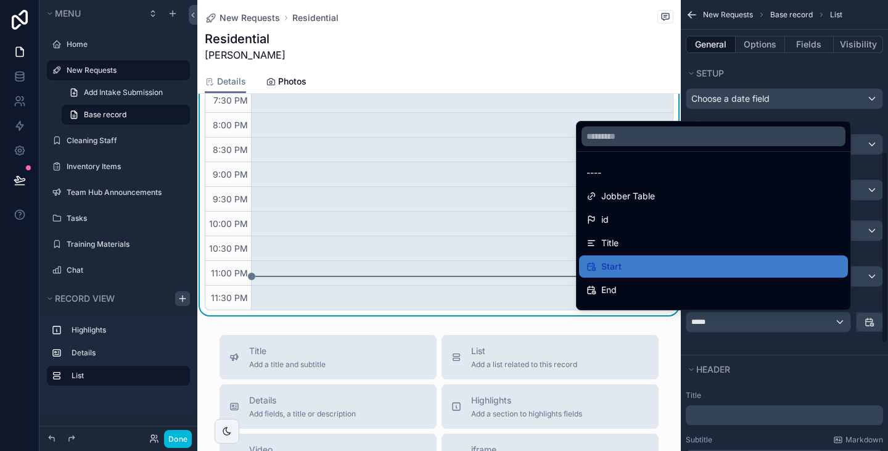
click at [743, 337] on div "scrollable content" at bounding box center [444, 225] width 888 height 451
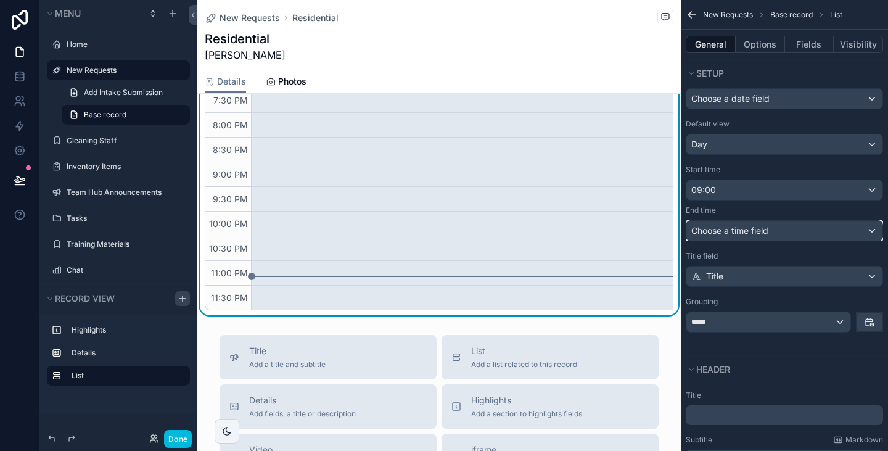
click at [746, 232] on span "Choose a time field" at bounding box center [729, 230] width 77 height 10
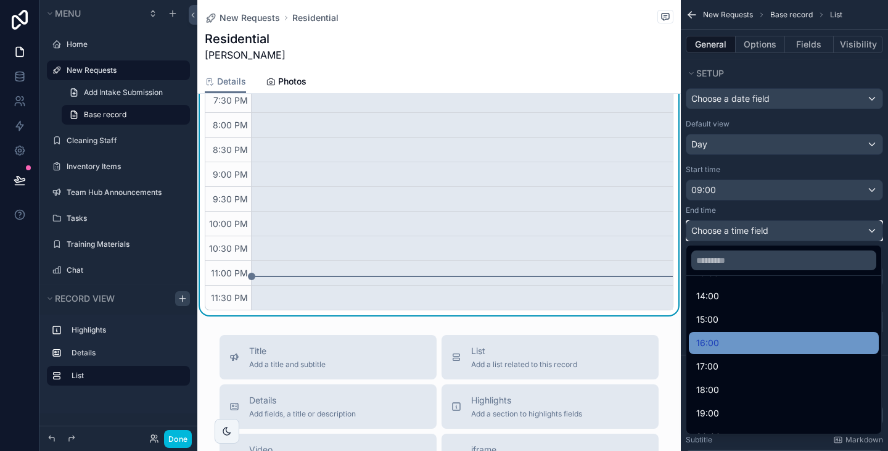
scroll to position [353, 0]
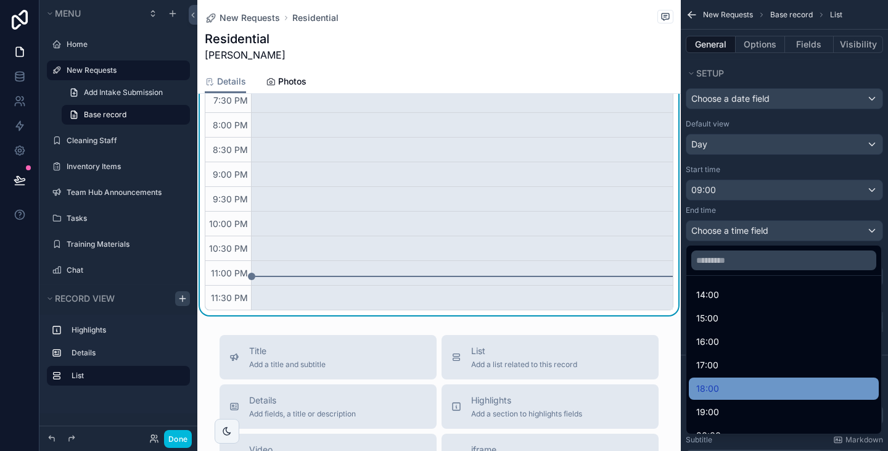
click at [729, 382] on div "18:00" at bounding box center [783, 388] width 175 height 15
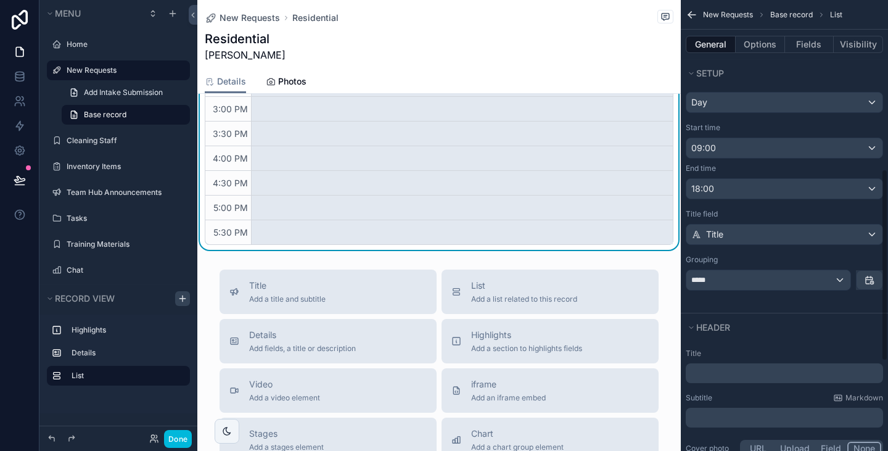
scroll to position [397, 0]
click at [751, 282] on div "*****" at bounding box center [768, 279] width 164 height 20
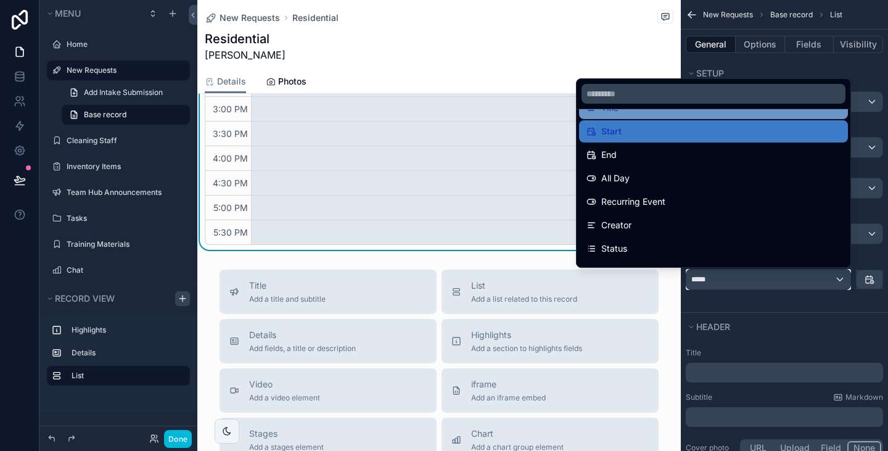
scroll to position [109, 0]
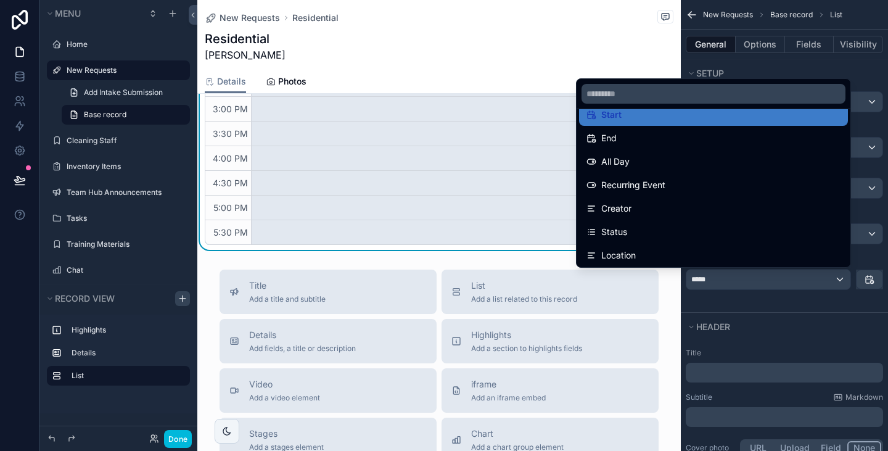
click at [685, 126] on ul "---- Jobber Table id Title Start End All Day Recurring Event Creator Status Loc…" at bounding box center [713, 188] width 274 height 158
click at [776, 330] on div "scrollable content" at bounding box center [444, 225] width 888 height 451
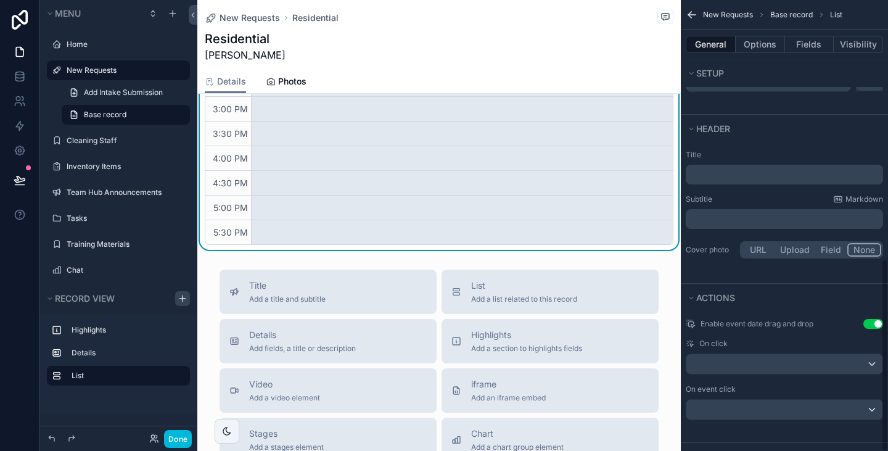
scroll to position [607, 0]
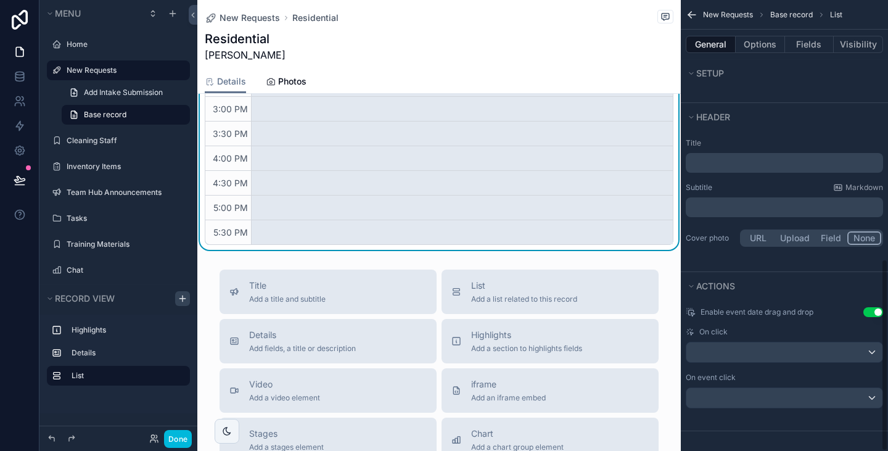
click at [872, 310] on button "Use setting" at bounding box center [873, 312] width 20 height 10
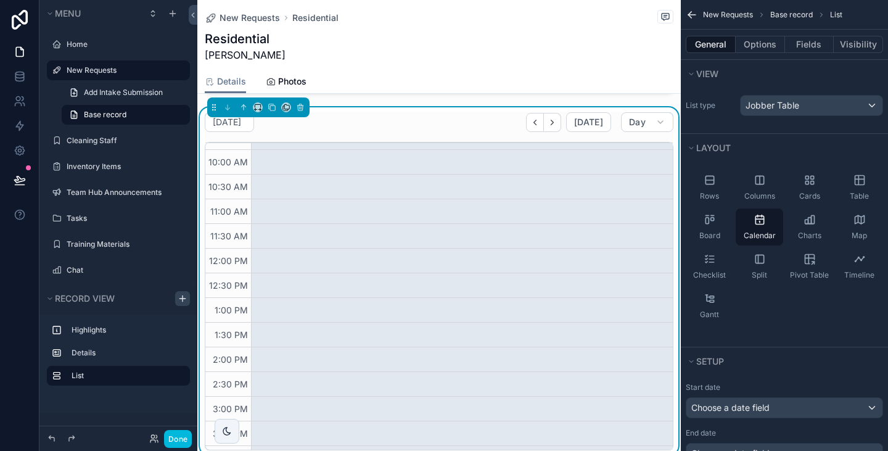
scroll to position [0, 0]
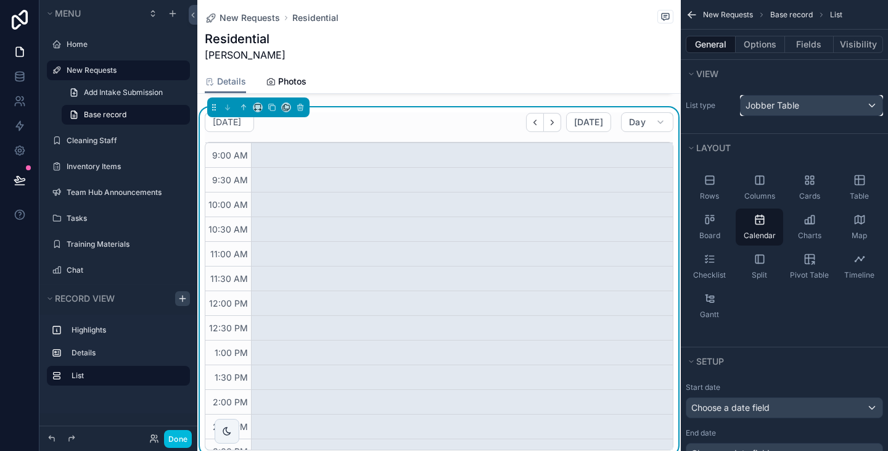
click at [784, 104] on span "Jobber Table" at bounding box center [772, 105] width 54 height 12
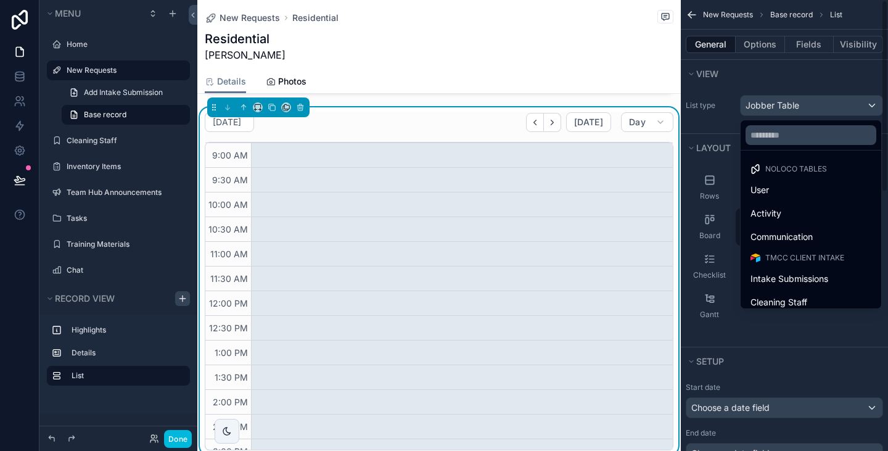
click at [709, 120] on div "scrollable content" at bounding box center [444, 225] width 888 height 451
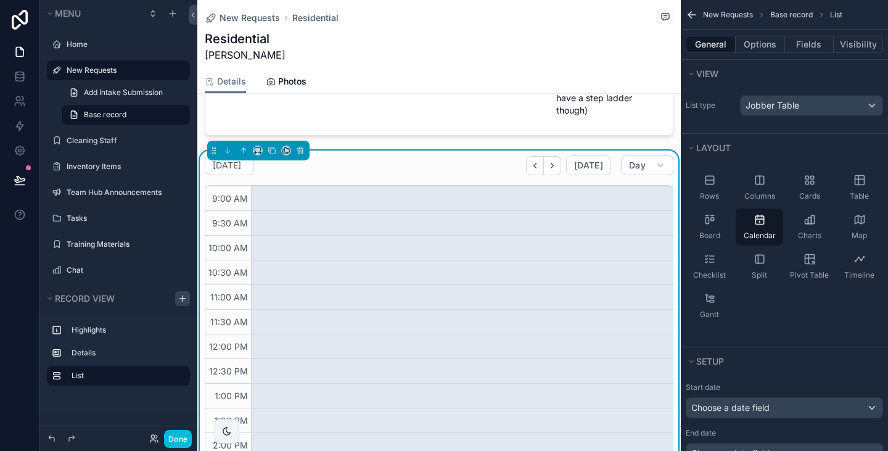
scroll to position [439, 0]
click at [765, 37] on button "Options" at bounding box center [759, 44] width 49 height 17
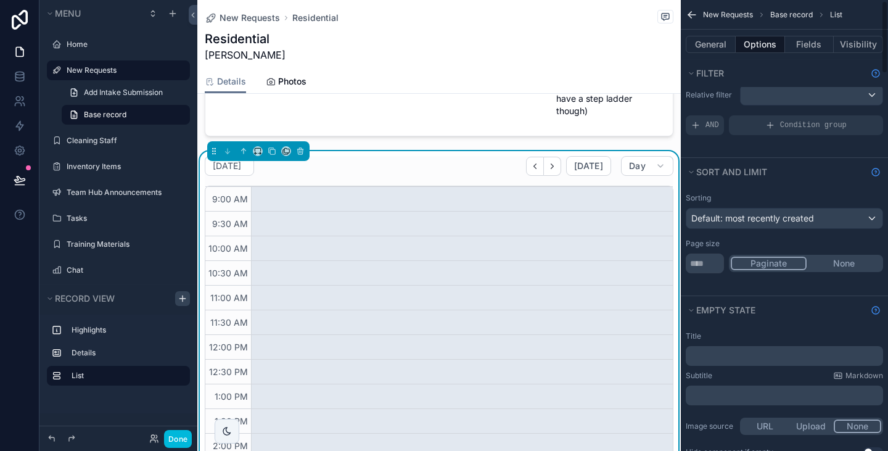
scroll to position [0, 0]
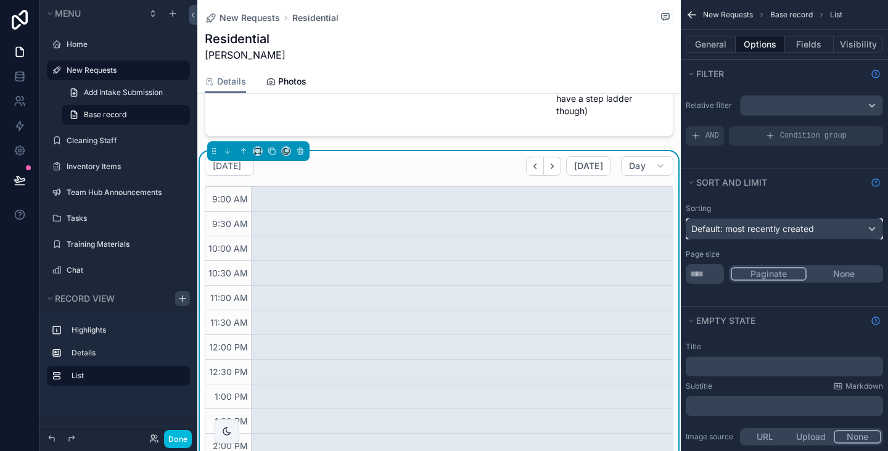
click at [778, 229] on span "Default: most recently created" at bounding box center [752, 228] width 123 height 10
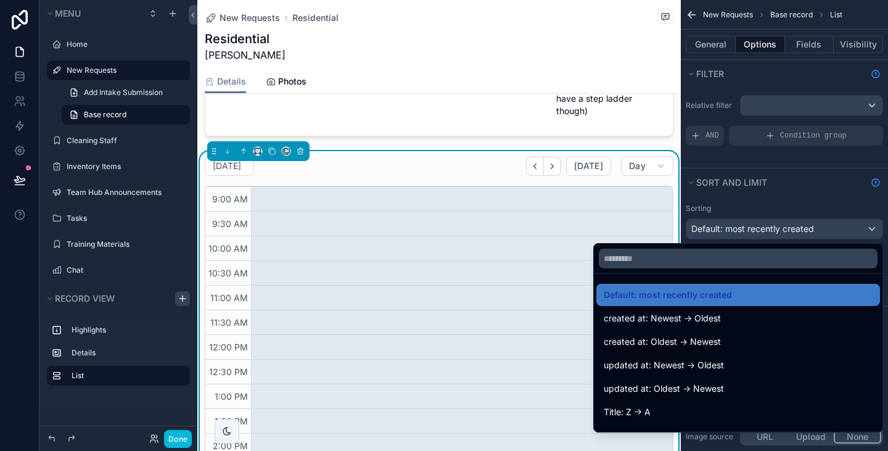
click at [775, 200] on div "scrollable content" at bounding box center [444, 225] width 888 height 451
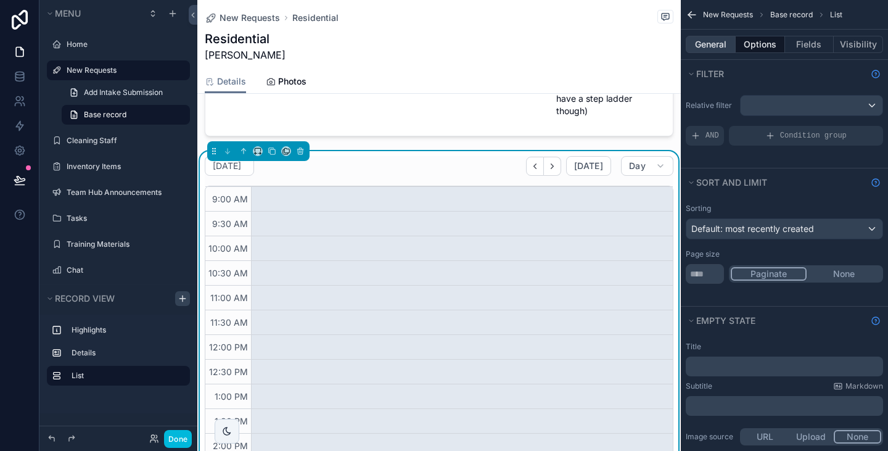
click at [725, 41] on button "General" at bounding box center [710, 44] width 50 height 17
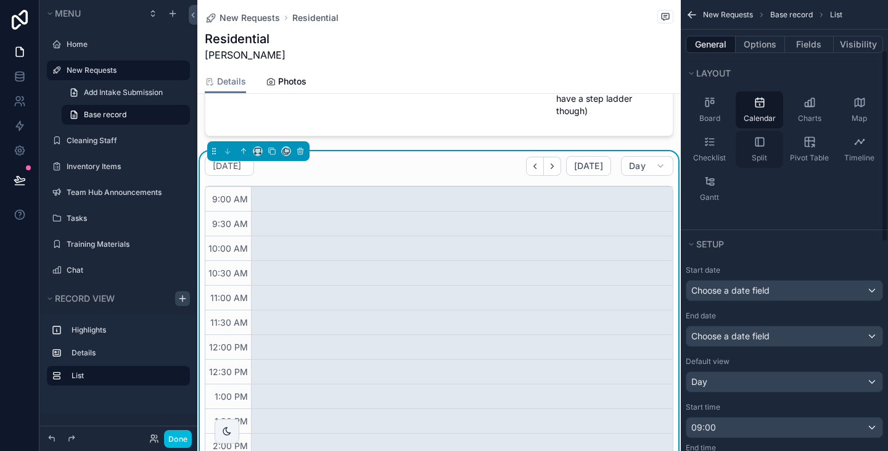
scroll to position [118, 0]
click at [767, 293] on div "Choose a date field" at bounding box center [784, 290] width 196 height 20
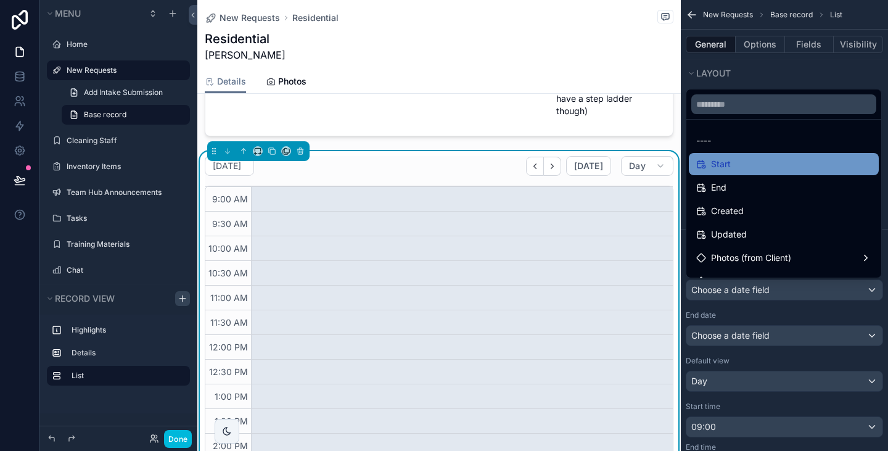
click at [745, 167] on div "Start" at bounding box center [783, 164] width 175 height 15
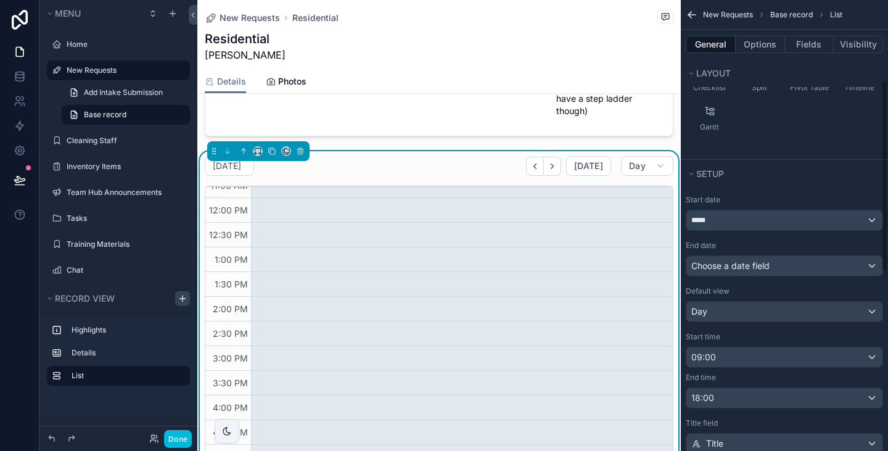
scroll to position [190, 0]
click at [764, 268] on span "Choose a date field" at bounding box center [730, 263] width 78 height 10
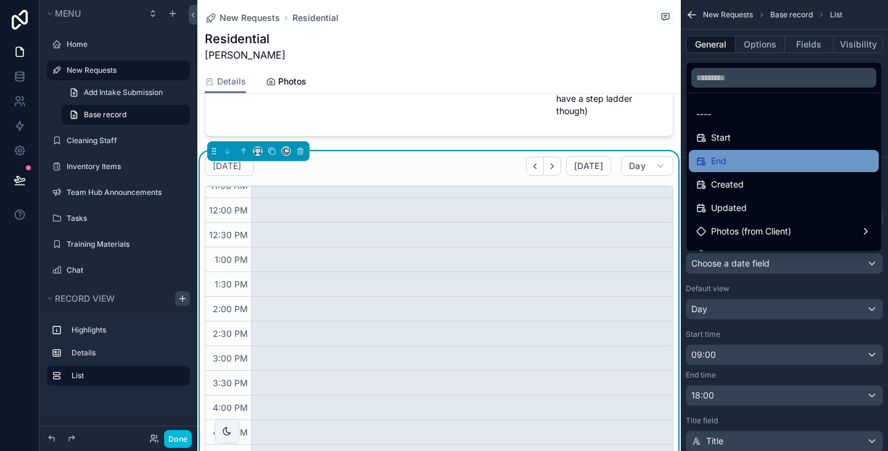
click at [741, 168] on div "End" at bounding box center [783, 160] width 175 height 15
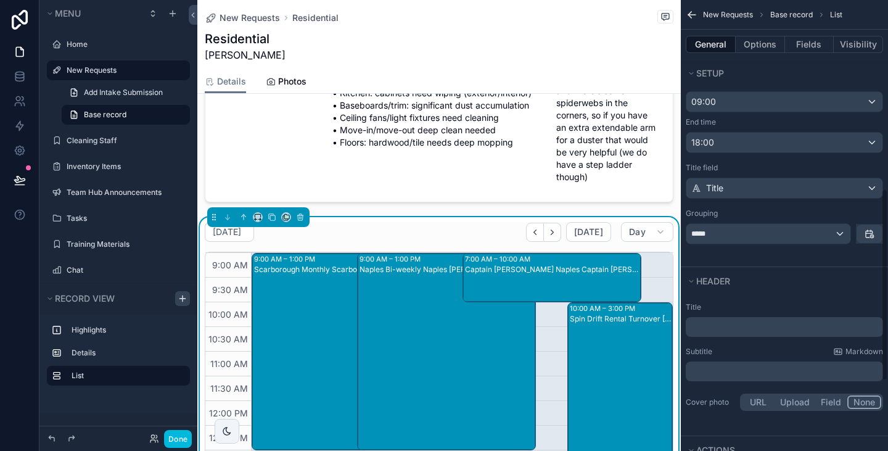
scroll to position [442, 0]
click at [769, 51] on button "Options" at bounding box center [759, 44] width 49 height 17
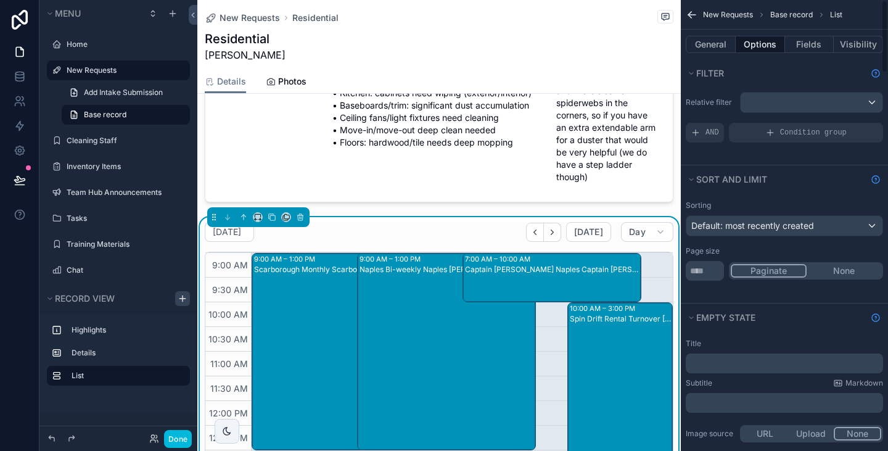
scroll to position [0, 0]
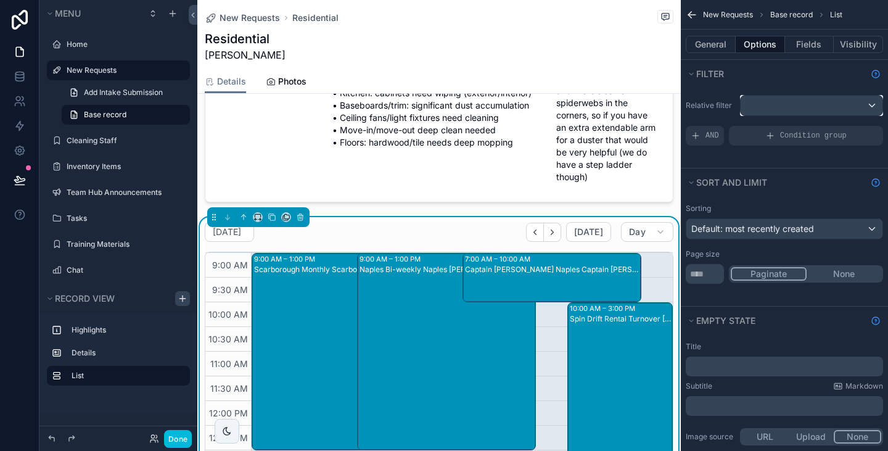
click at [806, 105] on div "scrollable content" at bounding box center [811, 106] width 142 height 20
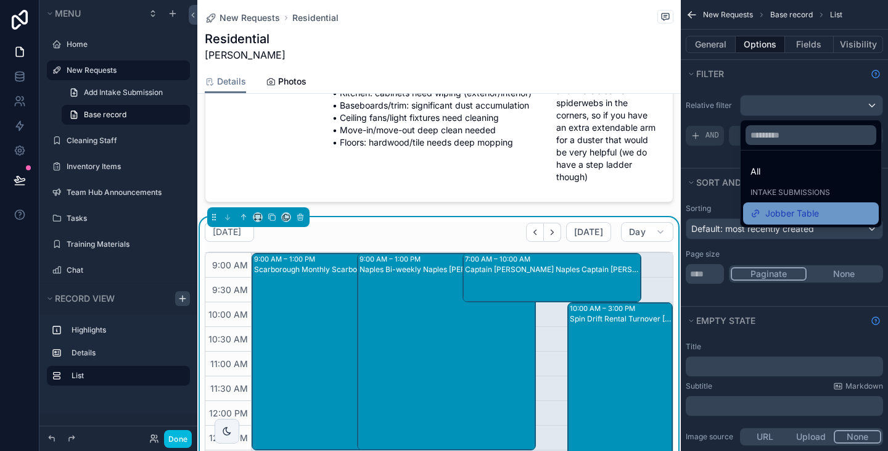
click at [778, 210] on span "Jobber Table" at bounding box center [792, 213] width 54 height 15
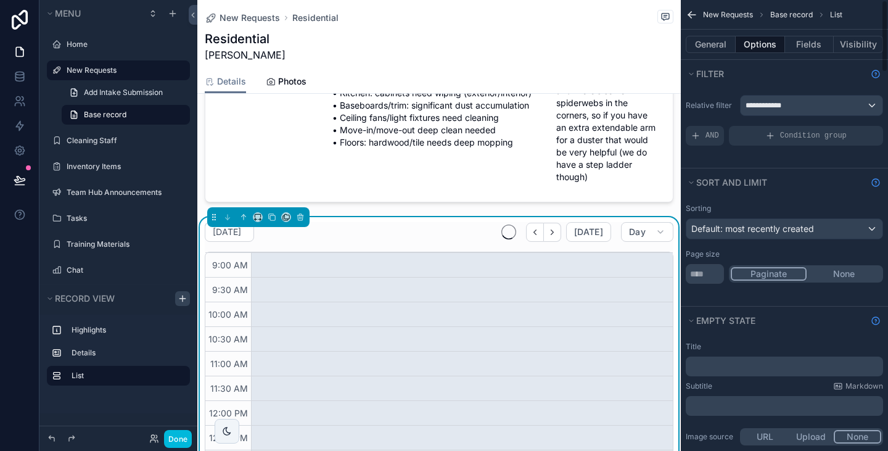
scroll to position [137, 0]
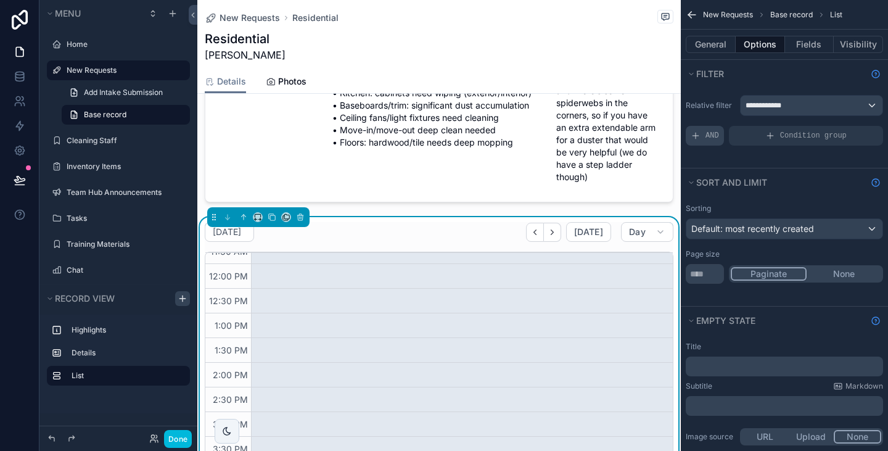
click at [714, 134] on span "AND" at bounding box center [712, 136] width 14 height 10
click at [724, 133] on span "Add a filter" at bounding box center [716, 136] width 53 height 10
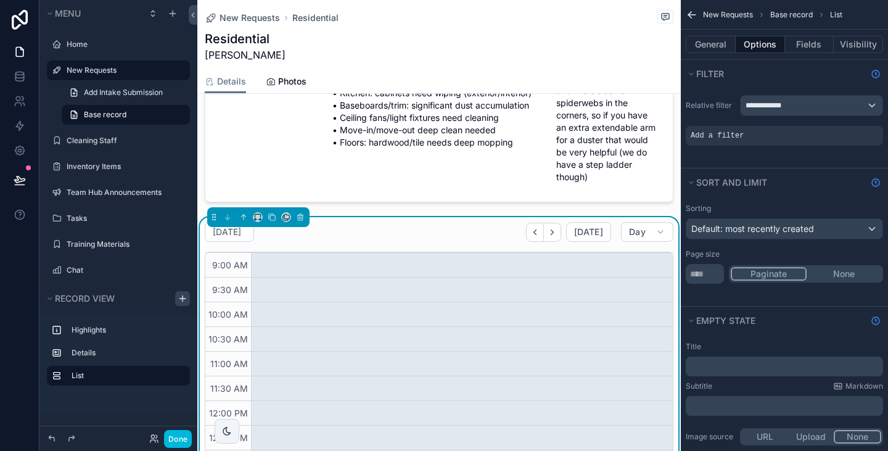
scroll to position [361, 0]
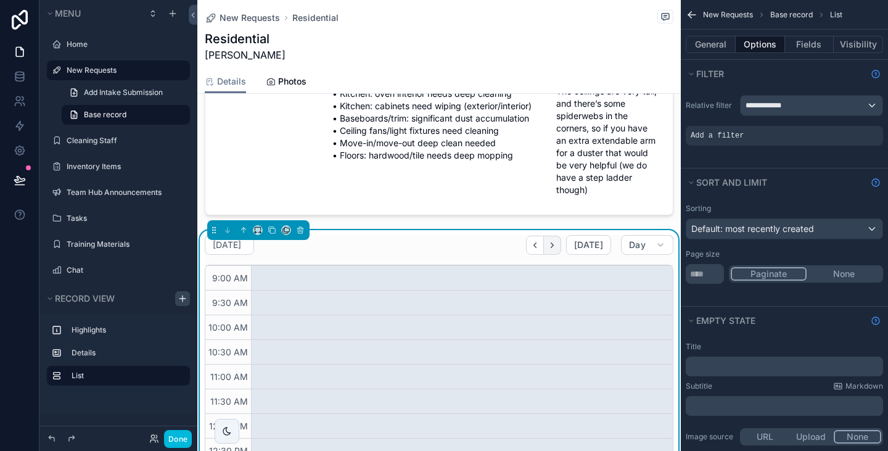
click at [551, 240] on icon "Next" at bounding box center [551, 244] width 9 height 9
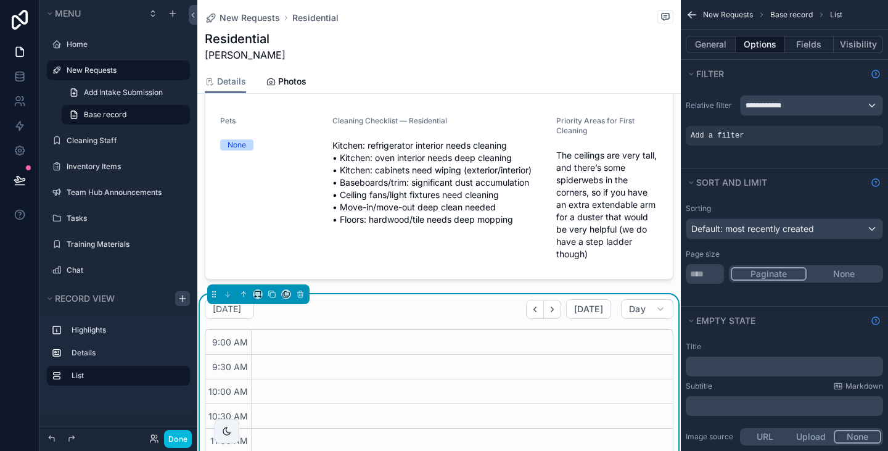
scroll to position [293, 0]
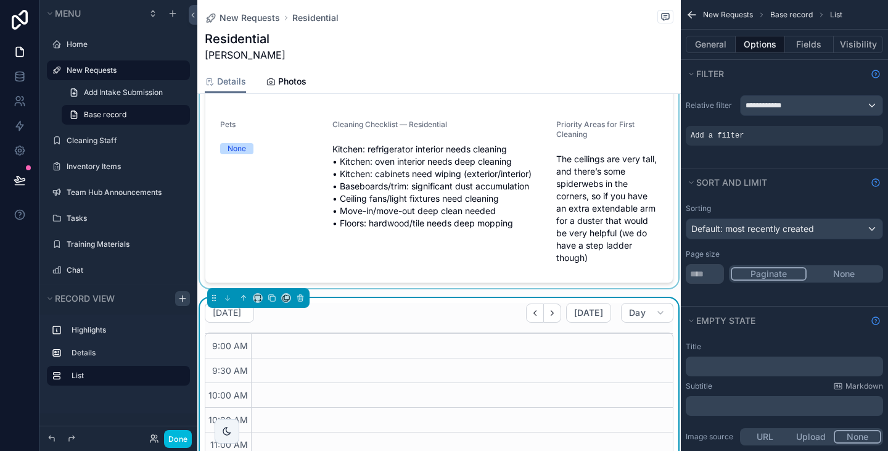
click at [513, 152] on div "scrollable content" at bounding box center [438, 92] width 483 height 391
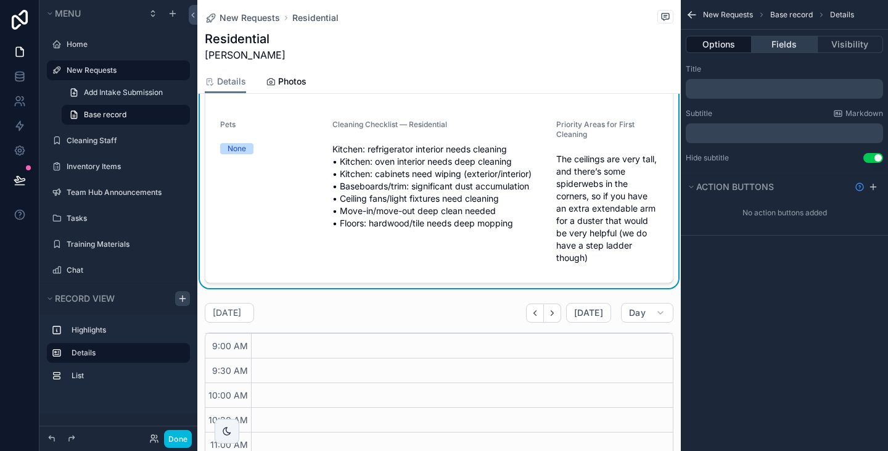
click at [776, 46] on button "Fields" at bounding box center [783, 44] width 65 height 17
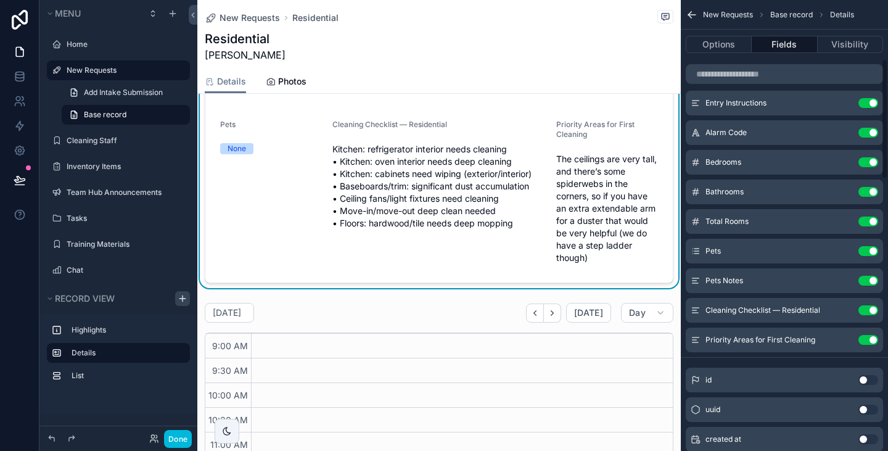
scroll to position [223, 0]
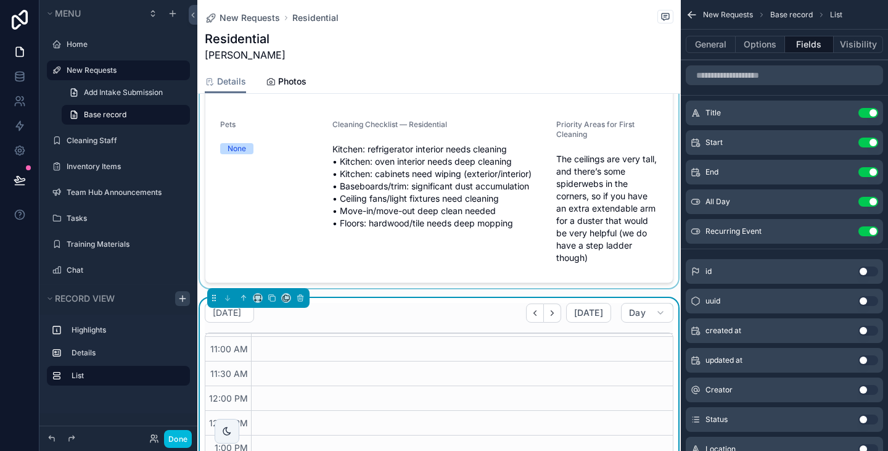
scroll to position [0, 0]
click at [767, 46] on button "Options" at bounding box center [759, 44] width 49 height 17
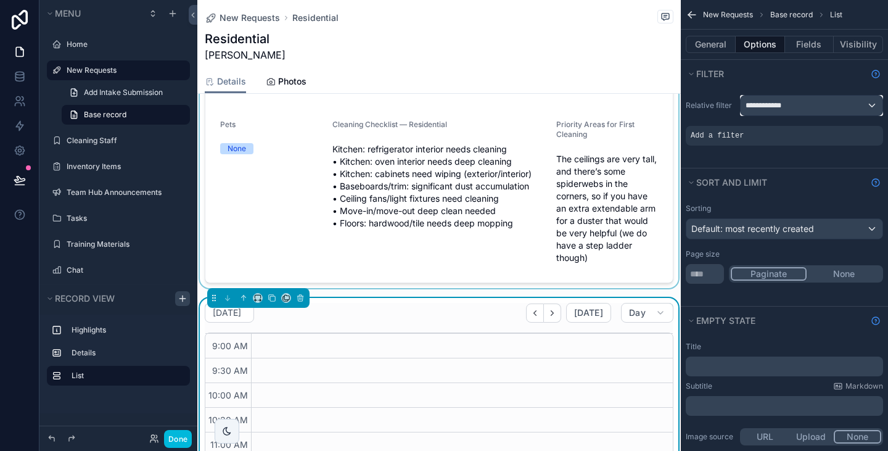
click at [777, 104] on span "**********" at bounding box center [765, 105] width 41 height 10
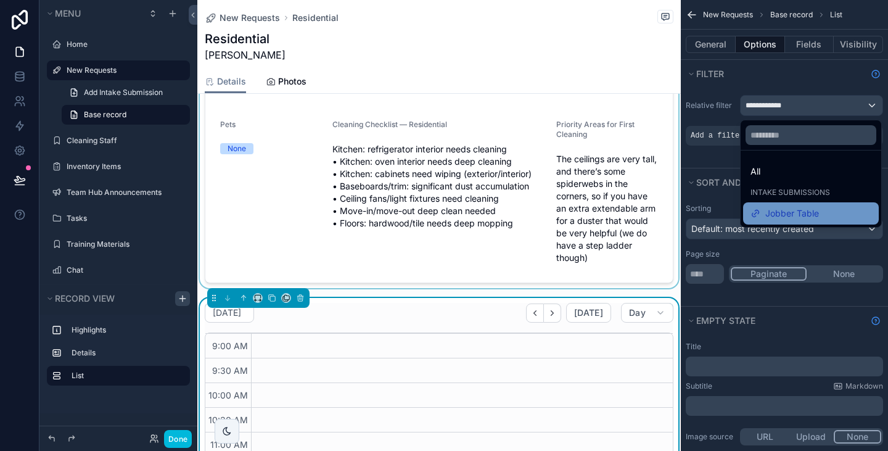
click at [817, 208] on div "Jobber Table" at bounding box center [810, 213] width 121 height 15
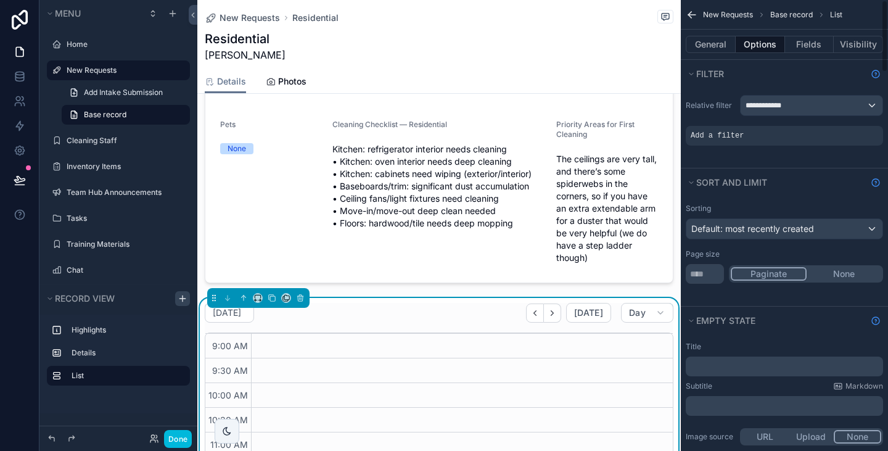
scroll to position [137, 0]
click at [738, 132] on span "Add a filter" at bounding box center [716, 136] width 53 height 10
click at [461, 403] on div "scrollable content" at bounding box center [462, 419] width 422 height 444
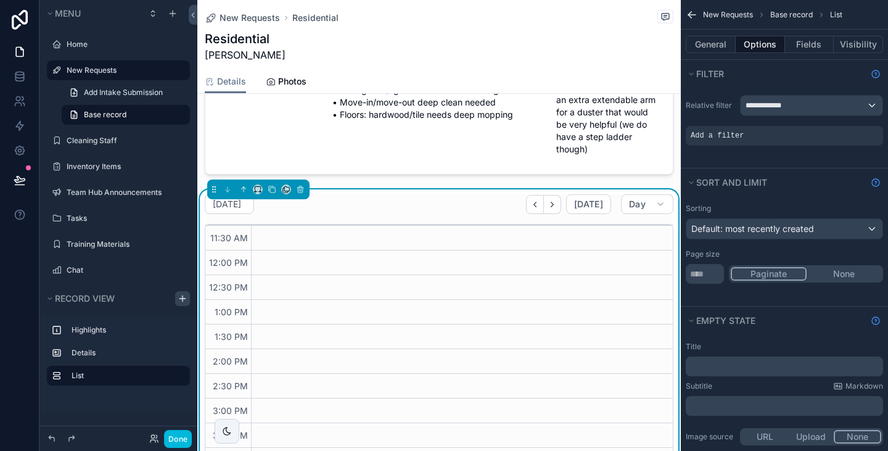
scroll to position [0, 0]
click at [778, 138] on div "Add a filter" at bounding box center [783, 136] width 197 height 20
click at [0, 0] on icon "scrollable content" at bounding box center [0, 0] width 0 height 0
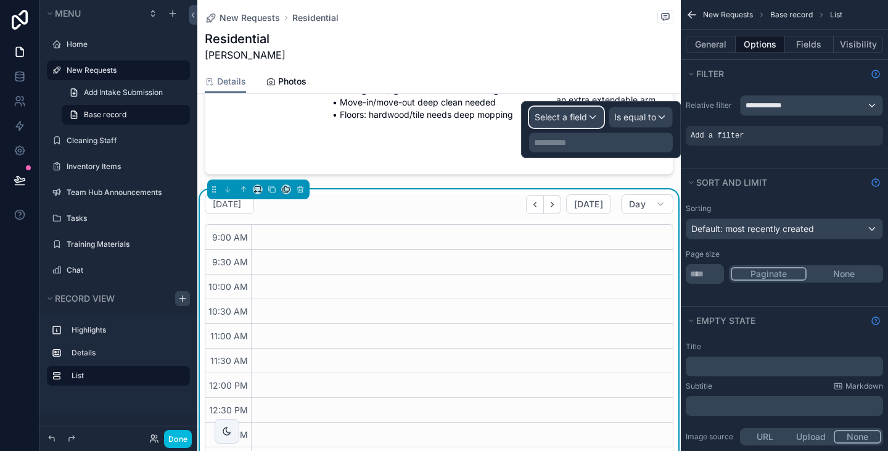
click at [597, 121] on div "Select a field" at bounding box center [565, 117] width 73 height 20
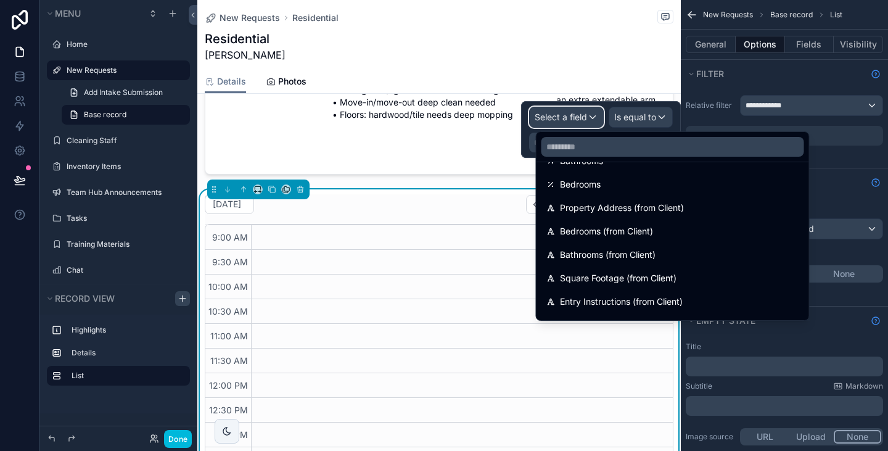
scroll to position [513, 0]
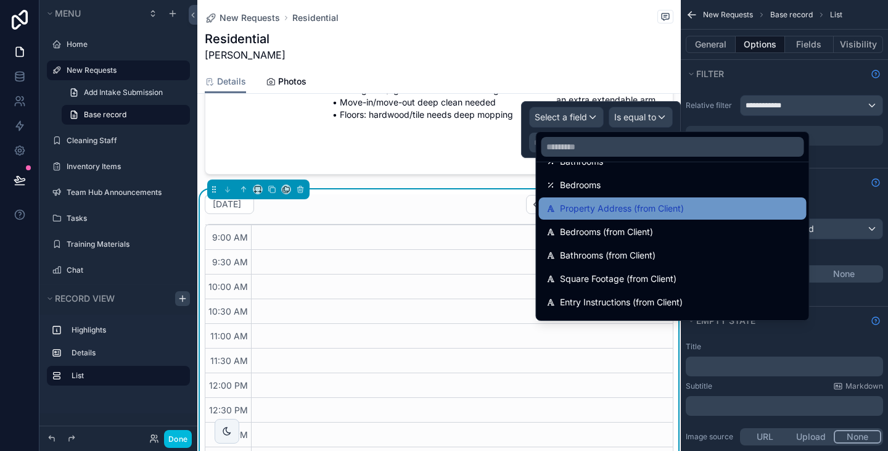
click at [582, 211] on span "Property Address (from Client)" at bounding box center [622, 208] width 124 height 15
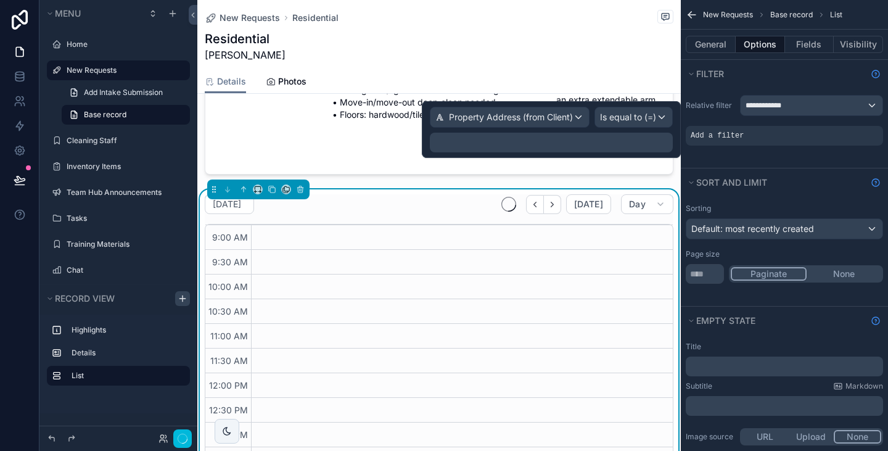
scroll to position [137, 0]
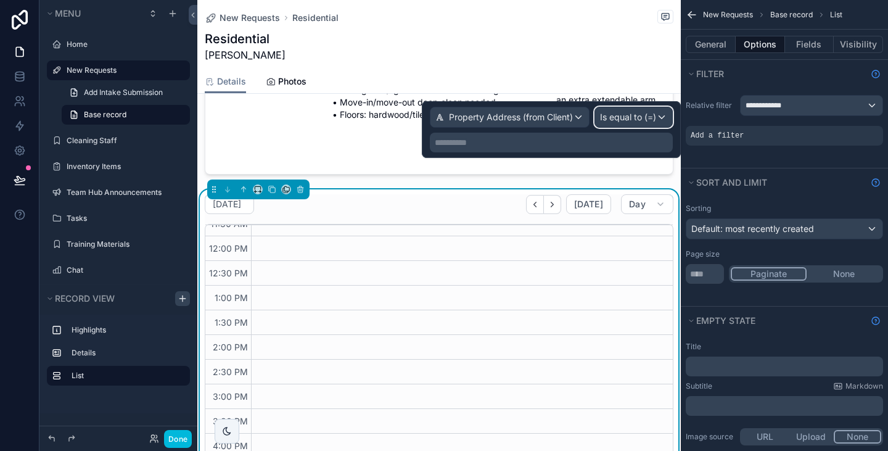
click at [630, 116] on span "Is equal to (=)" at bounding box center [628, 117] width 56 height 12
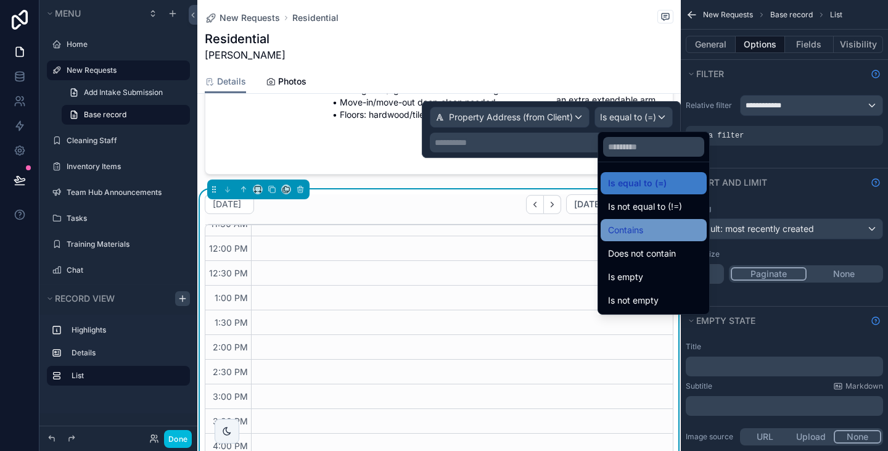
click at [654, 231] on div "Contains" at bounding box center [653, 230] width 91 height 15
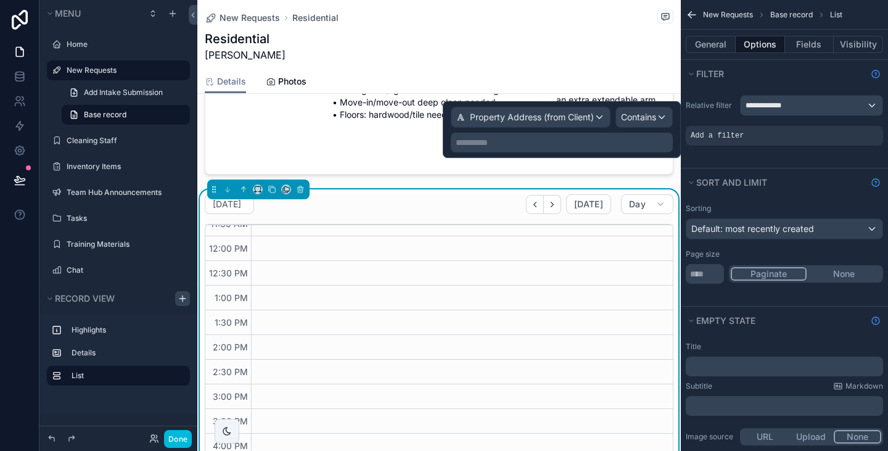
click at [564, 142] on p "**********" at bounding box center [562, 142] width 214 height 12
click at [582, 127] on button "Property Address (from Client)" at bounding box center [531, 117] width 160 height 21
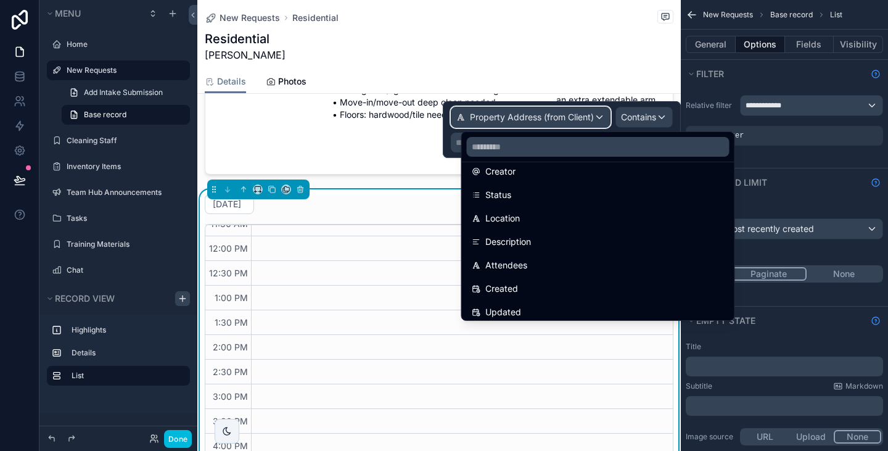
scroll to position [222, 0]
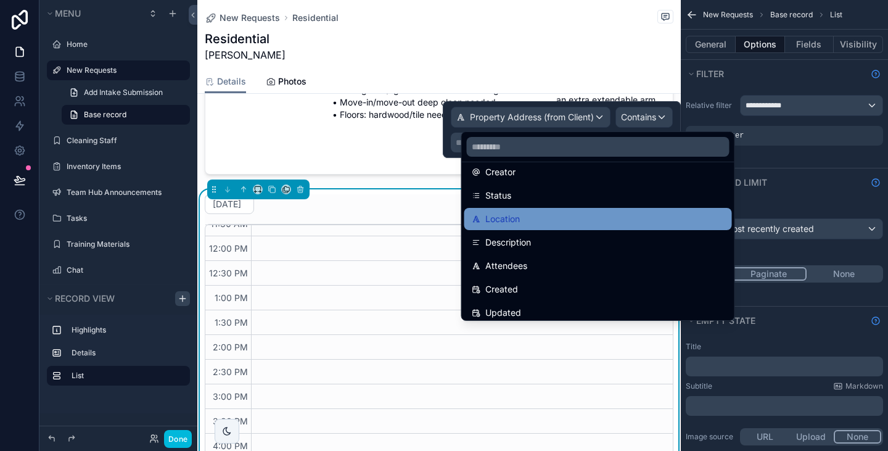
click at [530, 219] on div "Location" at bounding box center [598, 218] width 253 height 15
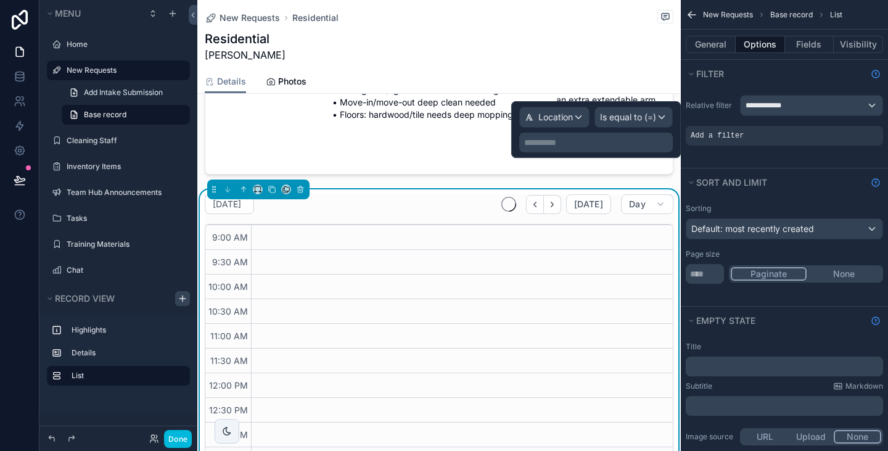
scroll to position [137, 0]
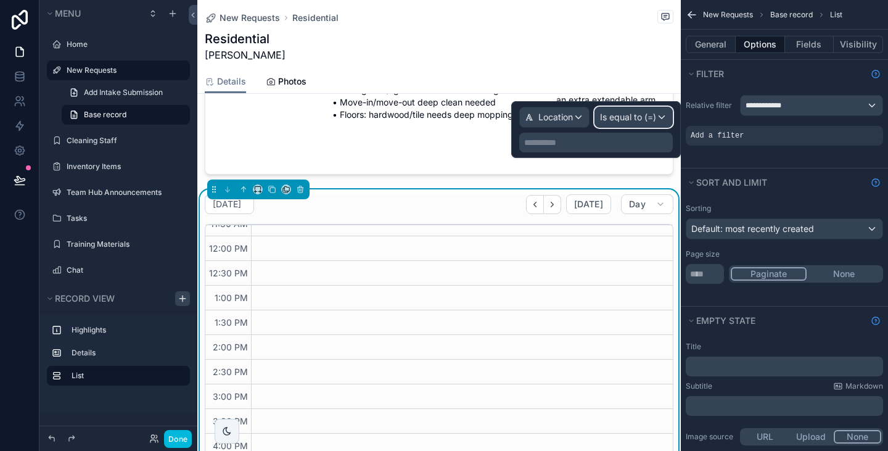
click at [643, 118] on span "Is equal to (=)" at bounding box center [628, 117] width 56 height 12
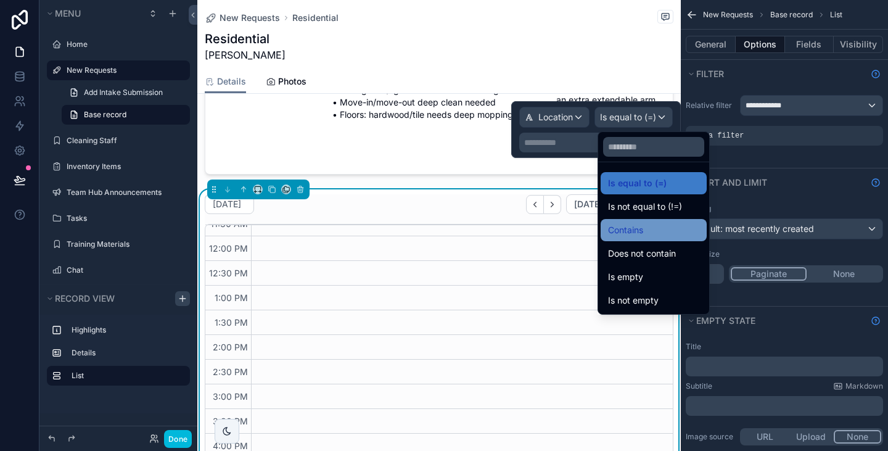
click at [653, 225] on div "Contains" at bounding box center [653, 230] width 91 height 15
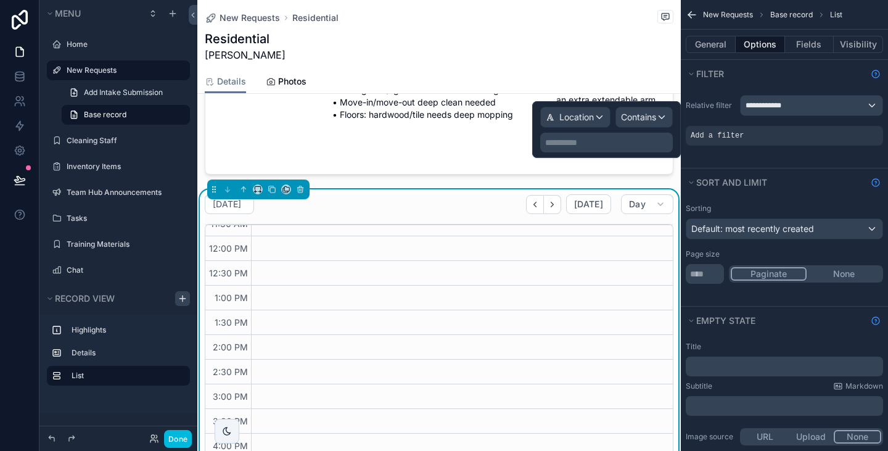
click at [601, 138] on p "**********" at bounding box center [607, 142] width 125 height 12
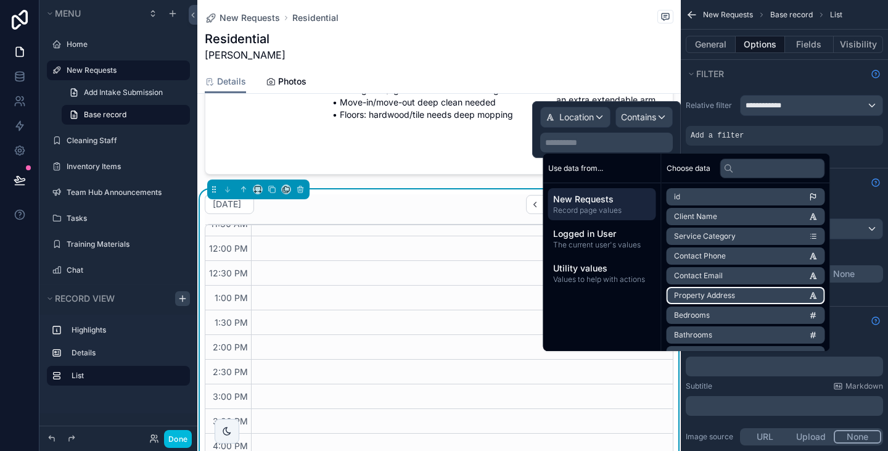
click at [721, 298] on span "Property Address" at bounding box center [704, 295] width 61 height 10
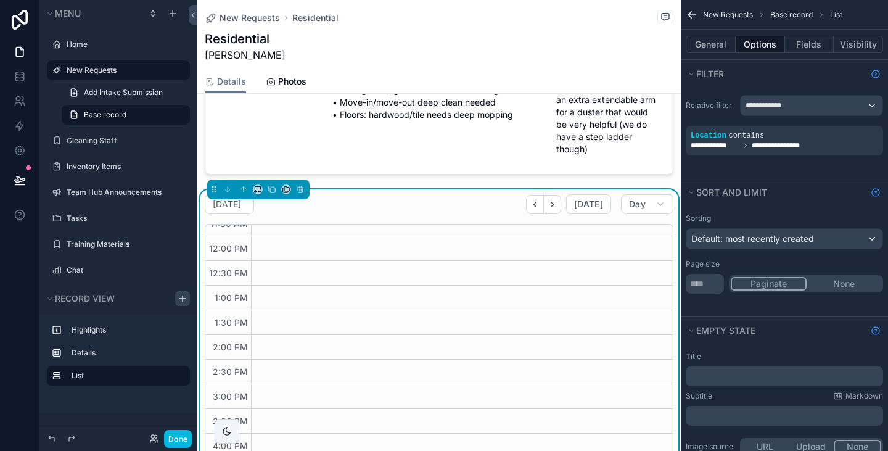
click at [480, 194] on div "[DATE] [DATE] Day" at bounding box center [439, 204] width 468 height 20
click at [0, 0] on div "scrollable content" at bounding box center [0, 0] width 0 height 0
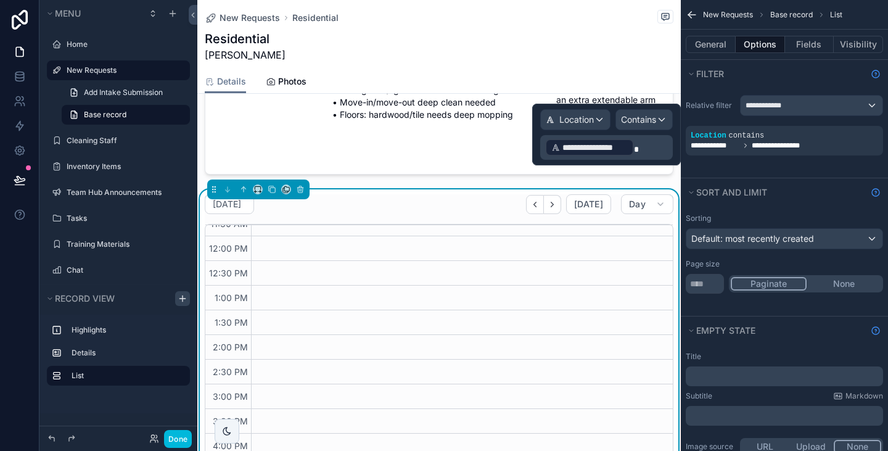
click at [660, 142] on p "**********" at bounding box center [607, 147] width 125 height 20
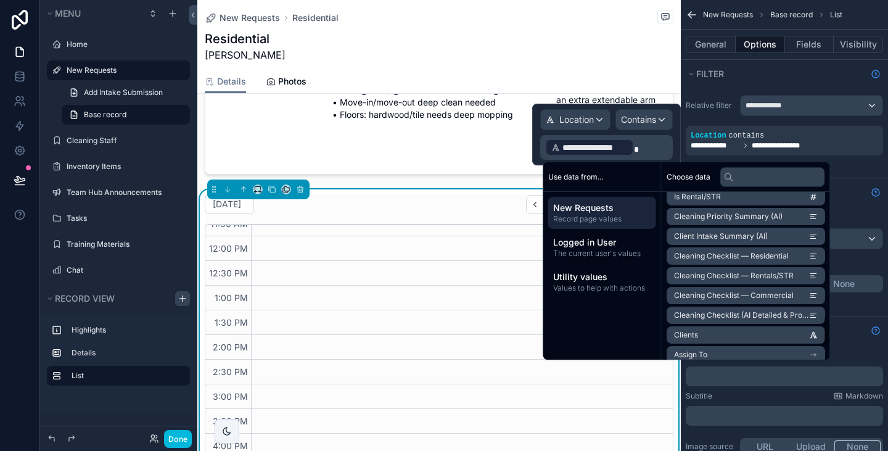
scroll to position [727, 0]
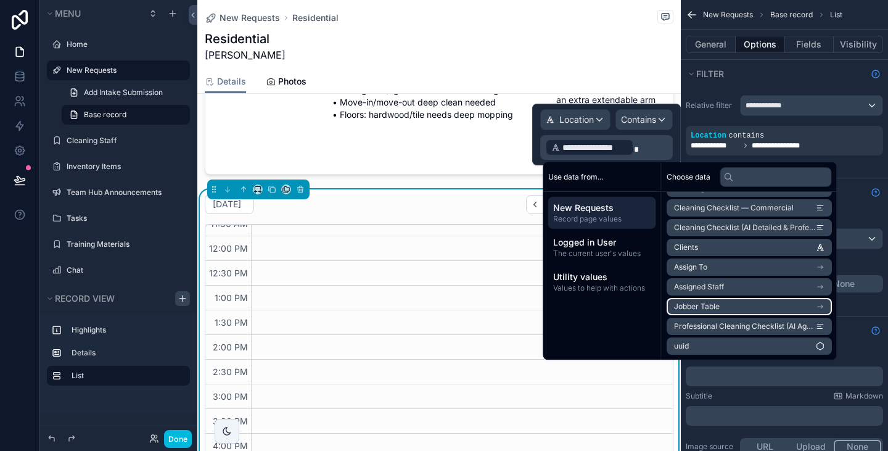
click at [710, 309] on span "Jobber Table" at bounding box center [697, 306] width 46 height 10
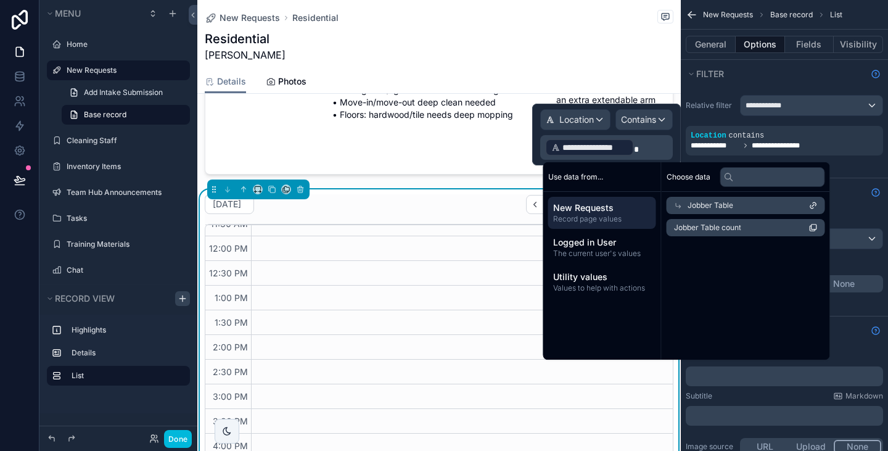
scroll to position [0, 0]
click at [732, 208] on div "Jobber Table" at bounding box center [745, 205] width 158 height 17
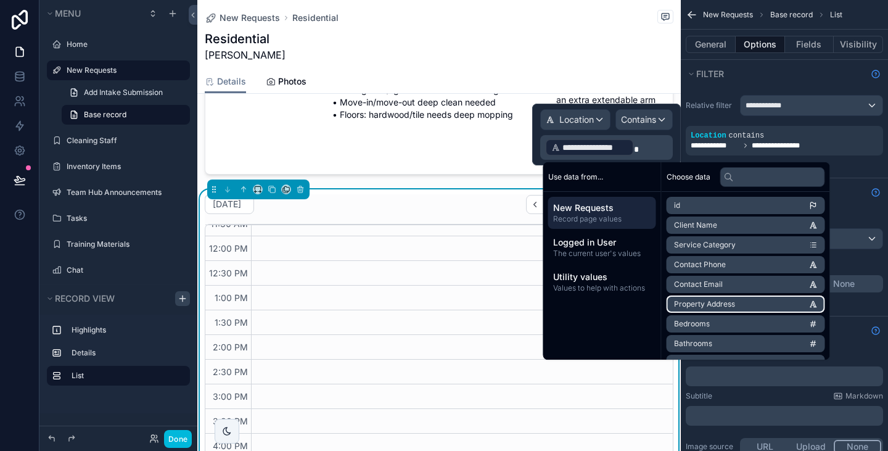
click at [728, 302] on span "Property Address" at bounding box center [704, 304] width 61 height 10
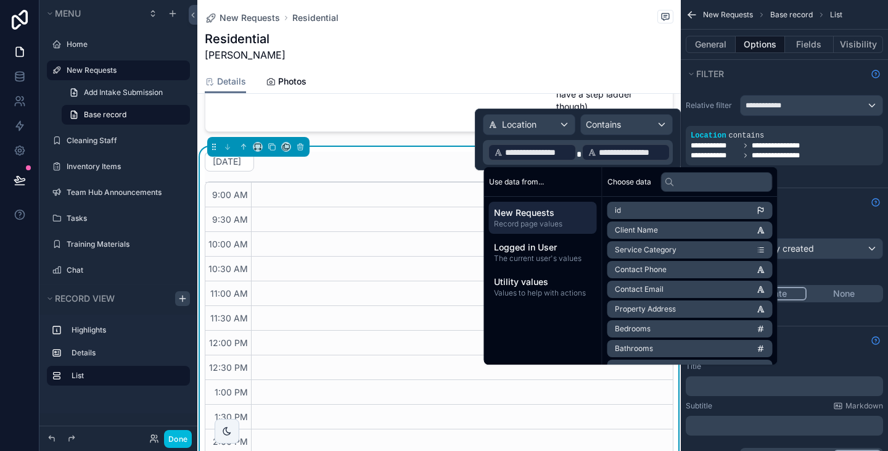
scroll to position [445, 0]
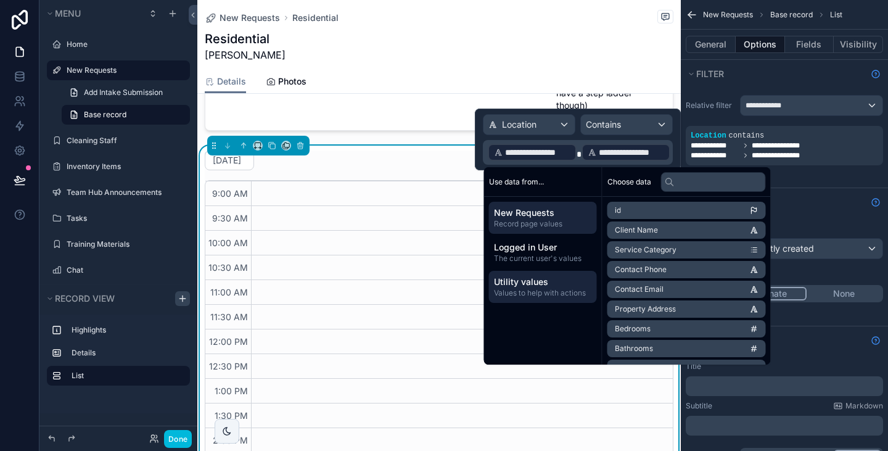
click at [558, 278] on span "Utility values" at bounding box center [543, 282] width 98 height 12
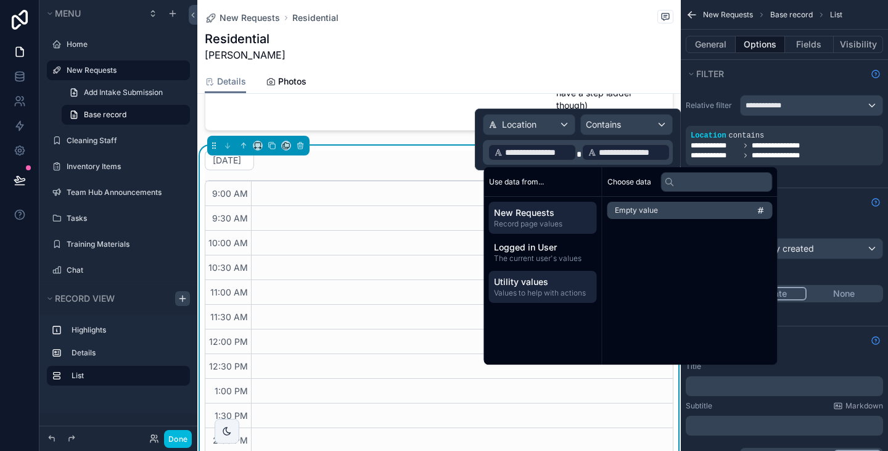
click at [554, 211] on span "New Requests" at bounding box center [543, 212] width 98 height 12
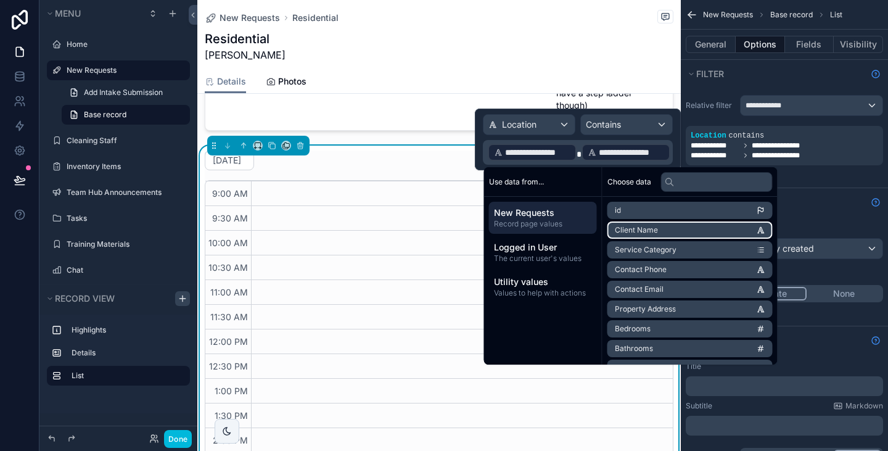
click at [676, 235] on li "Client Name" at bounding box center [689, 229] width 165 height 17
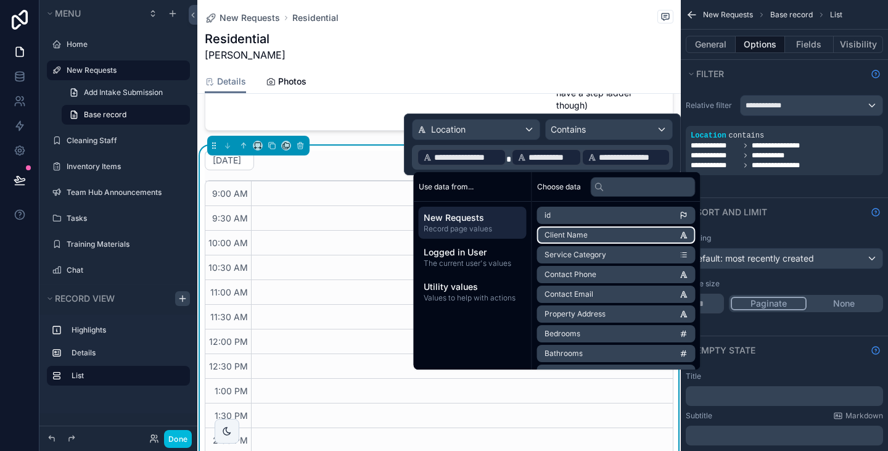
scroll to position [137, 0]
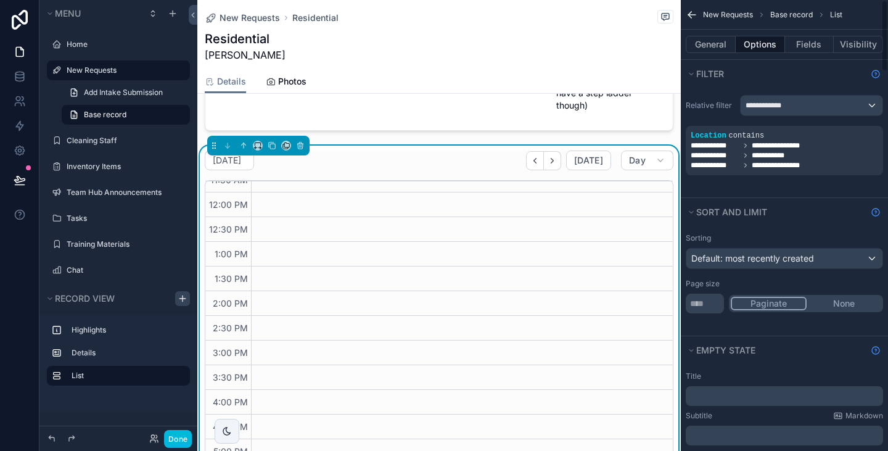
click at [766, 193] on div "**********" at bounding box center [783, 143] width 207 height 110
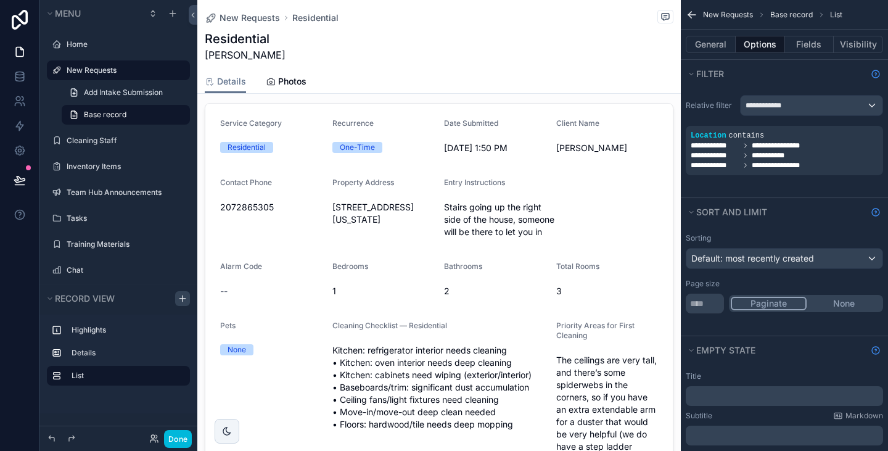
scroll to position [90, 0]
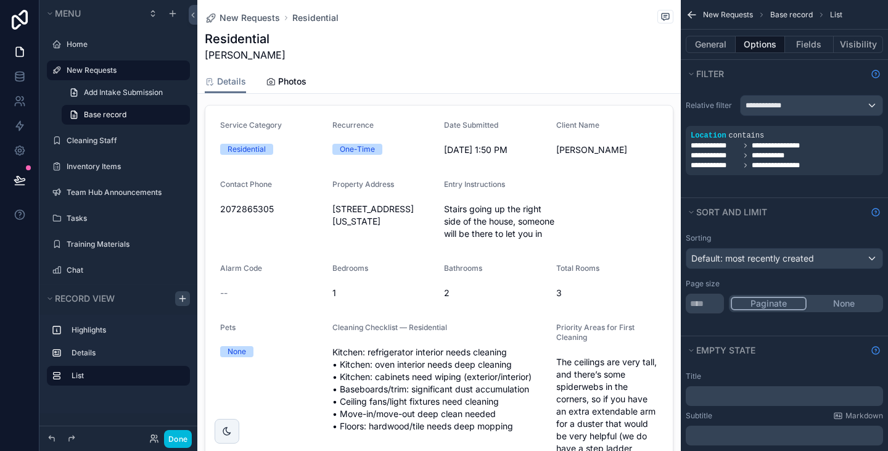
click at [0, 0] on icon "scrollable content" at bounding box center [0, 0] width 0 height 0
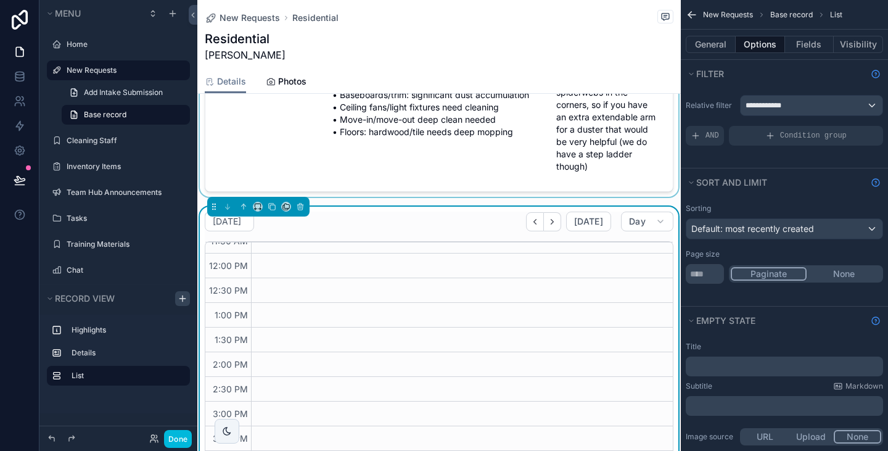
scroll to position [387, 0]
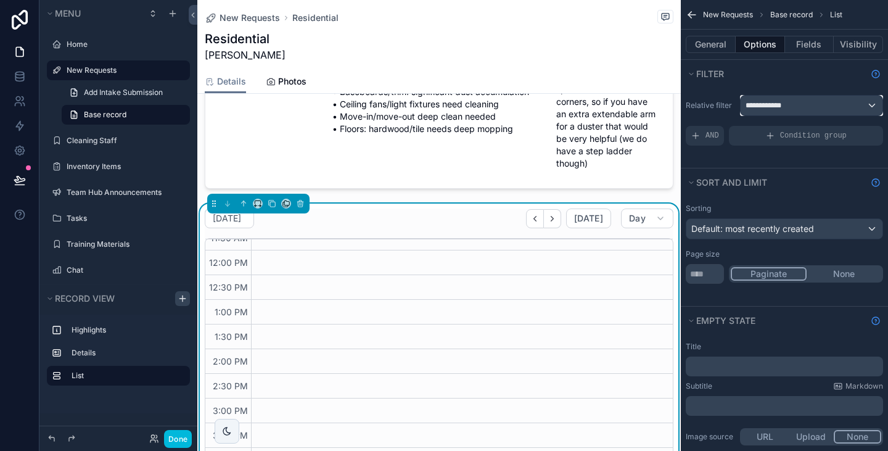
click at [798, 109] on div "**********" at bounding box center [811, 106] width 142 height 20
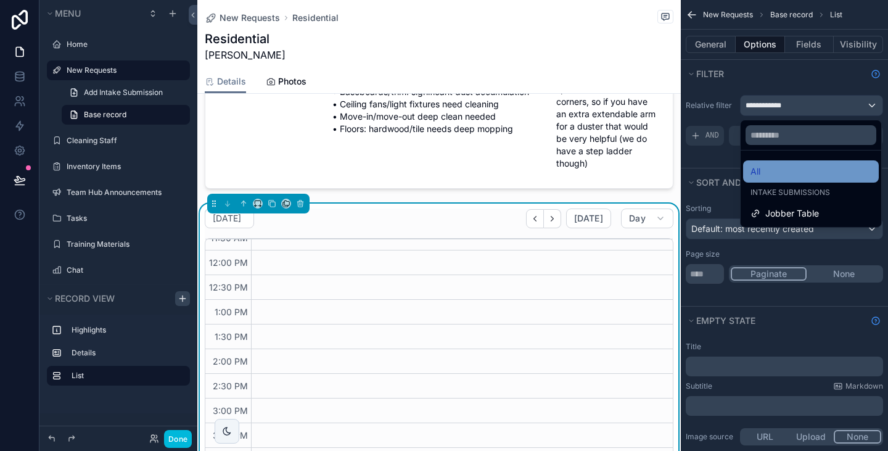
click at [792, 179] on div "All" at bounding box center [811, 171] width 136 height 22
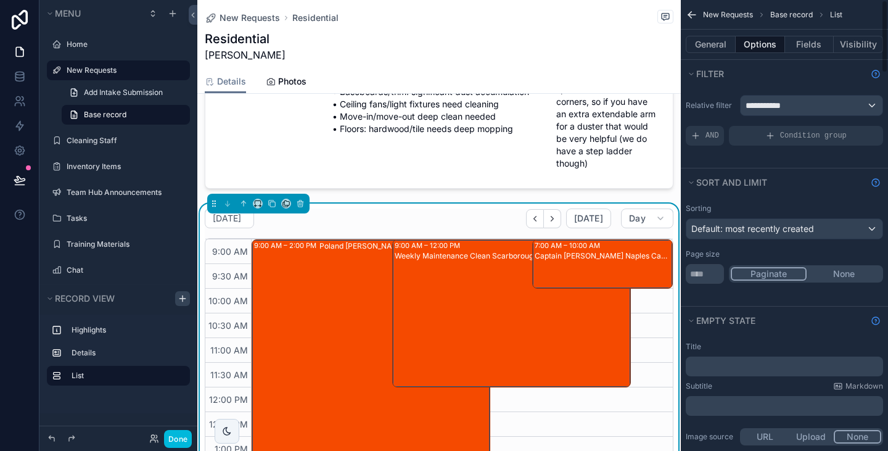
scroll to position [137, 0]
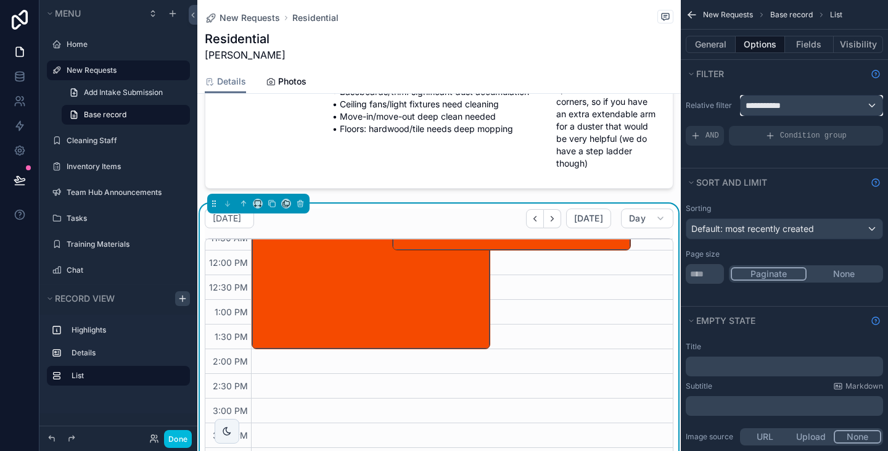
click at [779, 105] on span "**********" at bounding box center [766, 105] width 42 height 12
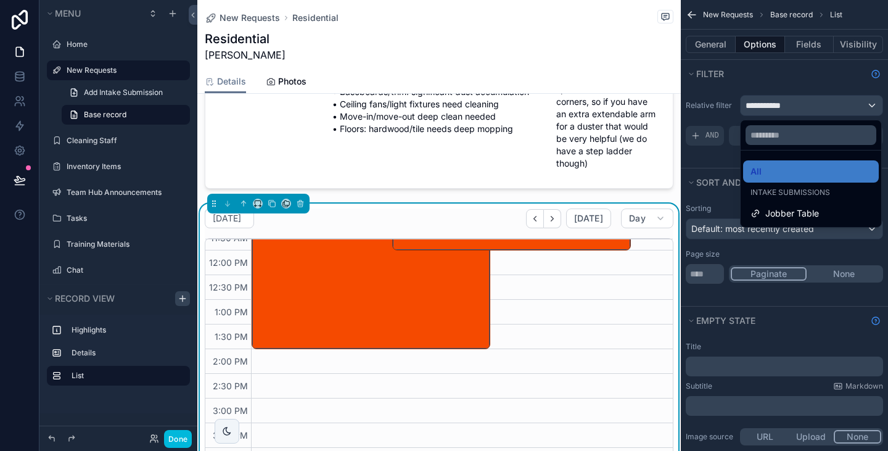
click at [712, 171] on div "scrollable content" at bounding box center [444, 225] width 888 height 451
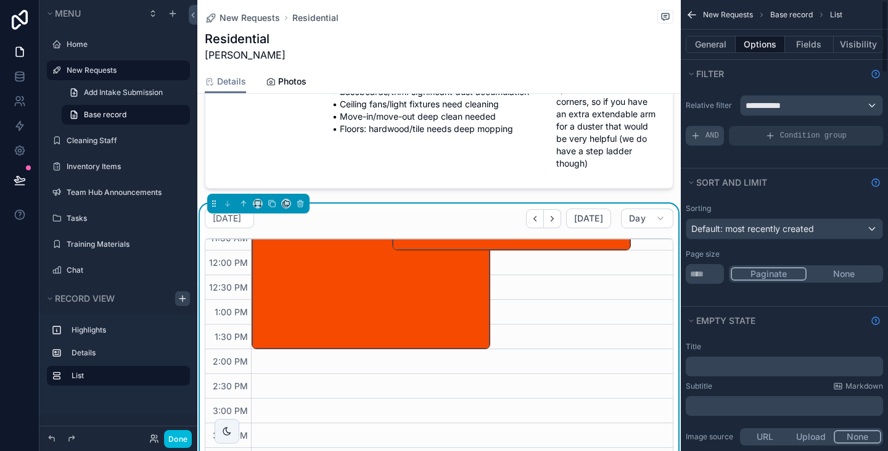
click at [701, 139] on div "AND" at bounding box center [704, 136] width 38 height 20
click at [715, 138] on span "Add a filter" at bounding box center [716, 136] width 53 height 10
click at [0, 0] on icon "scrollable content" at bounding box center [0, 0] width 0 height 0
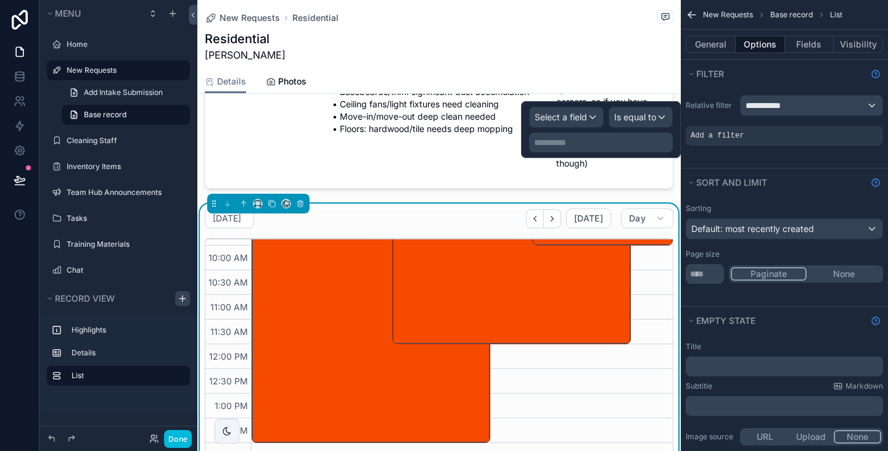
scroll to position [0, 0]
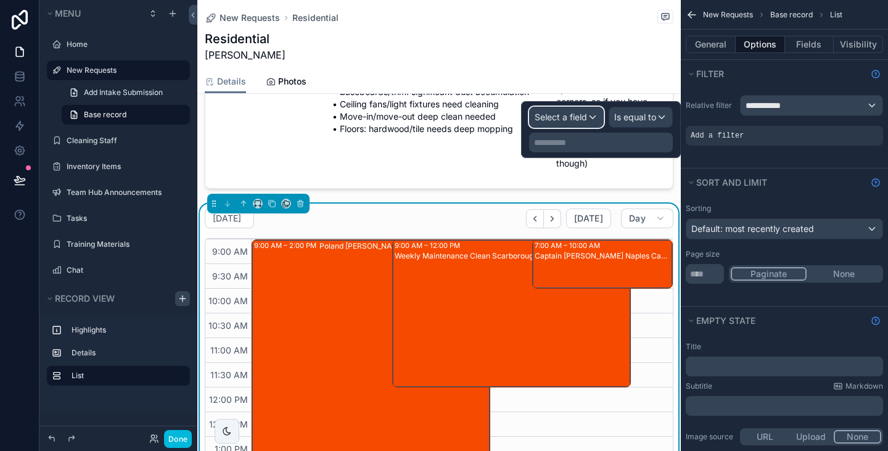
click at [582, 126] on div "Select a field" at bounding box center [565, 117] width 73 height 20
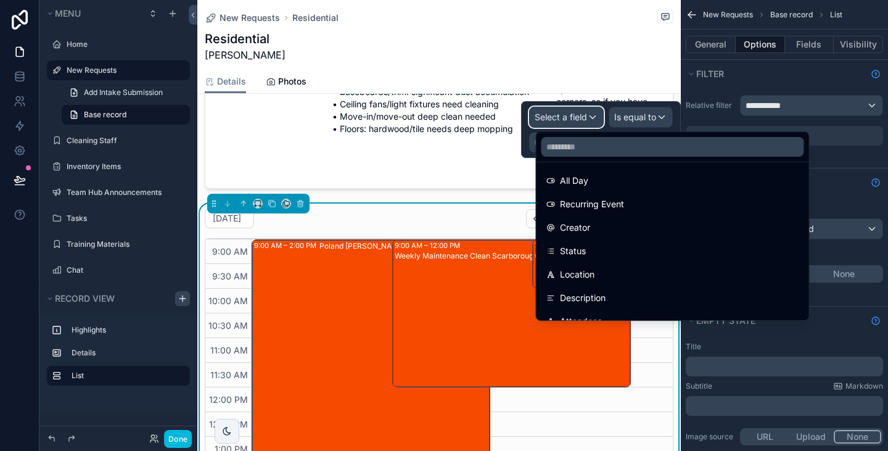
scroll to position [172, 0]
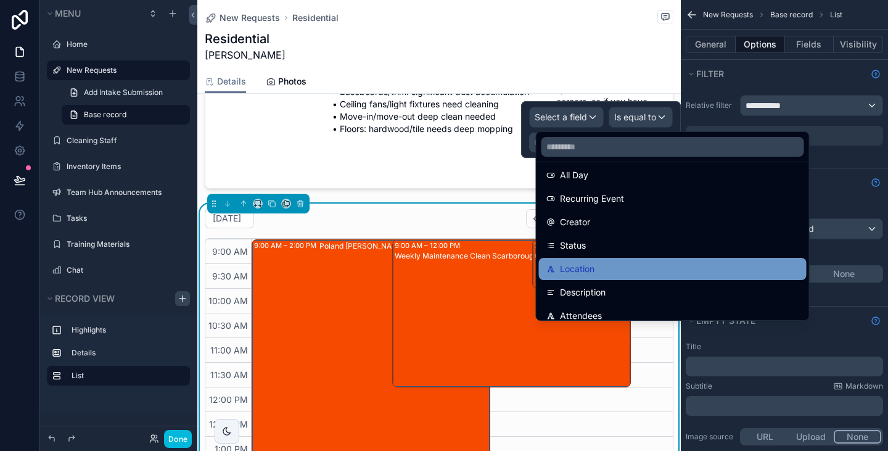
click at [588, 261] on span "Location" at bounding box center [577, 268] width 35 height 15
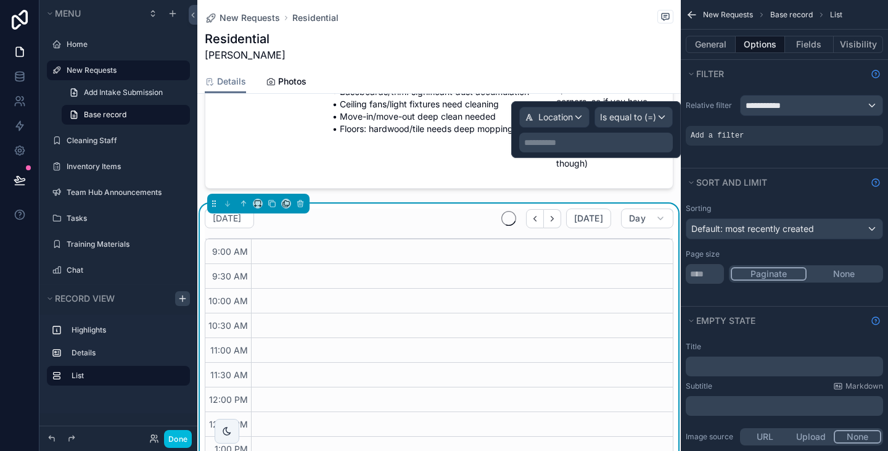
scroll to position [137, 0]
click at [618, 141] on p "**********" at bounding box center [597, 142] width 146 height 12
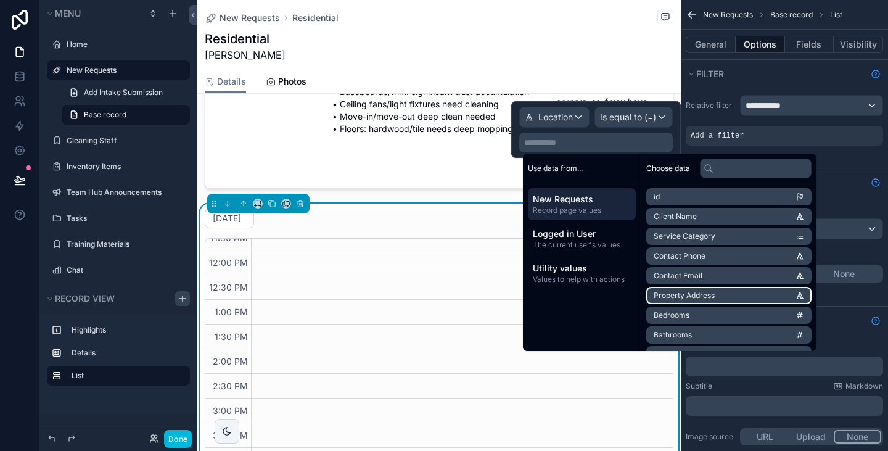
click at [700, 289] on li "Property Address" at bounding box center [728, 295] width 165 height 17
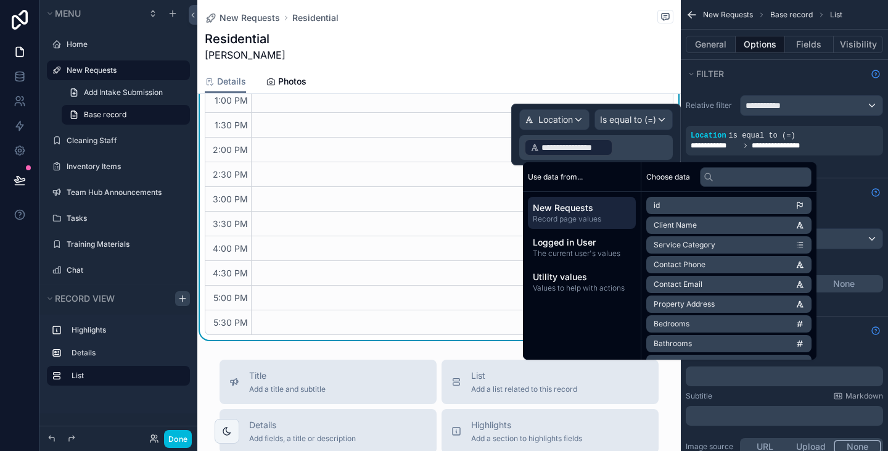
scroll to position [0, 0]
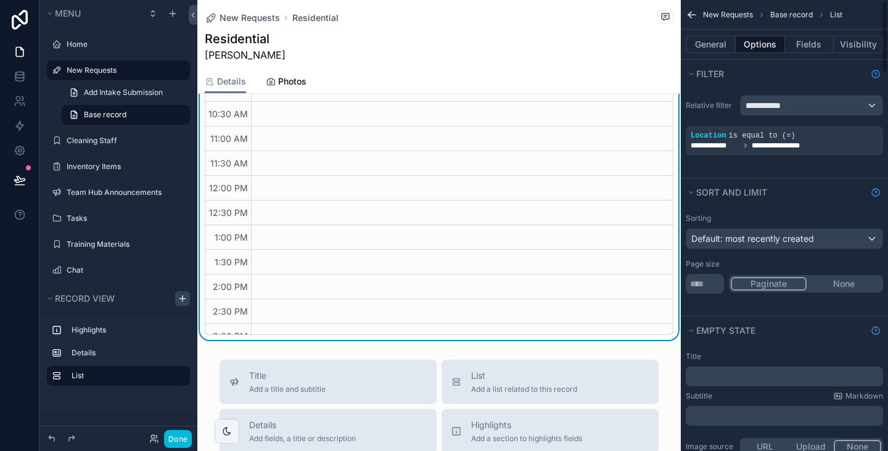
click at [834, 146] on div "**********" at bounding box center [783, 146] width 187 height 10
click at [833, 145] on div "**********" at bounding box center [783, 146] width 187 height 10
click at [0, 0] on div "scrollable content" at bounding box center [0, 0] width 0 height 0
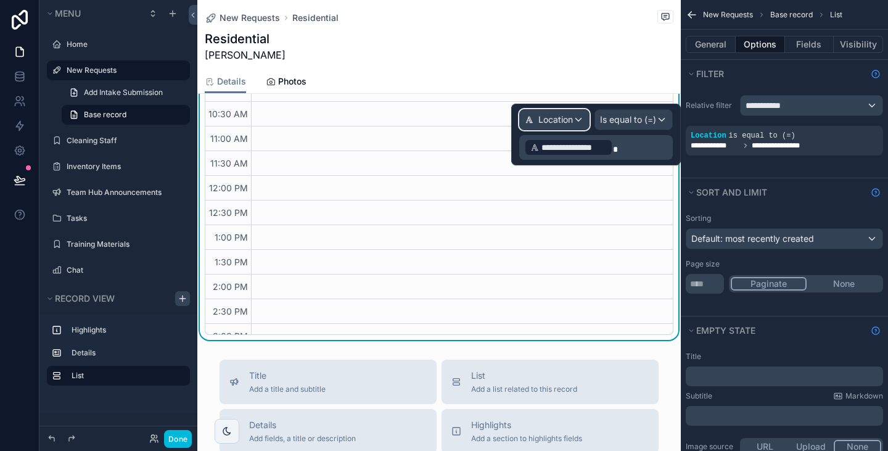
click at [582, 118] on div "Location" at bounding box center [554, 120] width 69 height 20
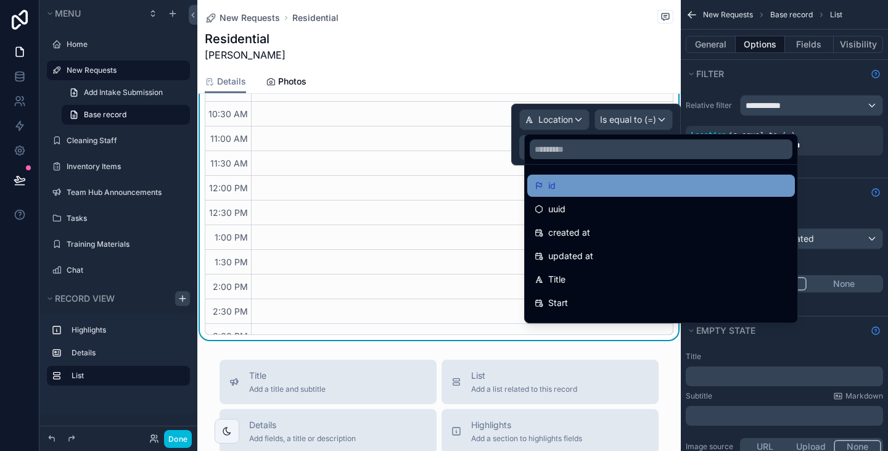
click at [560, 193] on div "id" at bounding box center [661, 185] width 268 height 22
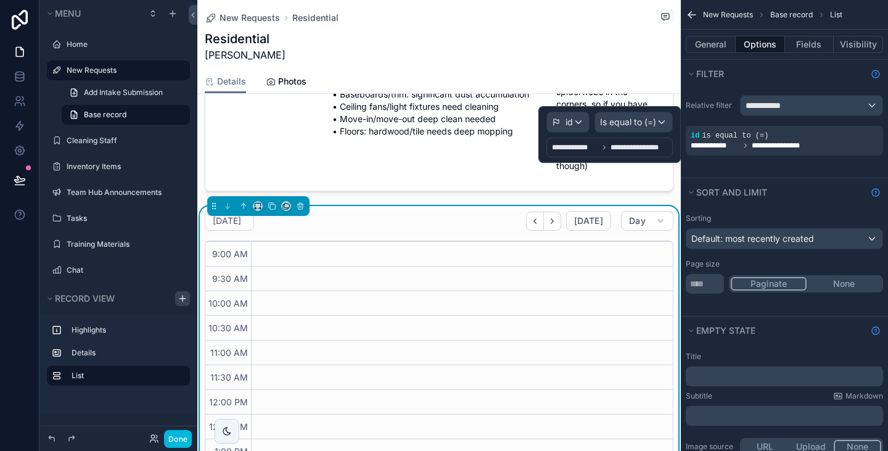
scroll to position [384, 0]
click at [631, 118] on span "Is equal to (=)" at bounding box center [628, 122] width 56 height 12
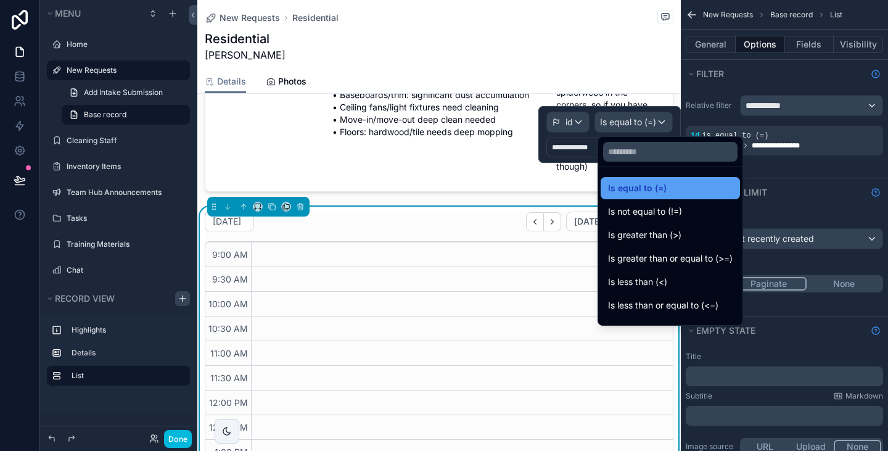
click at [643, 189] on span "Is equal to (=)" at bounding box center [637, 188] width 59 height 15
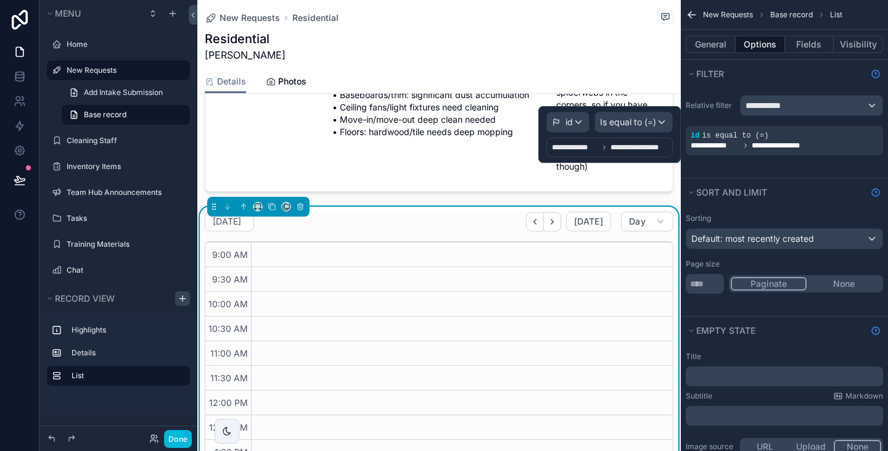
scroll to position [137, 0]
click at [586, 149] on span "**********" at bounding box center [575, 147] width 46 height 10
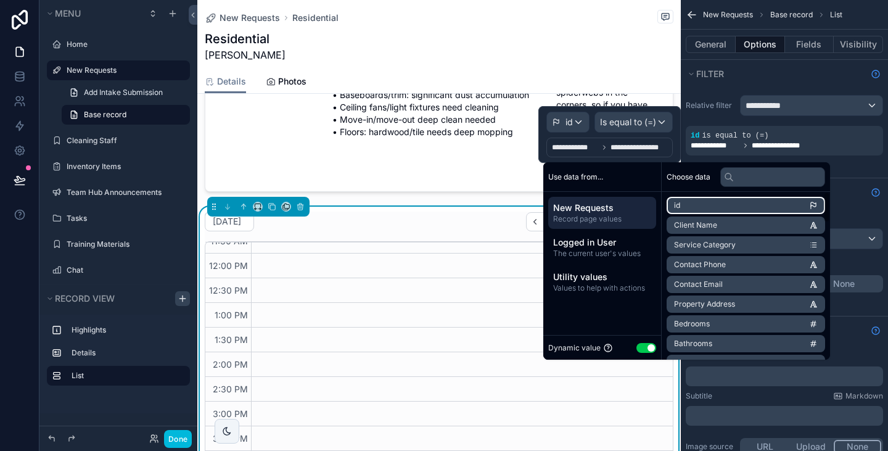
click at [684, 201] on li "id" at bounding box center [745, 205] width 158 height 17
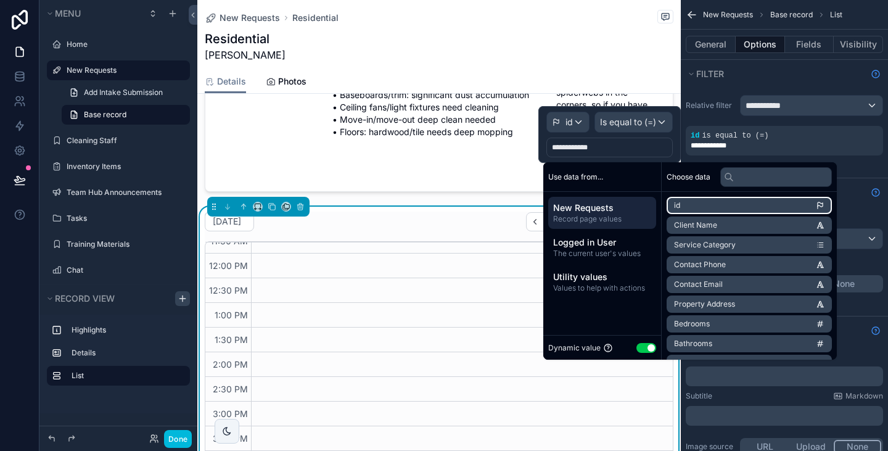
click at [677, 205] on span "id" at bounding box center [677, 205] width 6 height 10
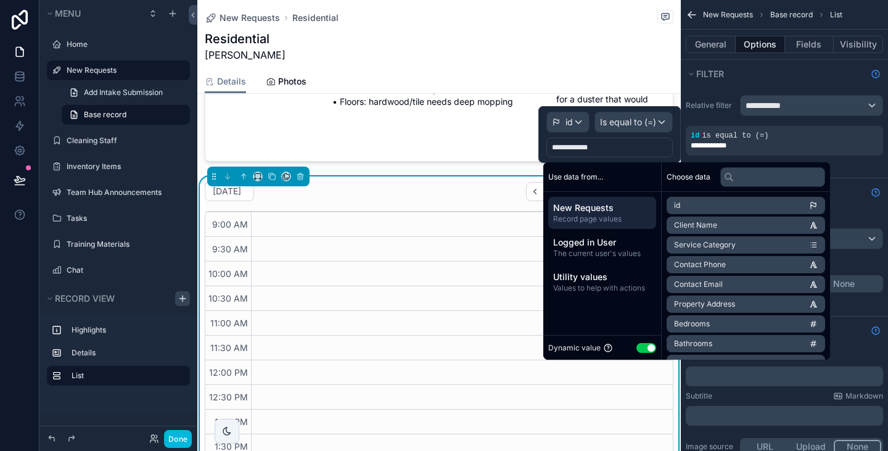
scroll to position [416, 0]
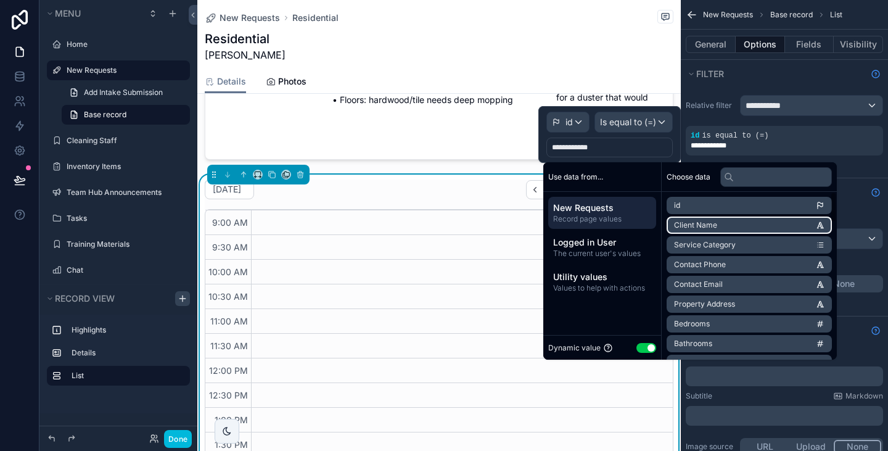
click at [699, 224] on span "Client Name" at bounding box center [695, 225] width 43 height 10
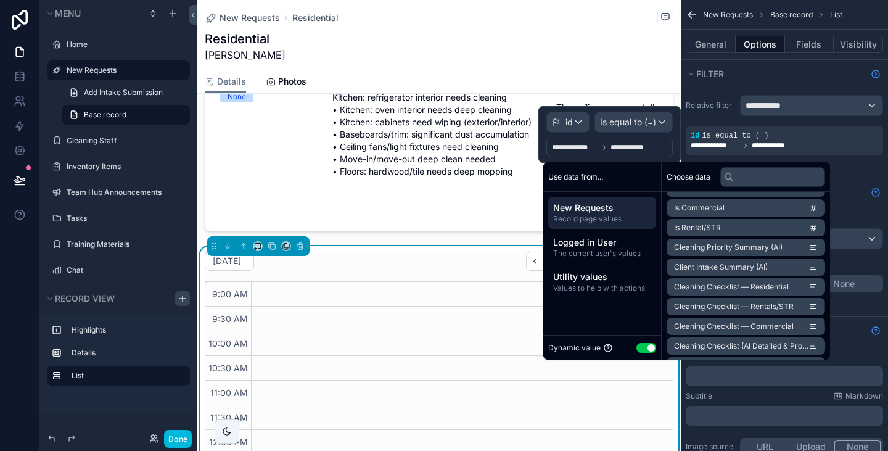
scroll to position [727, 0]
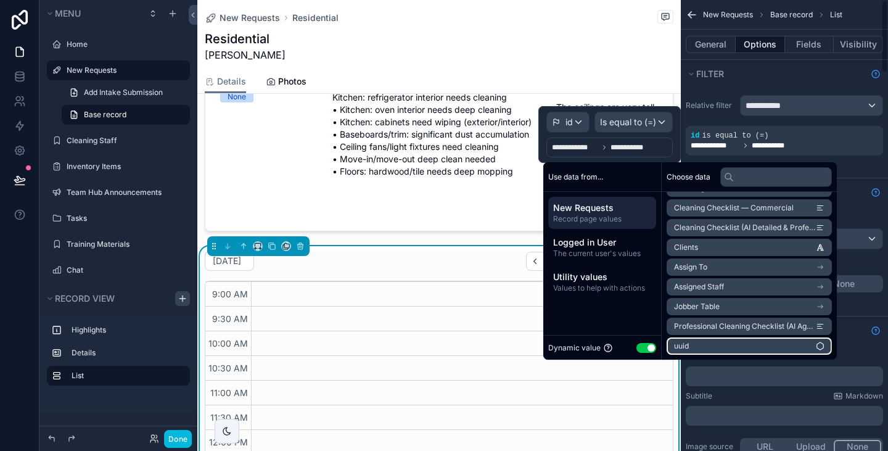
click at [698, 345] on li "uuid" at bounding box center [748, 345] width 165 height 17
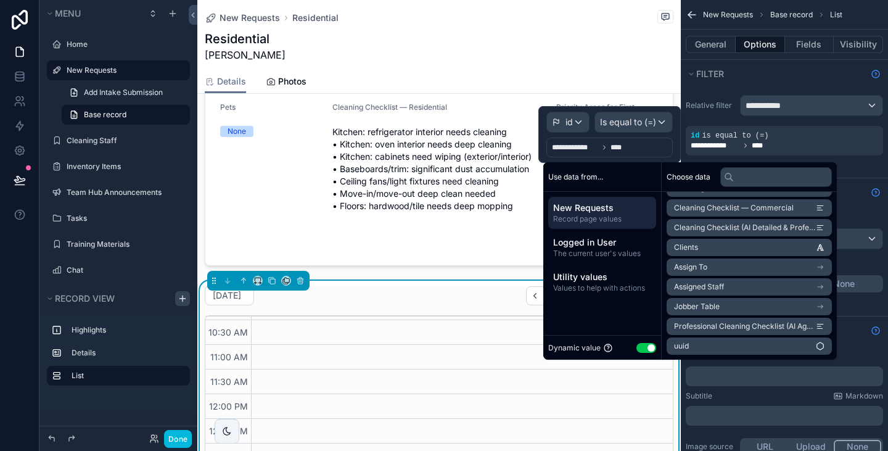
scroll to position [70, 0]
click at [648, 345] on button "Use setting" at bounding box center [646, 348] width 20 height 10
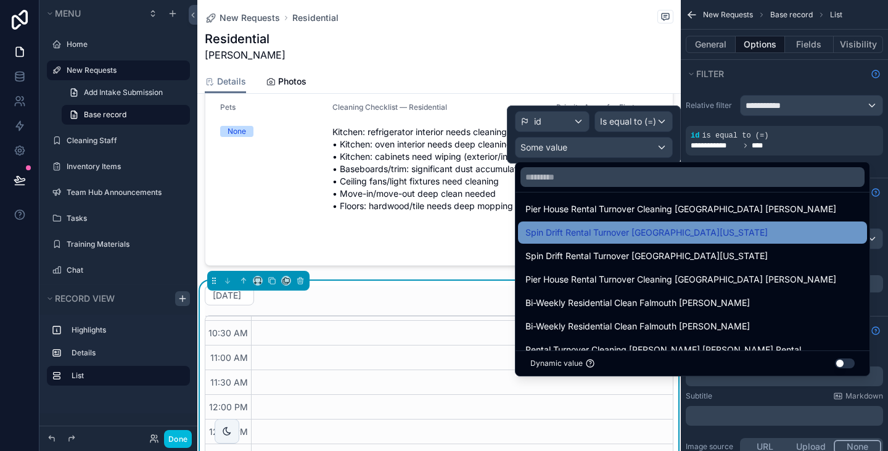
scroll to position [0, 0]
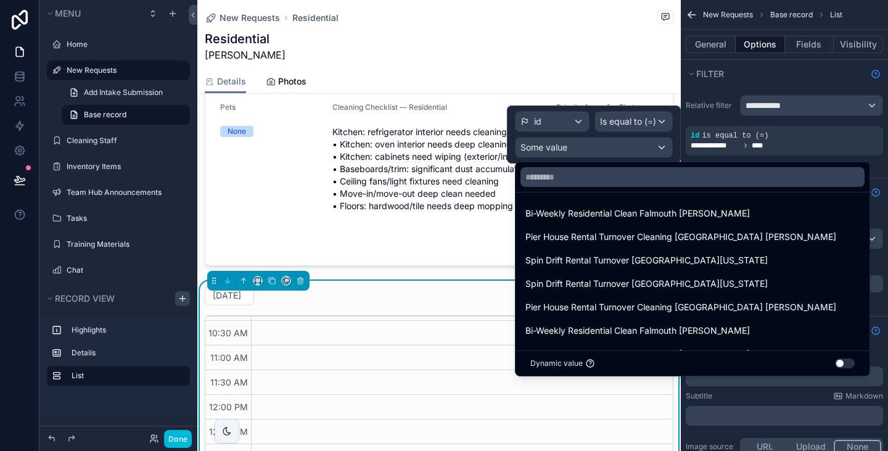
click at [574, 125] on div at bounding box center [594, 134] width 174 height 58
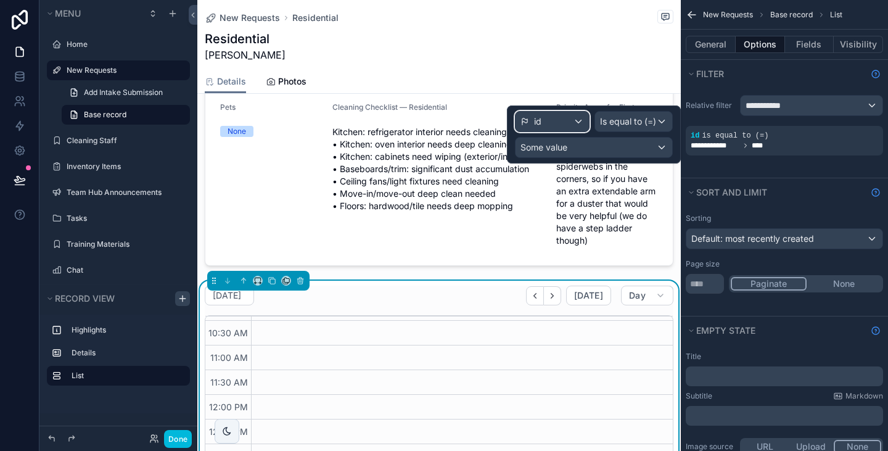
click at [574, 123] on div "id" at bounding box center [551, 122] width 73 height 20
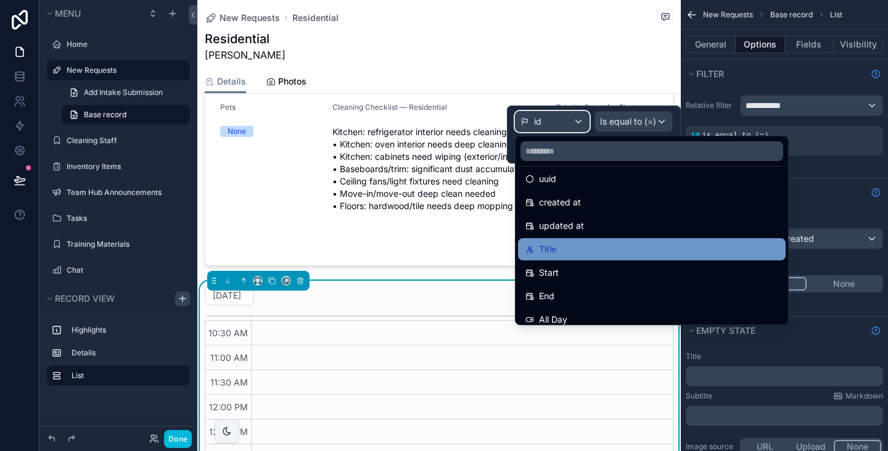
scroll to position [33, 0]
click at [566, 245] on div "Title" at bounding box center [651, 248] width 253 height 15
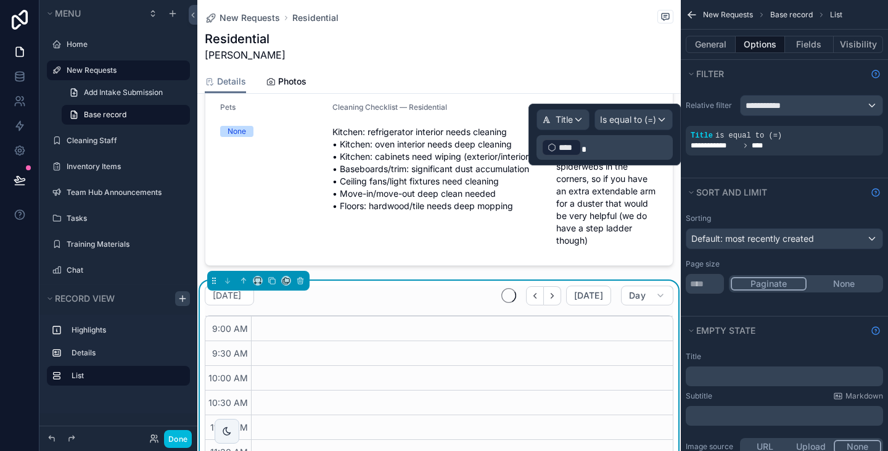
scroll to position [137, 0]
click at [616, 151] on p "﻿ **** ﻿" at bounding box center [605, 147] width 129 height 20
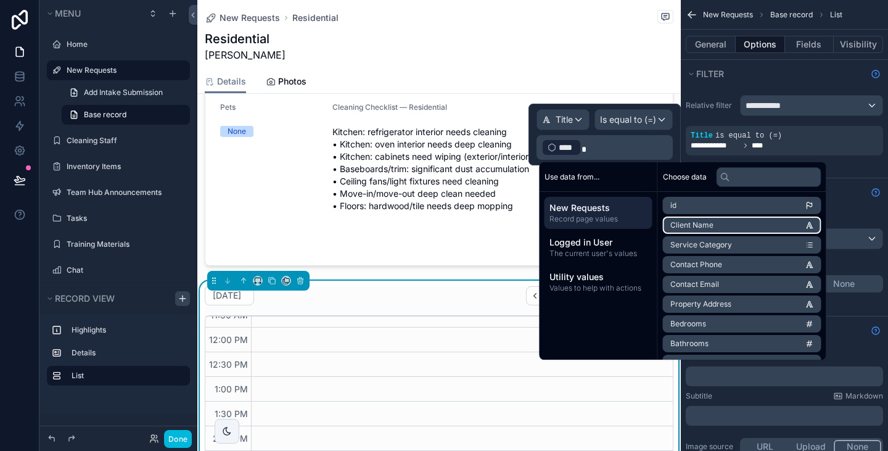
click at [730, 231] on li "Client Name" at bounding box center [742, 224] width 158 height 17
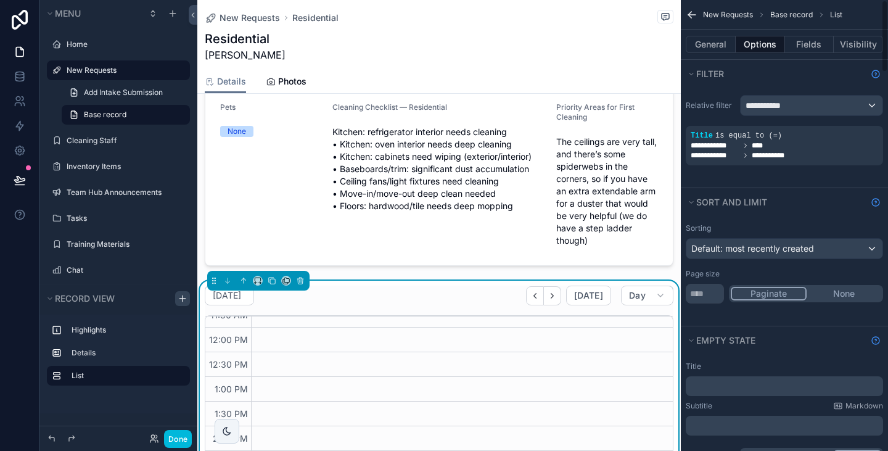
click at [806, 163] on div "**********" at bounding box center [783, 145] width 197 height 39
click at [0, 0] on icon "scrollable content" at bounding box center [0, 0] width 0 height 0
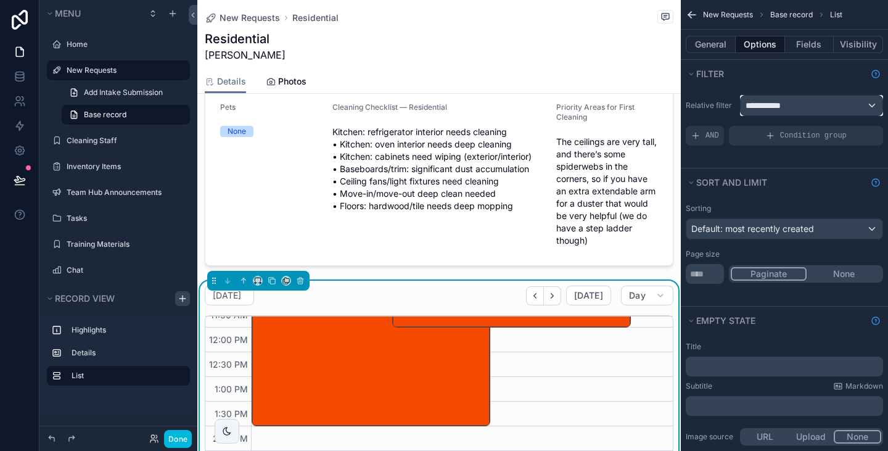
click at [765, 111] on span "**********" at bounding box center [766, 105] width 42 height 12
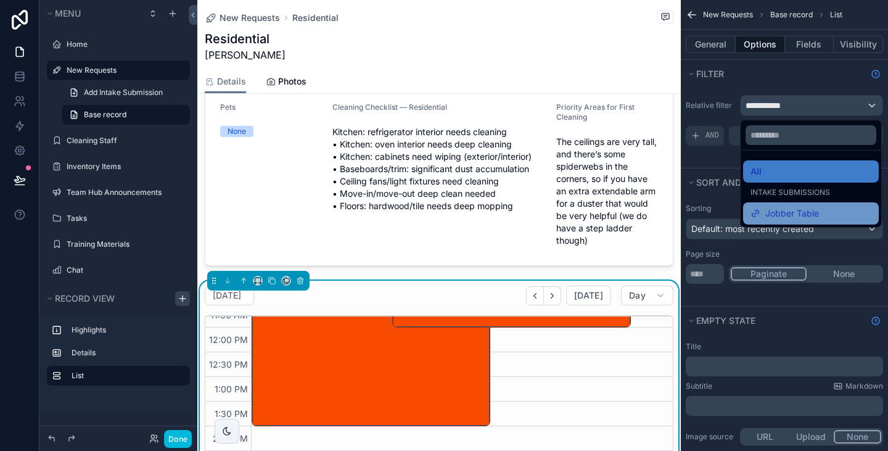
click at [776, 213] on span "Jobber Table" at bounding box center [792, 213] width 54 height 15
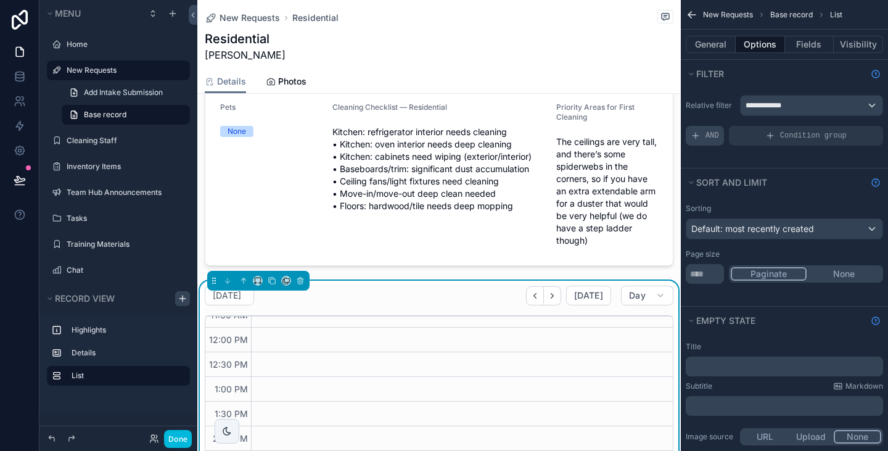
click at [706, 142] on div "AND" at bounding box center [704, 136] width 38 height 20
click at [719, 137] on span "Add a filter" at bounding box center [716, 136] width 53 height 10
click at [0, 0] on icon "scrollable content" at bounding box center [0, 0] width 0 height 0
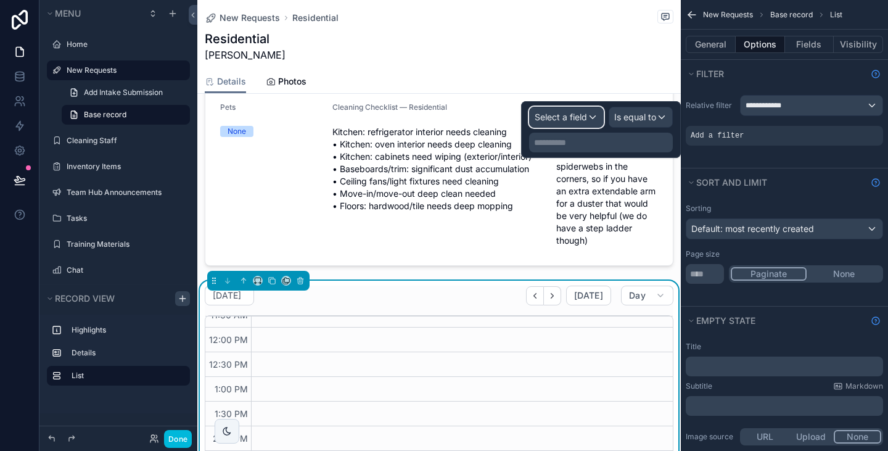
click at [582, 120] on span "Select a field" at bounding box center [560, 117] width 52 height 10
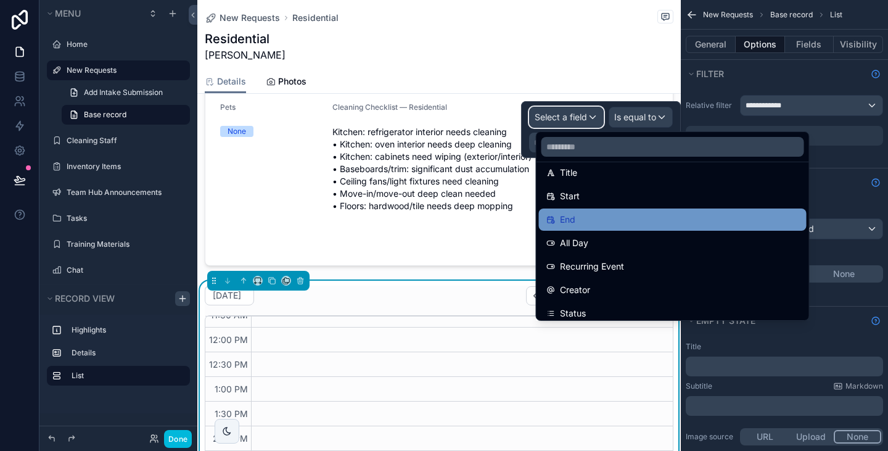
scroll to position [0, 0]
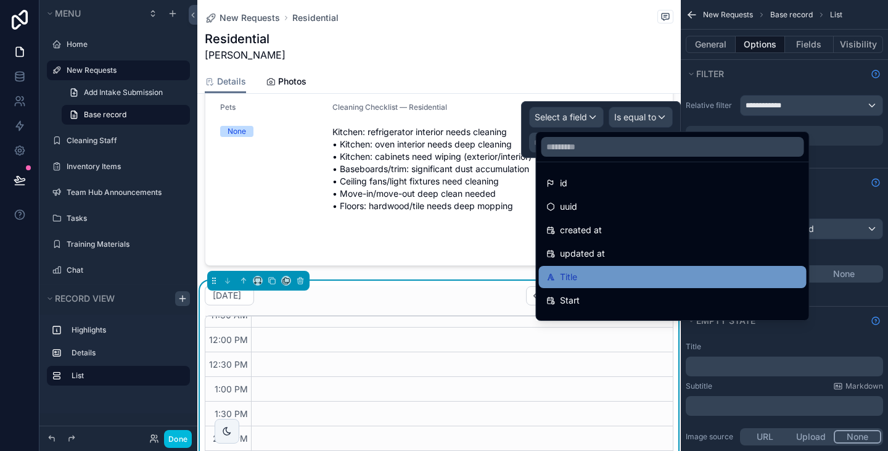
click at [583, 281] on div "Title" at bounding box center [672, 276] width 253 height 15
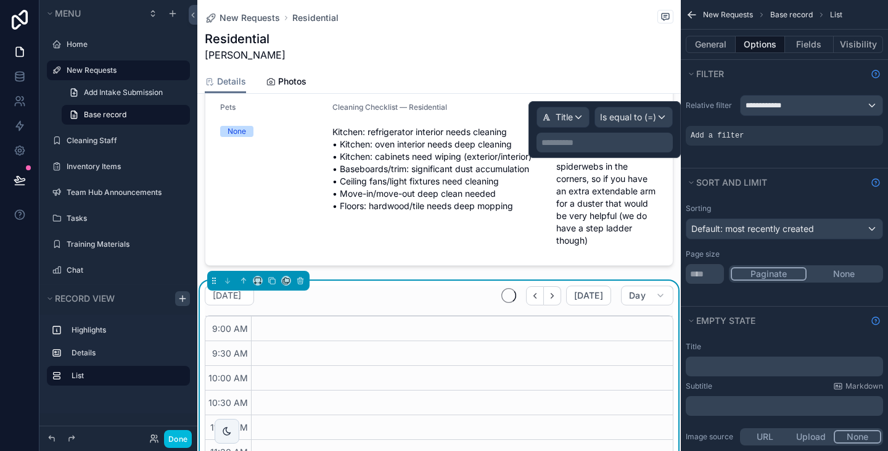
scroll to position [137, 0]
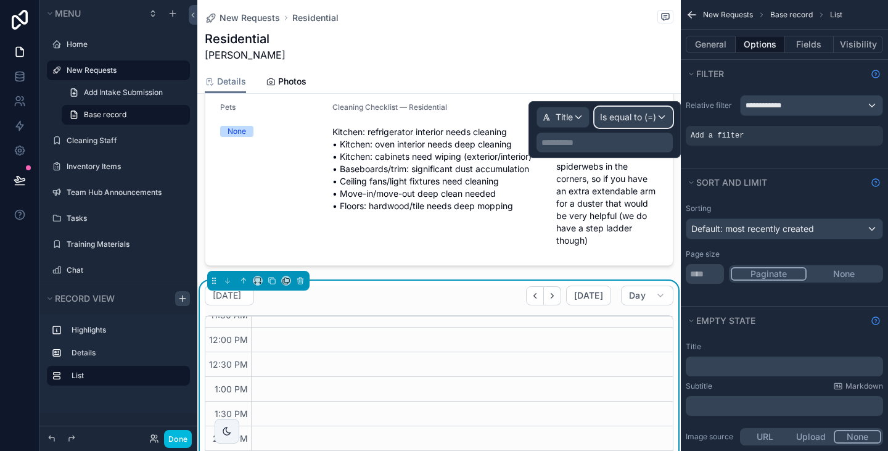
click at [626, 122] on span "Is equal to (=)" at bounding box center [628, 117] width 56 height 12
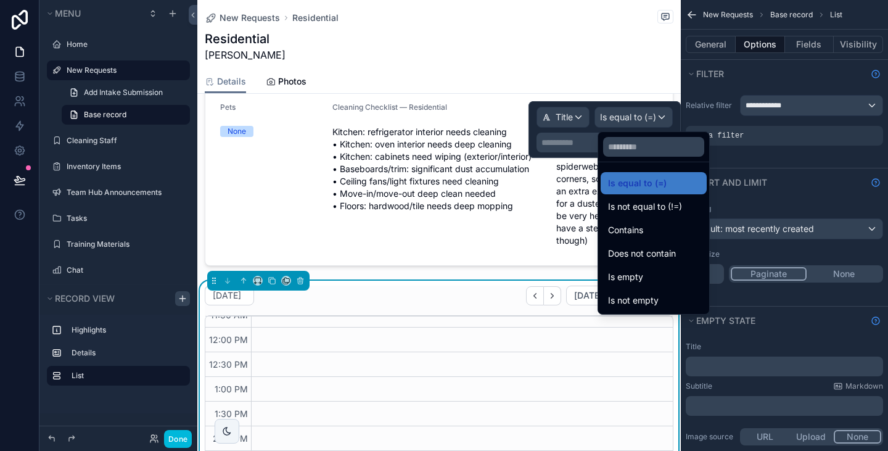
click at [570, 126] on div at bounding box center [604, 129] width 152 height 57
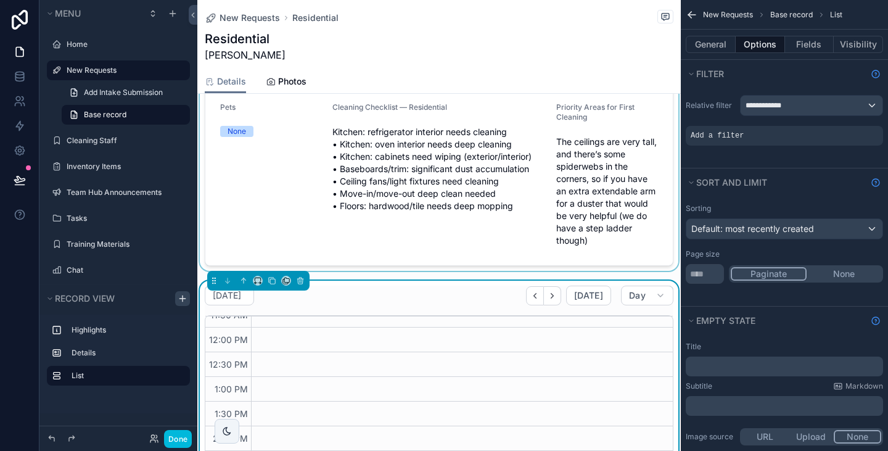
click at [380, 137] on div "scrollable content" at bounding box center [438, 75] width 483 height 391
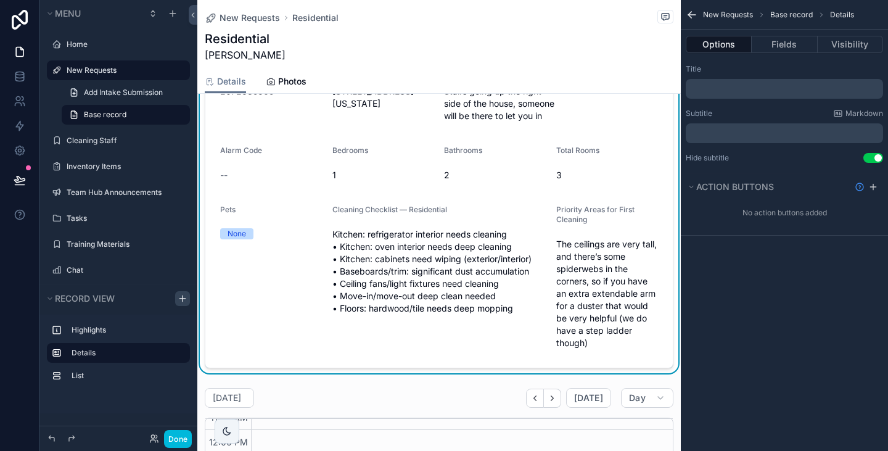
scroll to position [207, 0]
click at [765, 47] on button "Fields" at bounding box center [783, 44] width 65 height 17
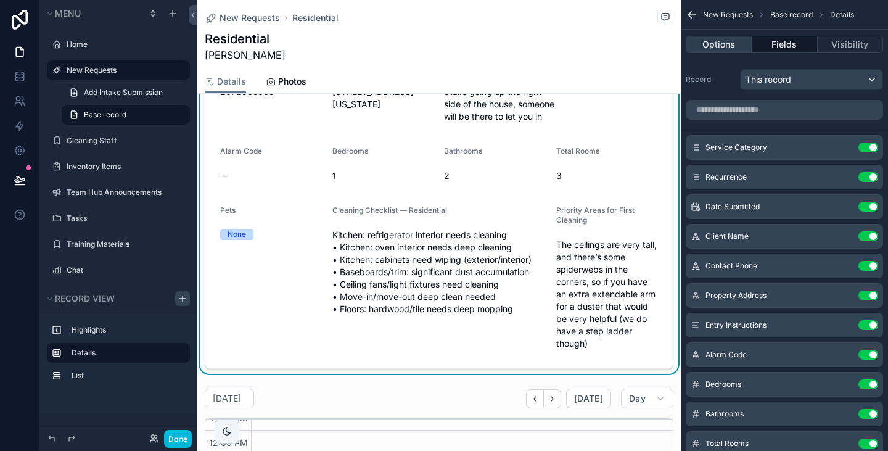
click at [725, 37] on button "Options" at bounding box center [718, 44] width 66 height 17
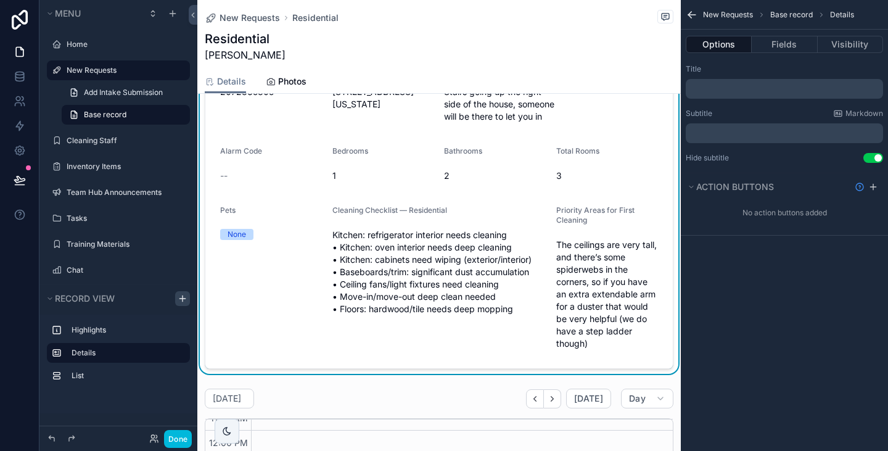
scroll to position [0, 0]
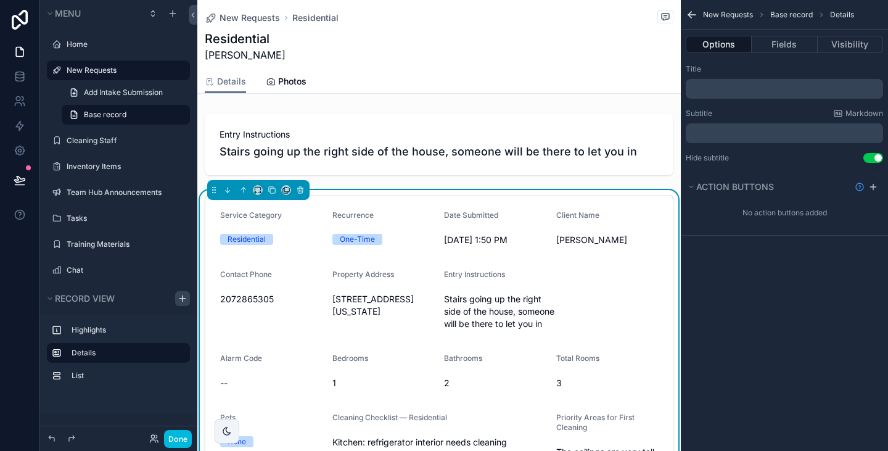
click at [543, 33] on div "Residential [PERSON_NAME]" at bounding box center [439, 46] width 468 height 32
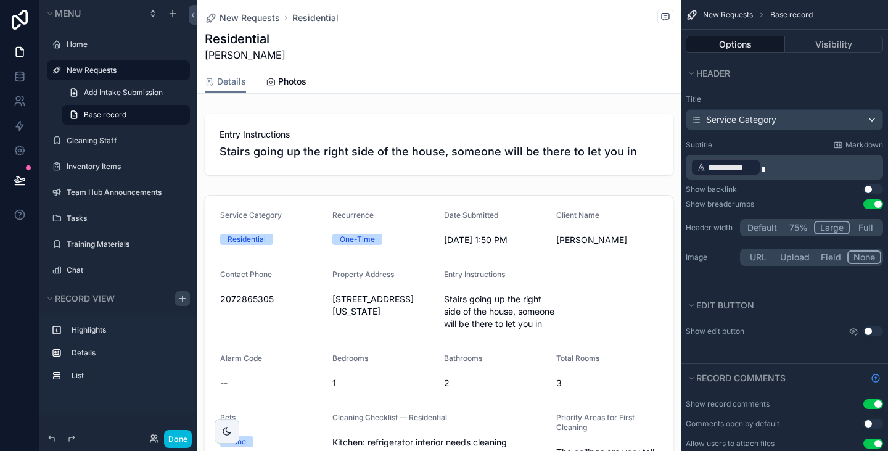
click at [851, 330] on icon "scrollable content" at bounding box center [853, 331] width 10 height 10
drag, startPoint x: 851, startPoint y: 330, endPoint x: 876, endPoint y: 333, distance: 25.4
click at [876, 333] on div "Use setting" at bounding box center [865, 331] width 35 height 10
click at [876, 333] on button "Use setting" at bounding box center [873, 331] width 20 height 10
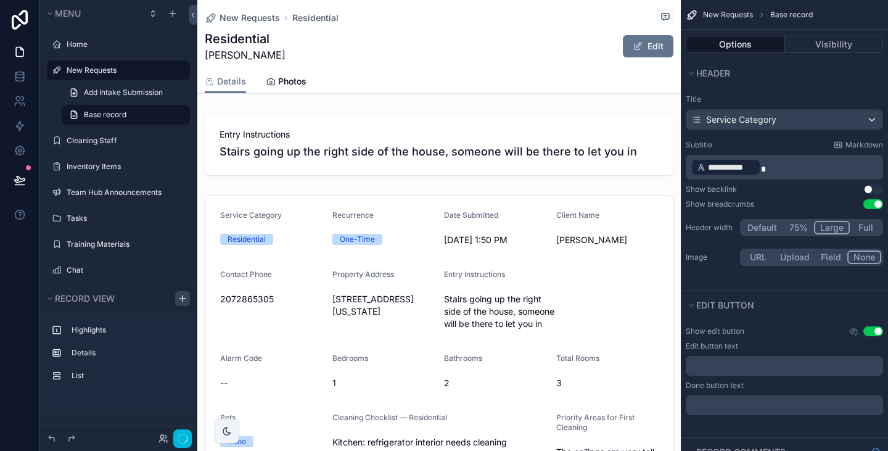
scroll to position [137, 0]
click at [854, 331] on icon "scrollable content" at bounding box center [853, 331] width 2 height 2
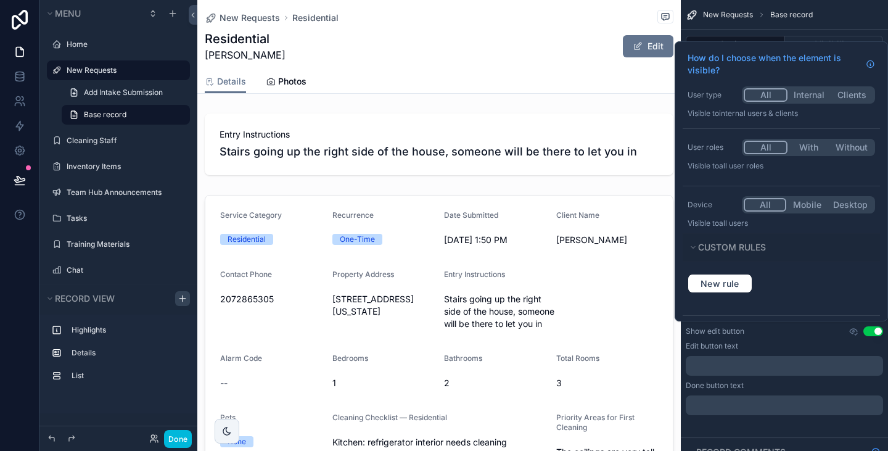
click at [806, 145] on div "How do I choose when the element is visible? User type All Internal Clients Vis…" at bounding box center [444, 225] width 888 height 451
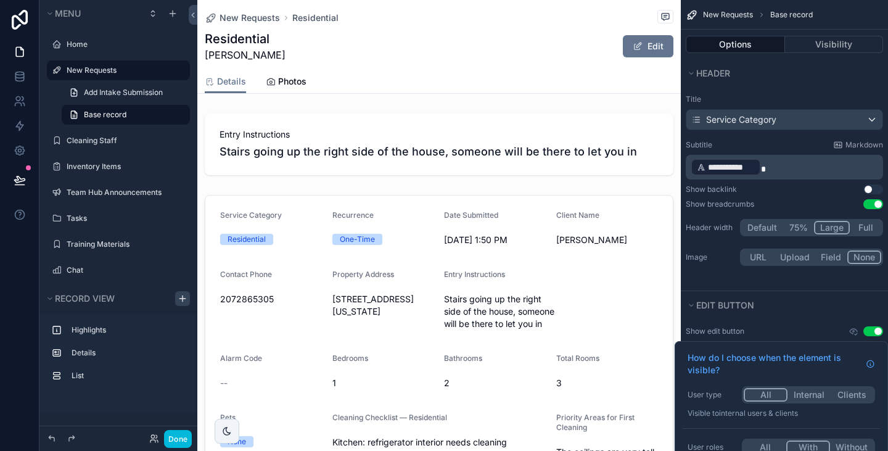
click at [813, 377] on div "How do I choose when the element is visible?" at bounding box center [780, 363] width 197 height 35
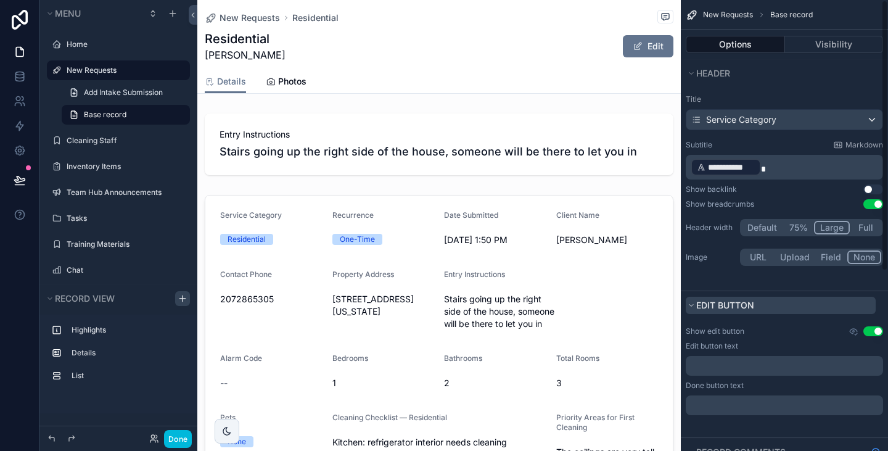
click at [809, 313] on button "Edit button" at bounding box center [780, 304] width 190 height 17
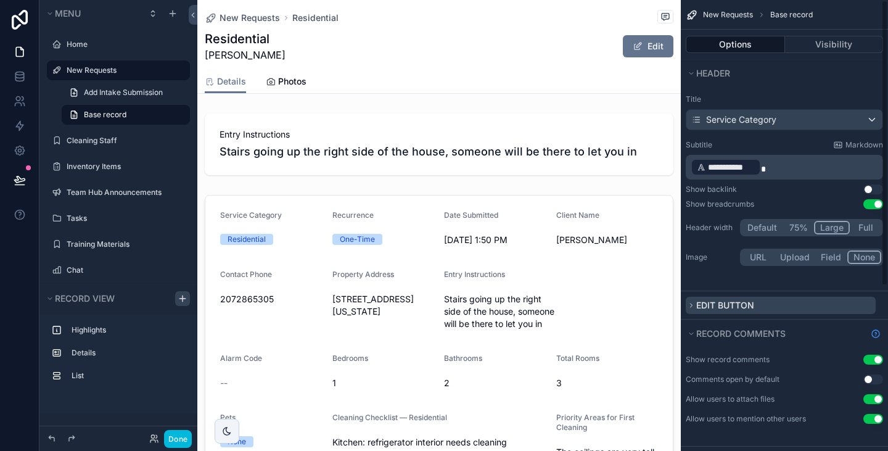
scroll to position [0, 0]
click at [831, 304] on button "Edit button" at bounding box center [780, 304] width 190 height 17
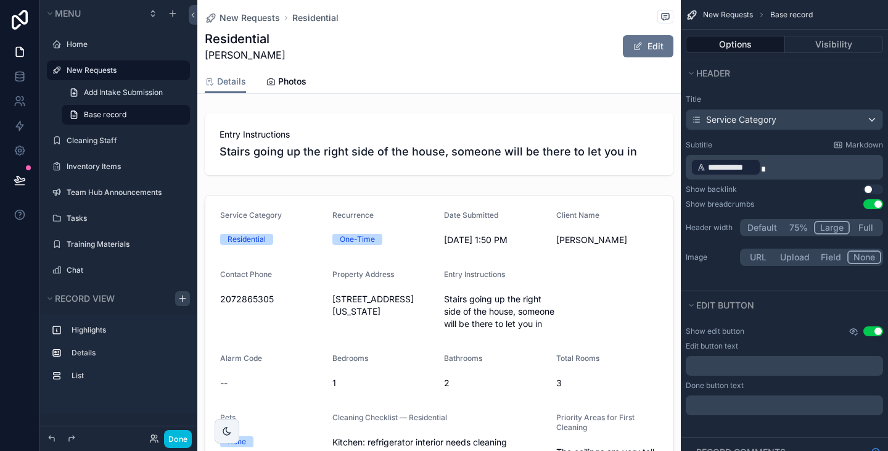
click at [854, 328] on icon "scrollable content" at bounding box center [853, 331] width 10 height 10
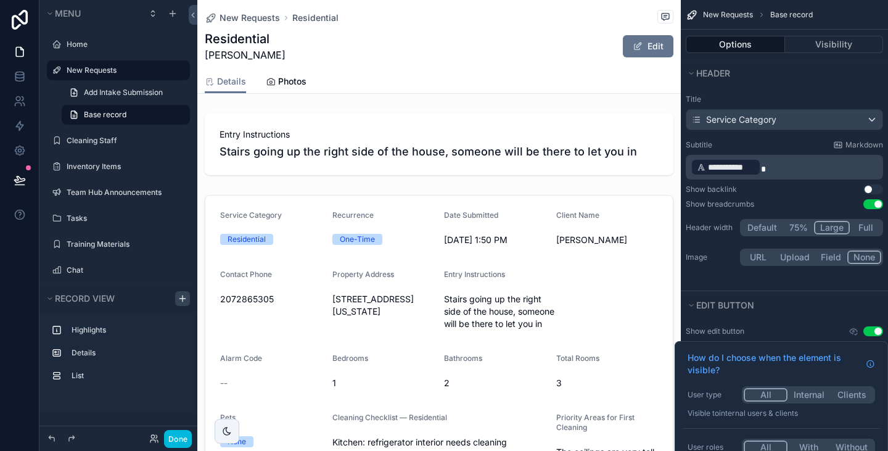
click at [807, 439] on div "All With Without" at bounding box center [807, 446] width 133 height 17
click at [807, 446] on button "With" at bounding box center [808, 447] width 43 height 14
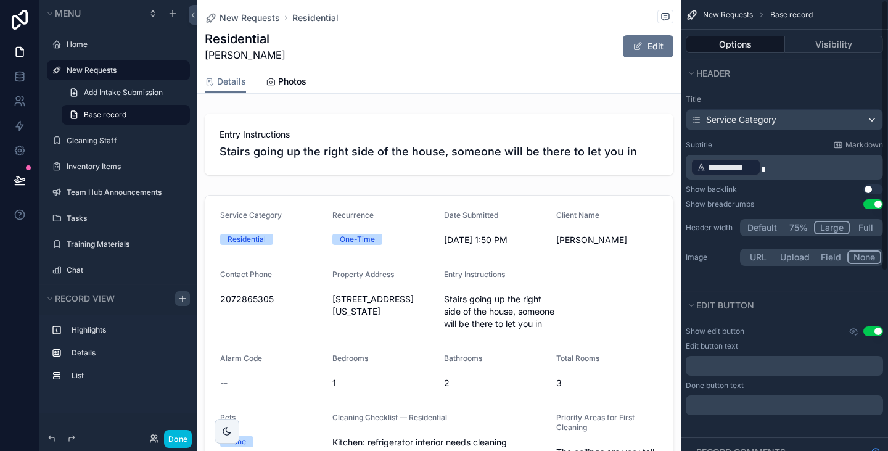
click at [806, 322] on div "Show edit button Use setting Edit button text ﻿ Done button text ﻿" at bounding box center [783, 370] width 207 height 99
click at [851, 330] on icon "scrollable content" at bounding box center [853, 331] width 10 height 10
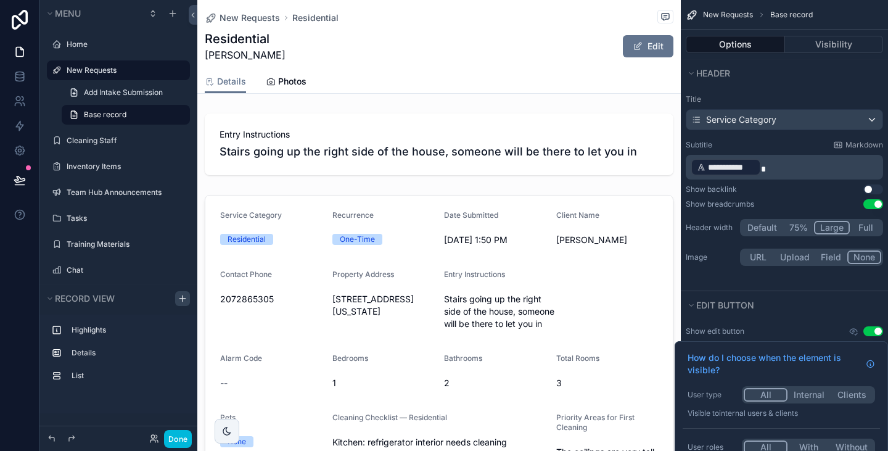
click at [806, 444] on div "All With Without" at bounding box center [807, 446] width 133 height 17
click at [806, 444] on button "With" at bounding box center [808, 447] width 43 height 14
click at [805, 391] on button "Internal" at bounding box center [808, 395] width 43 height 14
click at [770, 390] on button "All" at bounding box center [764, 395] width 43 height 14
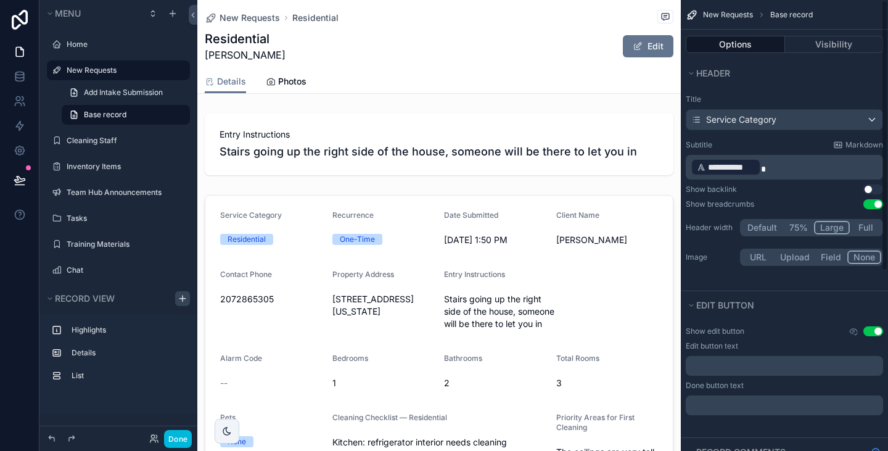
click at [806, 294] on div "Edit button" at bounding box center [783, 305] width 207 height 28
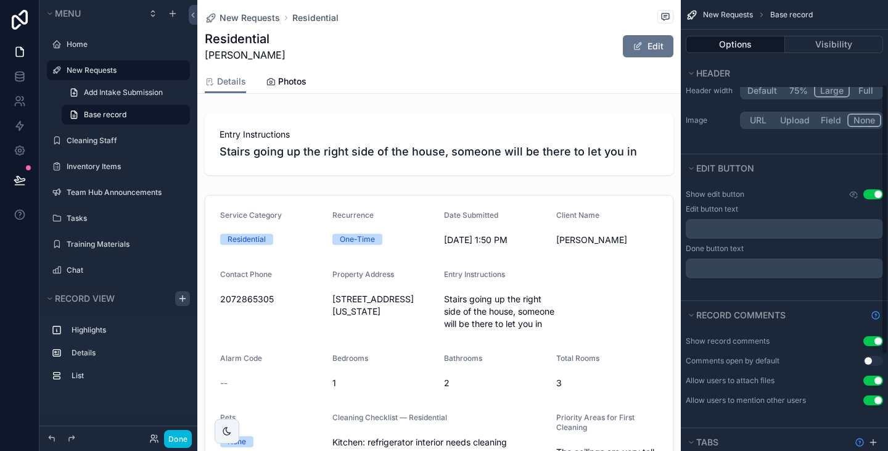
scroll to position [141, 0]
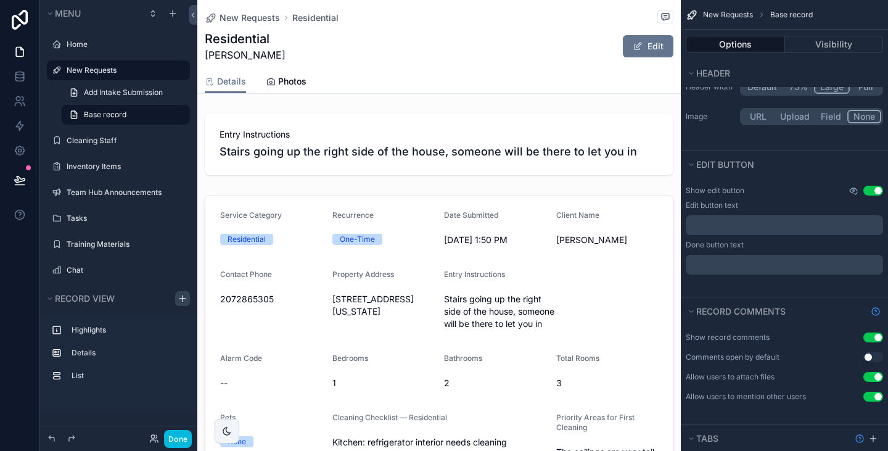
click at [852, 190] on icon "scrollable content" at bounding box center [853, 191] width 2 height 2
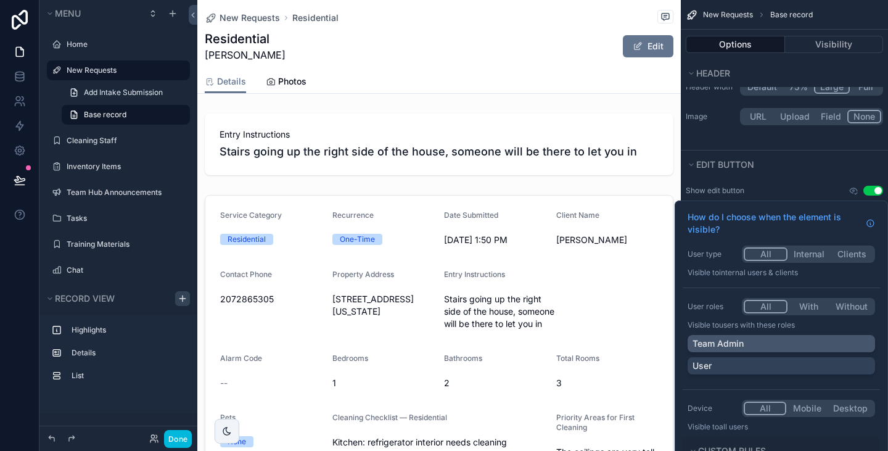
click at [772, 345] on div "Team Admin" at bounding box center [781, 343] width 178 height 12
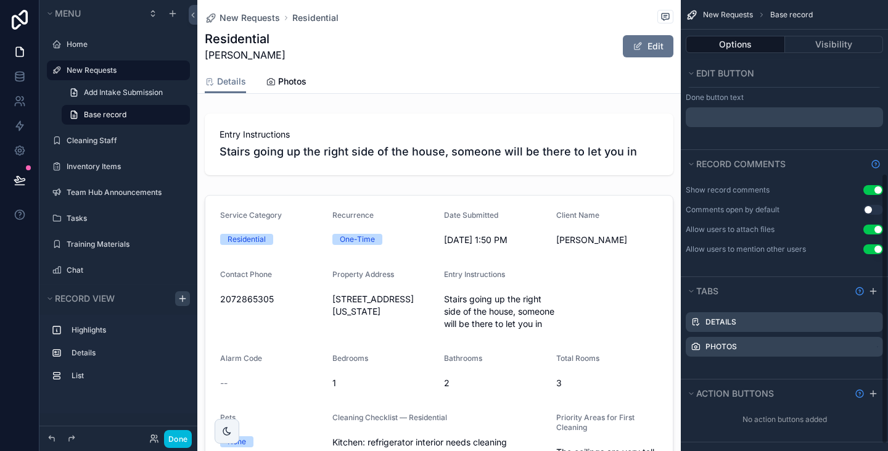
scroll to position [288, 0]
click at [642, 48] on button "Edit" at bounding box center [648, 46] width 51 height 22
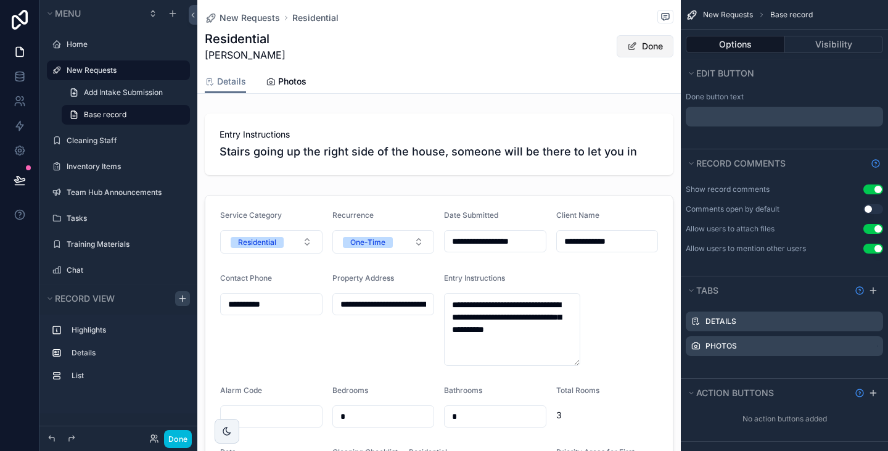
click at [629, 46] on button "Done" at bounding box center [644, 46] width 57 height 22
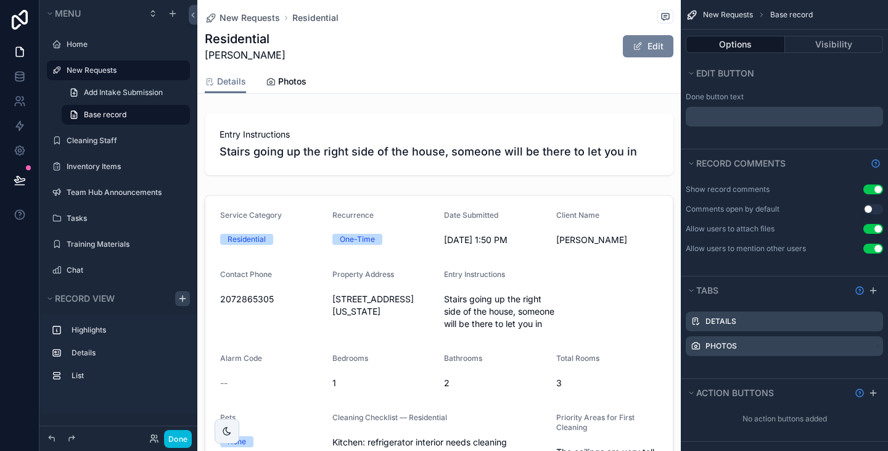
click at [623, 37] on button "Edit" at bounding box center [648, 46] width 51 height 22
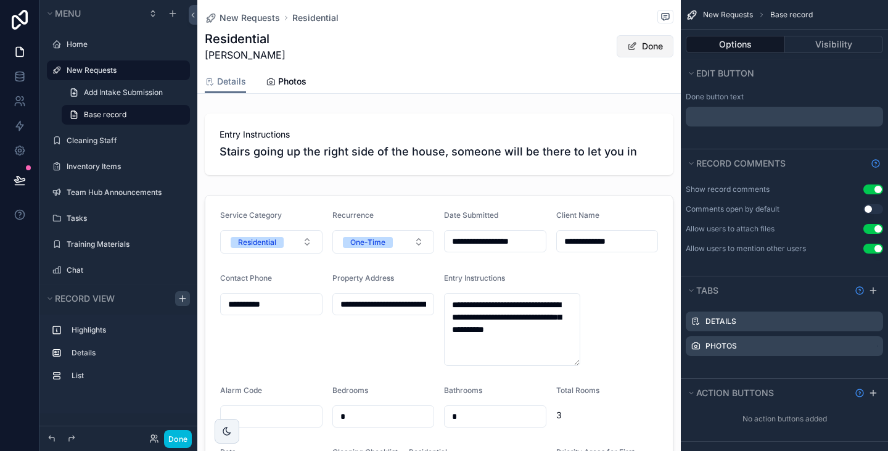
click at [617, 37] on button "Done" at bounding box center [644, 46] width 57 height 22
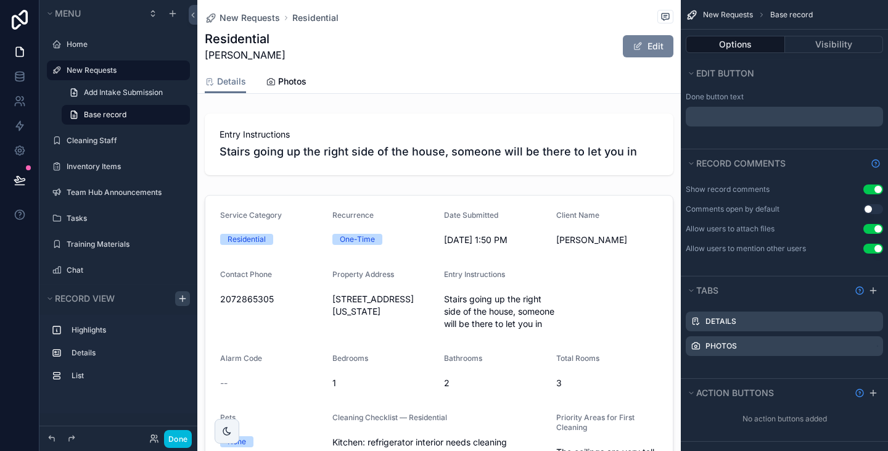
click at [623, 37] on button "Edit" at bounding box center [648, 46] width 51 height 22
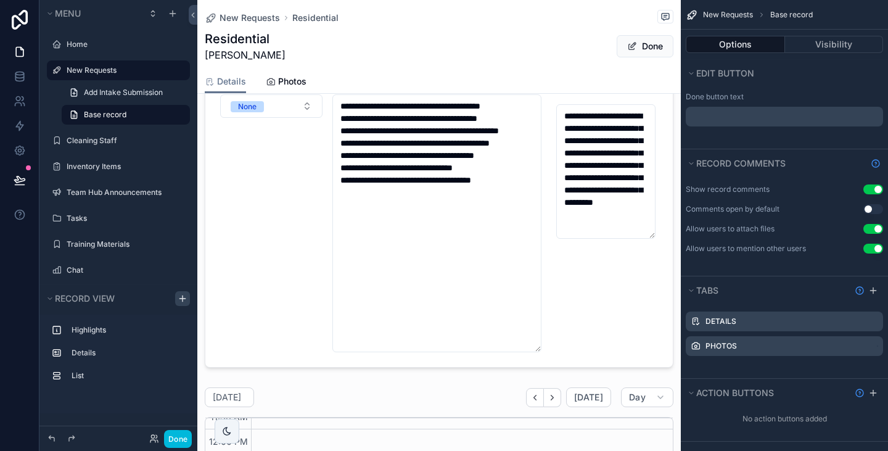
scroll to position [373, 0]
click at [20, 78] on icon at bounding box center [19, 75] width 8 height 5
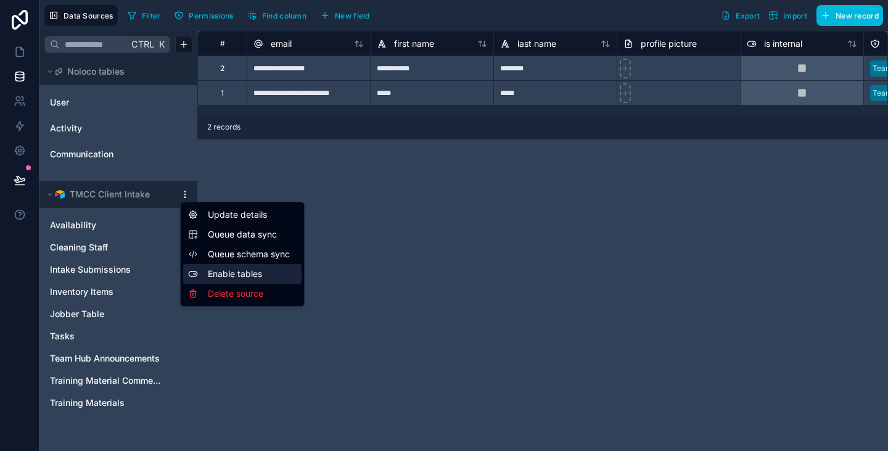
click at [231, 272] on div "Enable tables" at bounding box center [242, 274] width 118 height 20
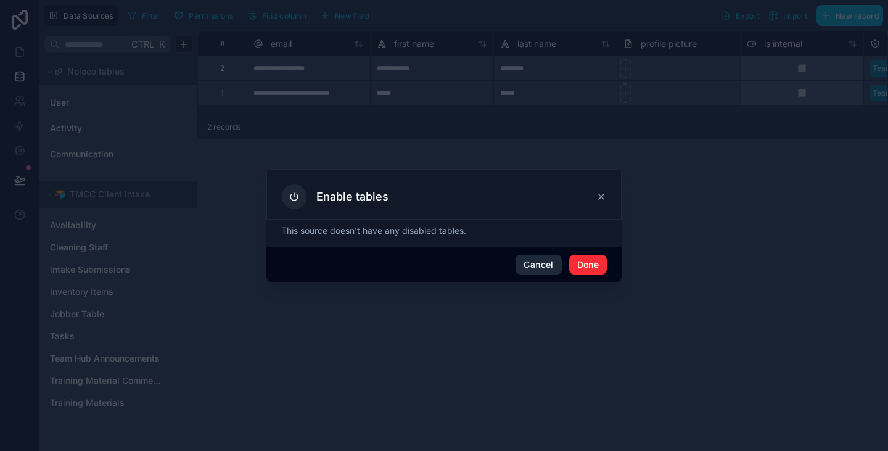
click at [547, 265] on button "Cancel" at bounding box center [538, 265] width 46 height 20
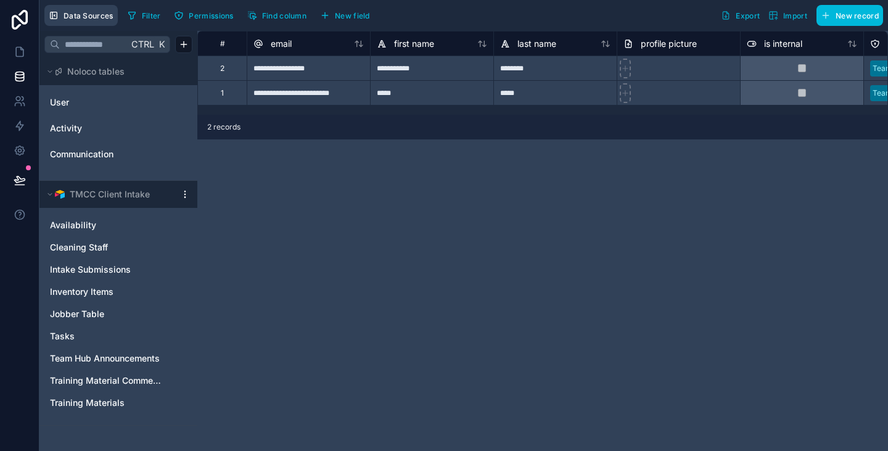
click at [98, 18] on span "Data Sources" at bounding box center [88, 15] width 50 height 9
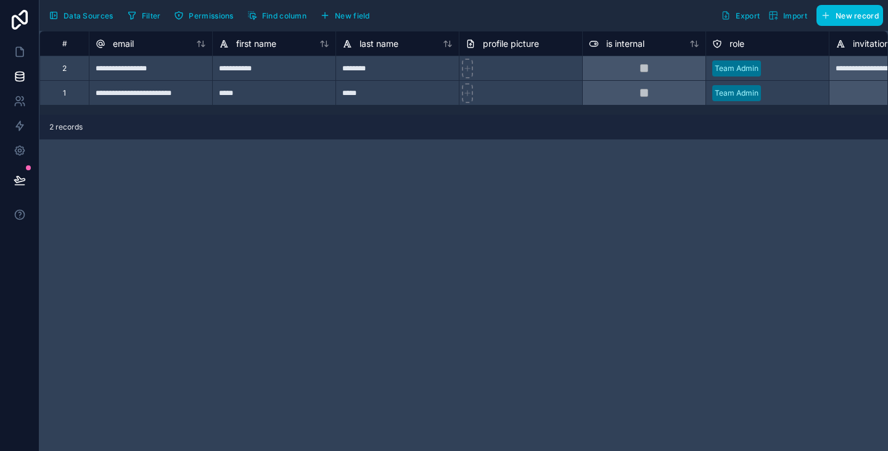
click at [75, 16] on span "Data Sources" at bounding box center [88, 15] width 50 height 9
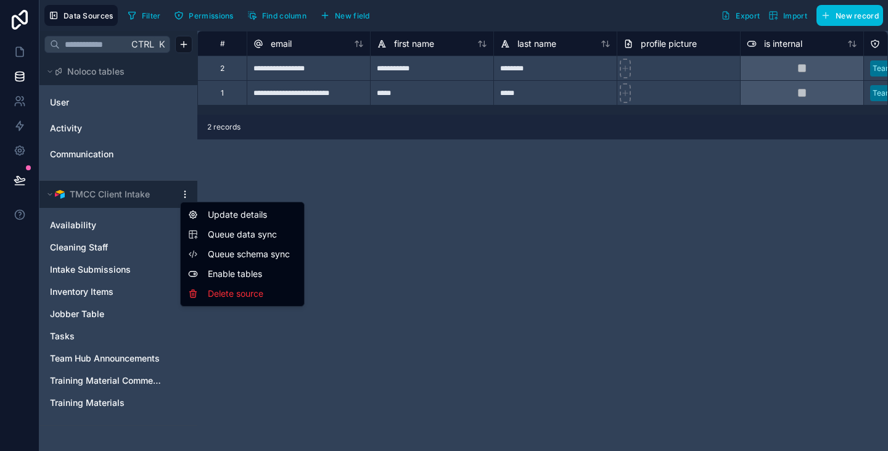
click at [226, 237] on span "Queue data sync" at bounding box center [252, 234] width 89 height 12
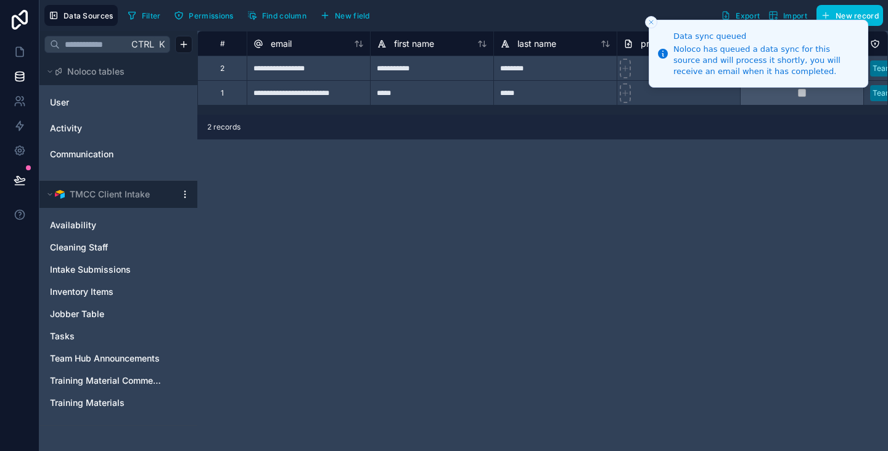
click at [182, 199] on div "TMCC Client Intake" at bounding box center [118, 194] width 158 height 27
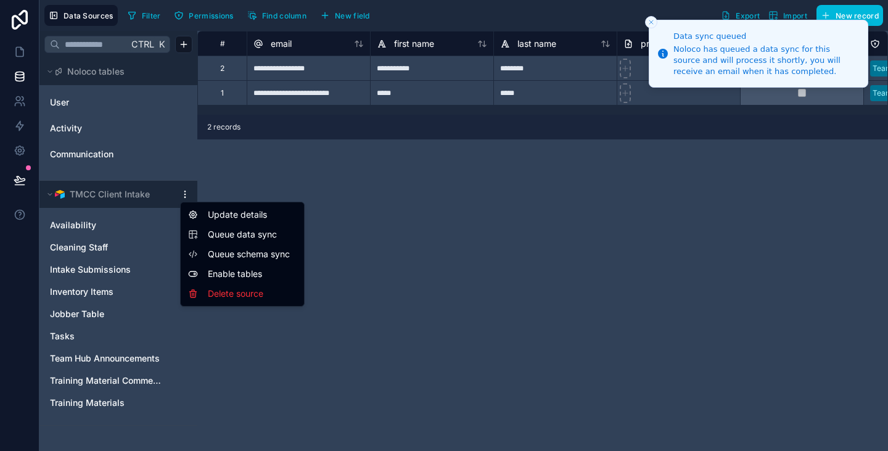
click at [198, 211] on div "Update details" at bounding box center [242, 215] width 118 height 20
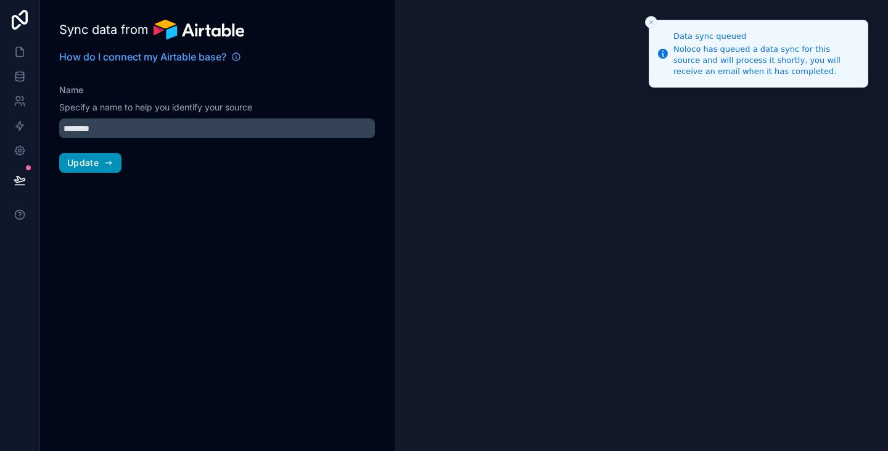
type input "**********"
click at [89, 166] on span "Update" at bounding box center [82, 162] width 31 height 11
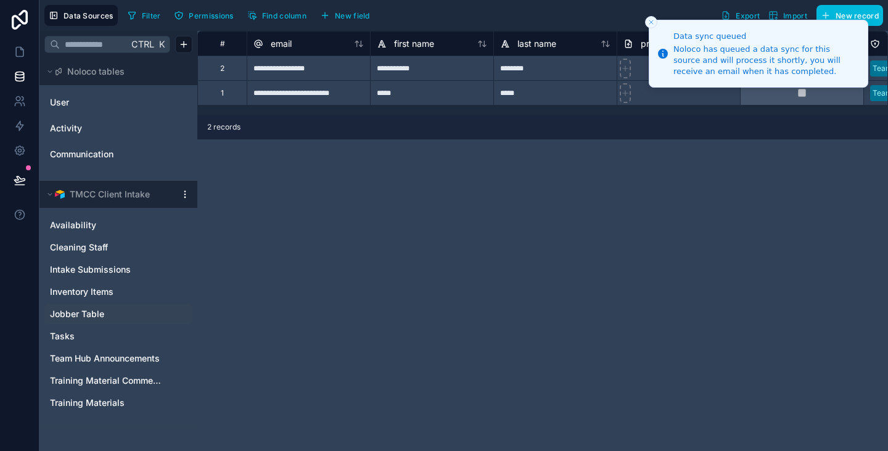
click at [104, 313] on link "Jobber Table" at bounding box center [106, 314] width 112 height 12
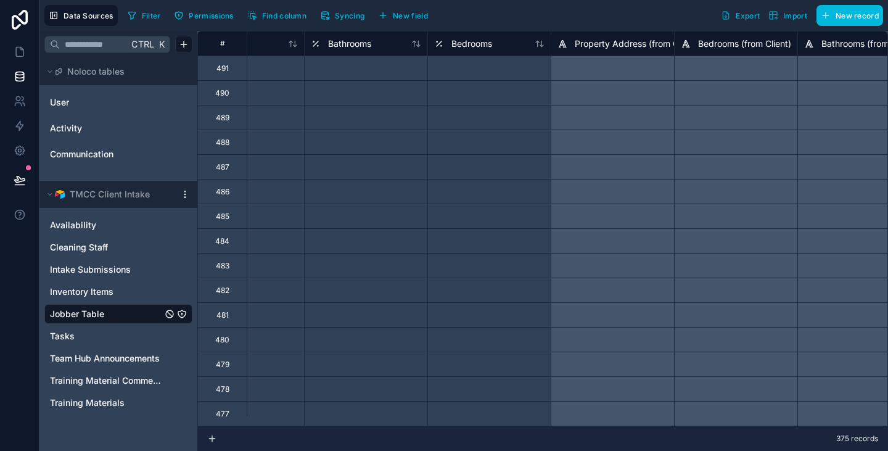
scroll to position [0, 2035]
click at [116, 269] on span "Intake Submissions" at bounding box center [90, 269] width 81 height 12
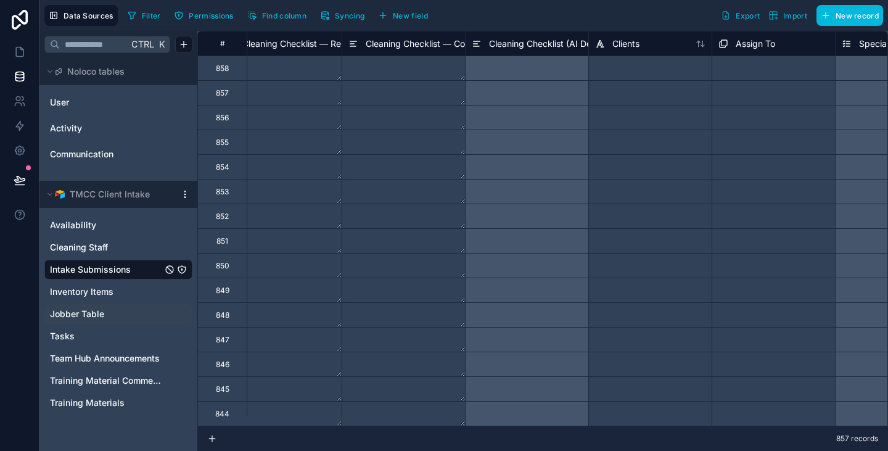
scroll to position [0, 4713]
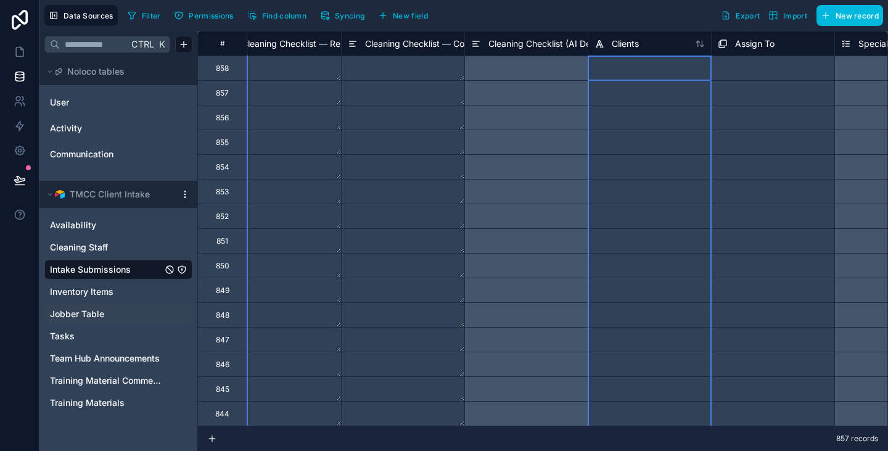
click at [700, 46] on icon at bounding box center [700, 44] width 10 height 10
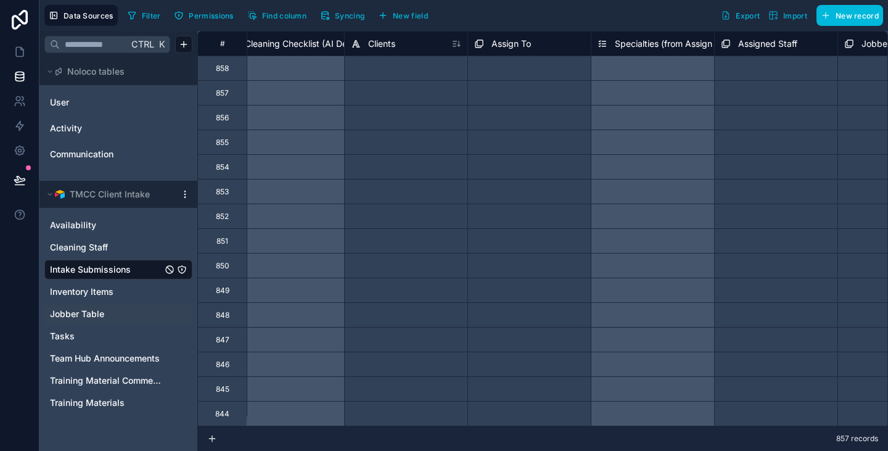
scroll to position [0, 4957]
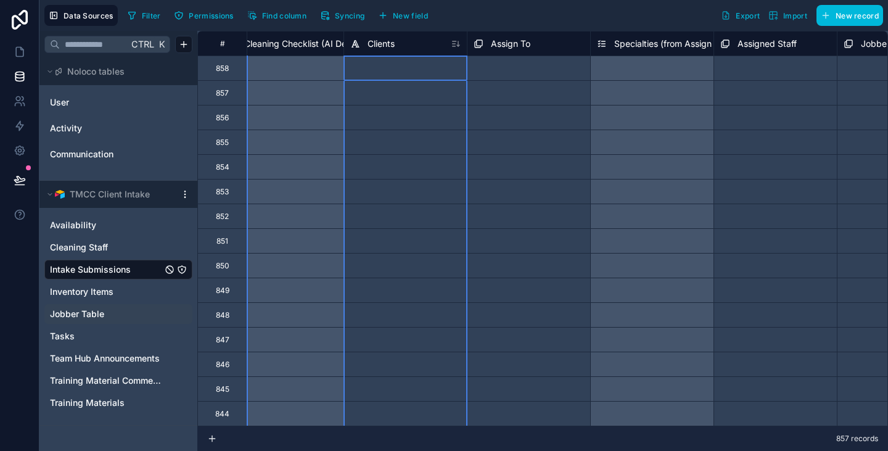
click at [382, 43] on span "Clients" at bounding box center [380, 44] width 27 height 12
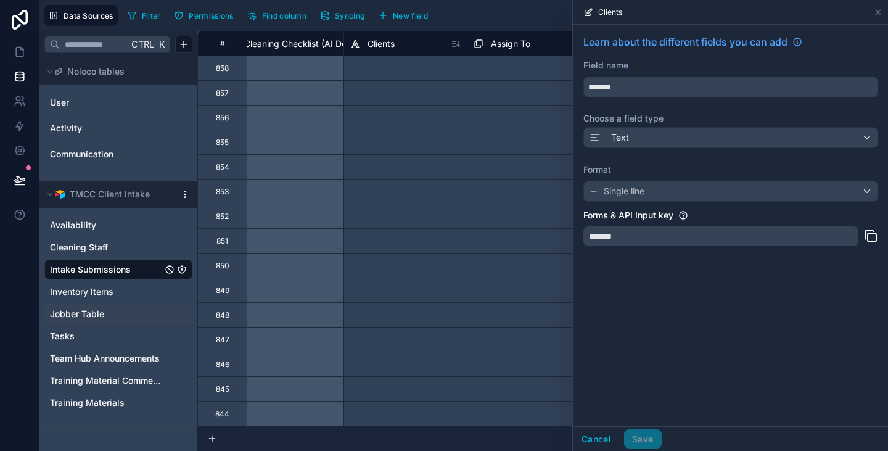
click at [632, 75] on div "Field name *******" at bounding box center [730, 78] width 295 height 38
click at [391, 97] on div at bounding box center [404, 92] width 123 height 25
click at [702, 139] on div "Learn about the different fields you can add Field name ******* Choose a field …" at bounding box center [730, 144] width 314 height 239
click at [592, 439] on button "Cancel" at bounding box center [596, 439] width 46 height 20
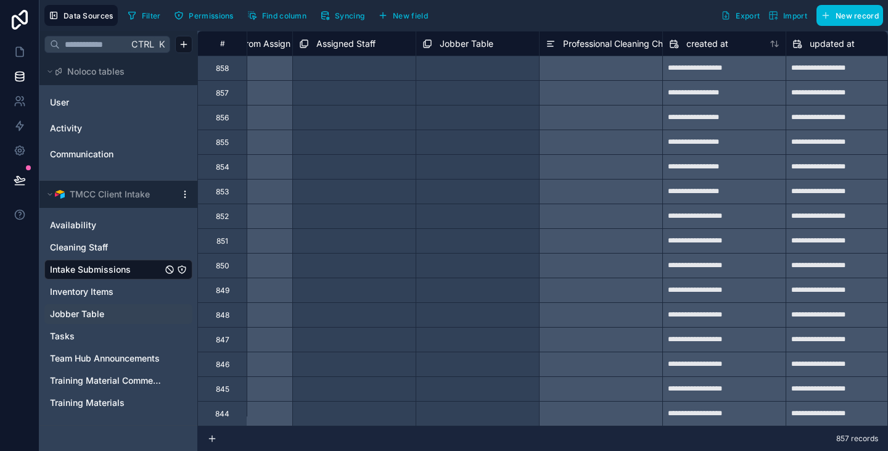
scroll to position [0, 5533]
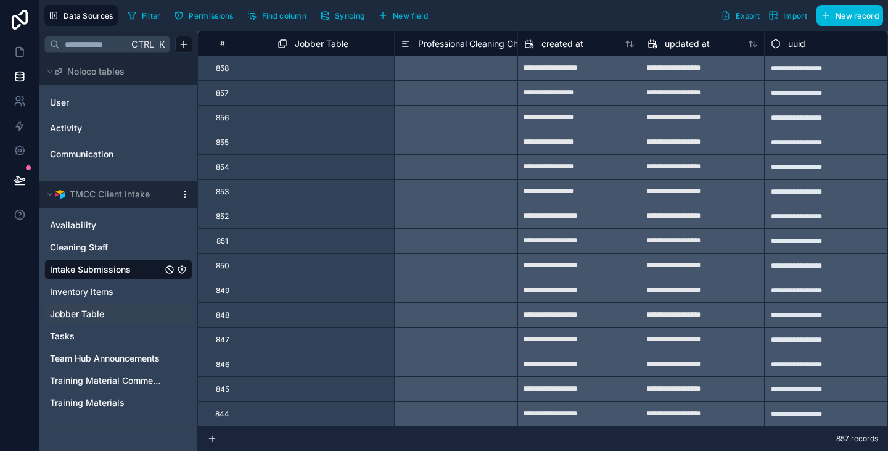
click at [398, 14] on span "New field" at bounding box center [410, 15] width 35 height 9
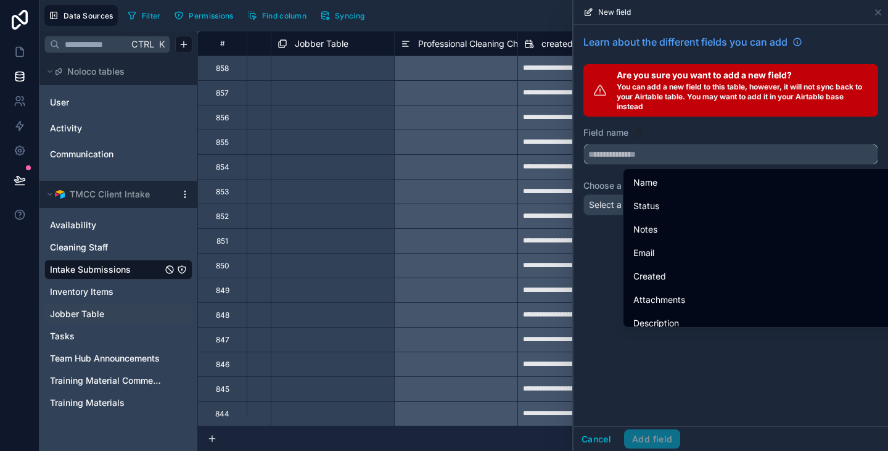
click at [690, 157] on input "text" at bounding box center [730, 154] width 293 height 20
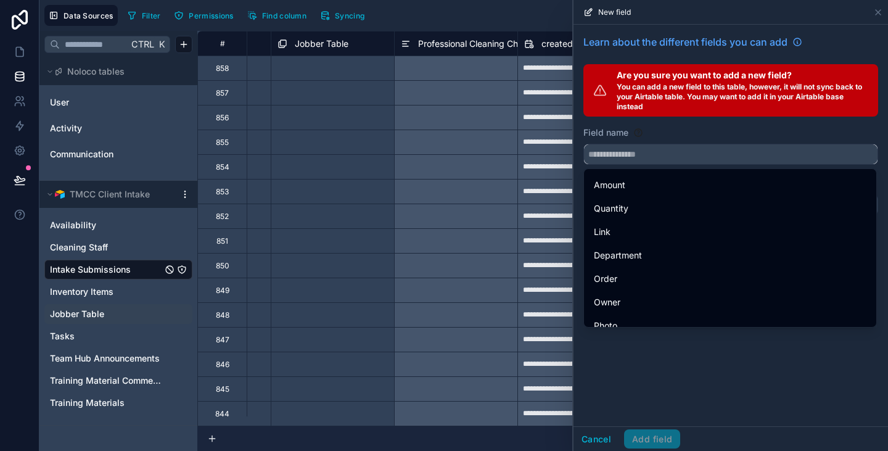
scroll to position [889, 0]
